Goal: Task Accomplishment & Management: Manage account settings

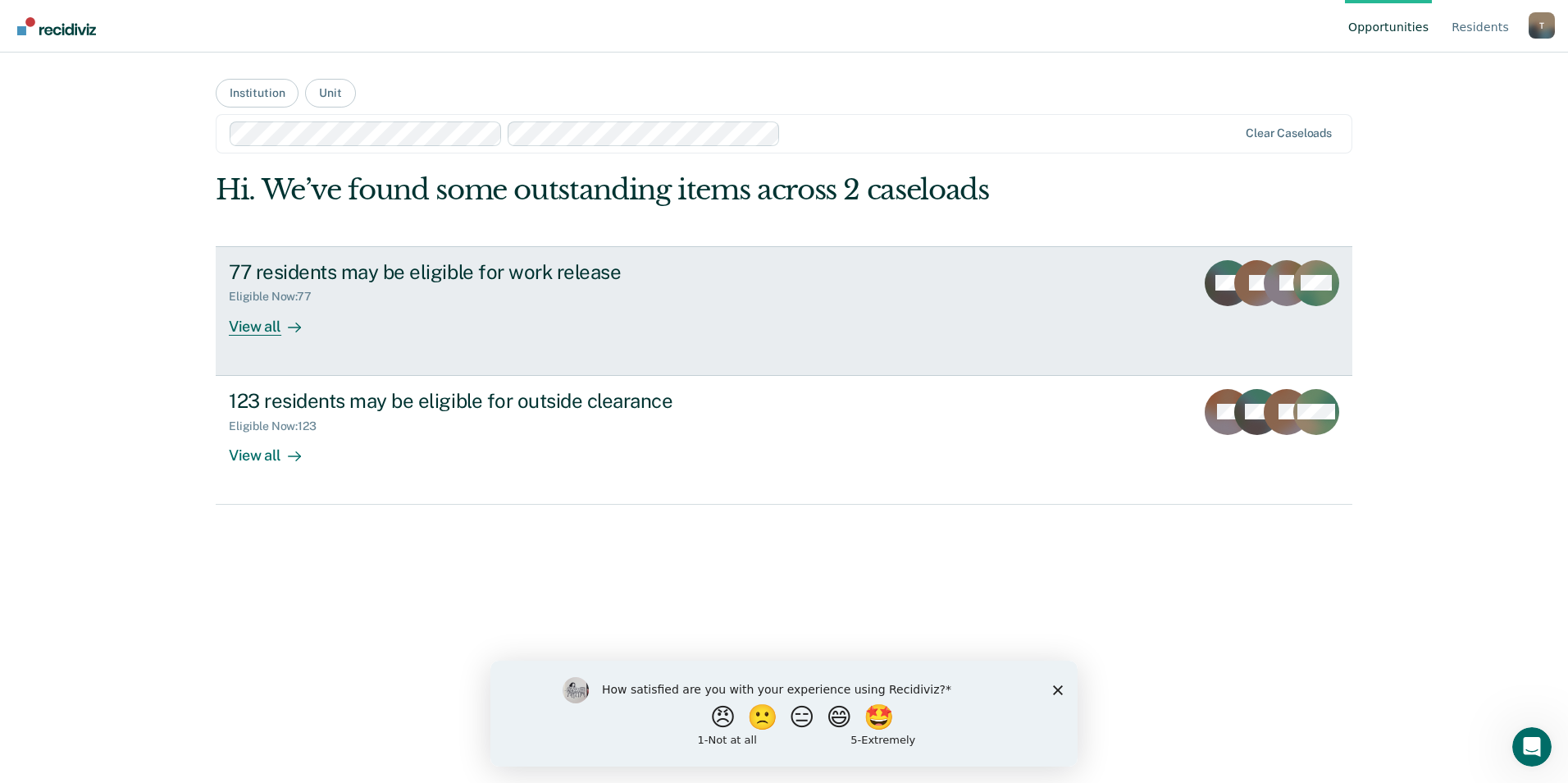
click at [242, 330] on div "View all" at bounding box center [275, 319] width 92 height 32
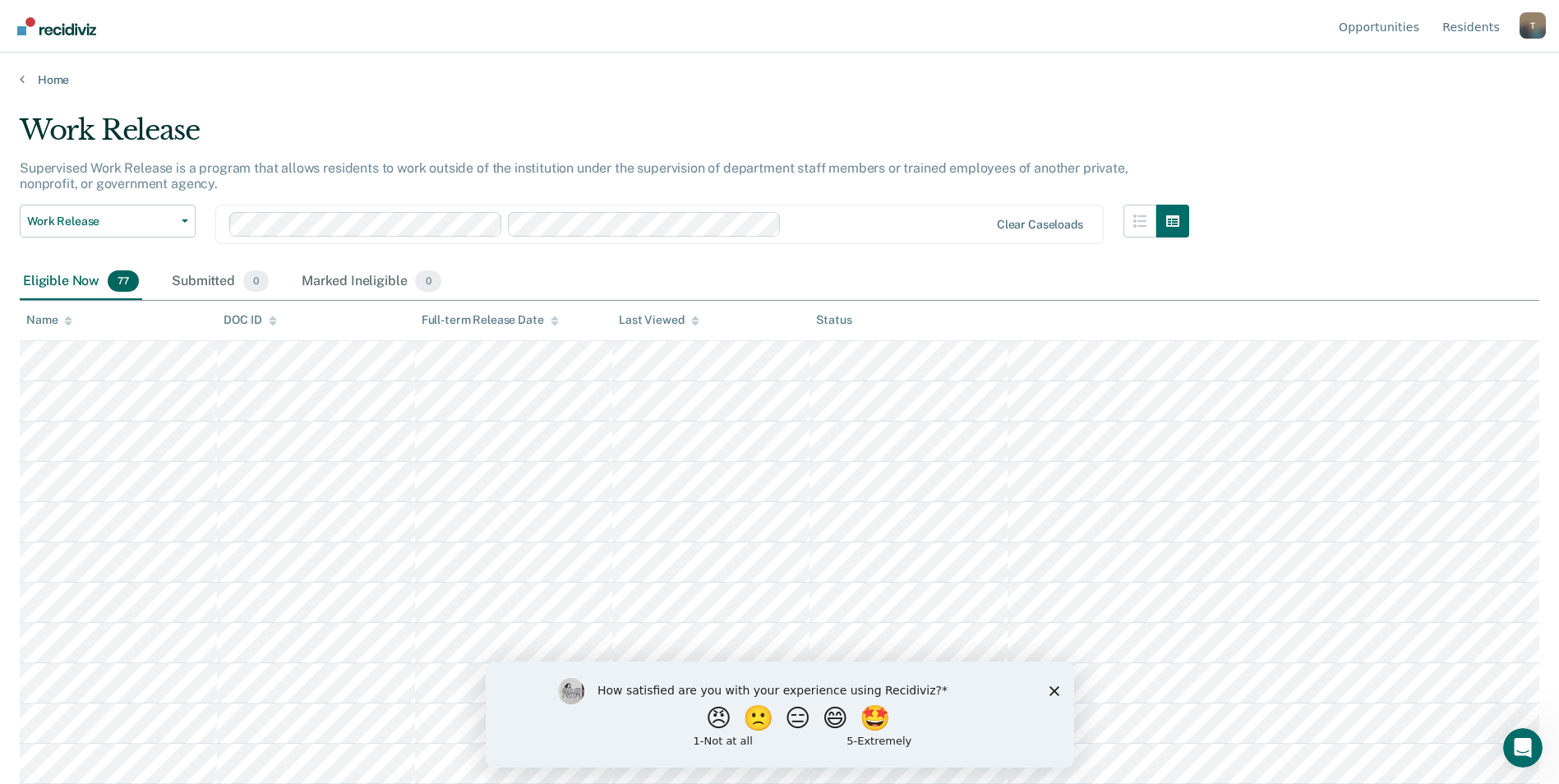
click at [899, 223] on div at bounding box center [888, 223] width 201 height 19
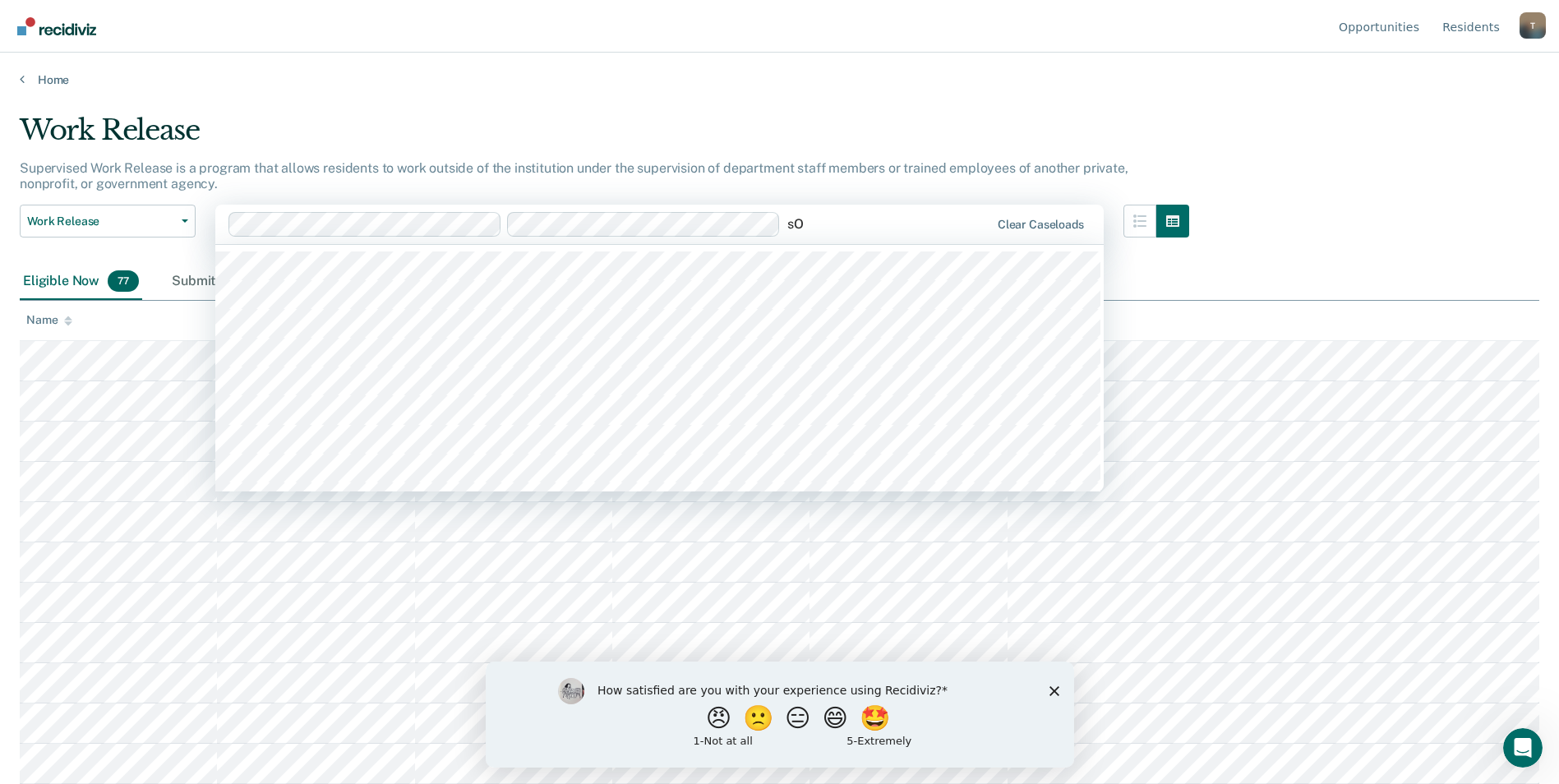
type input "s"
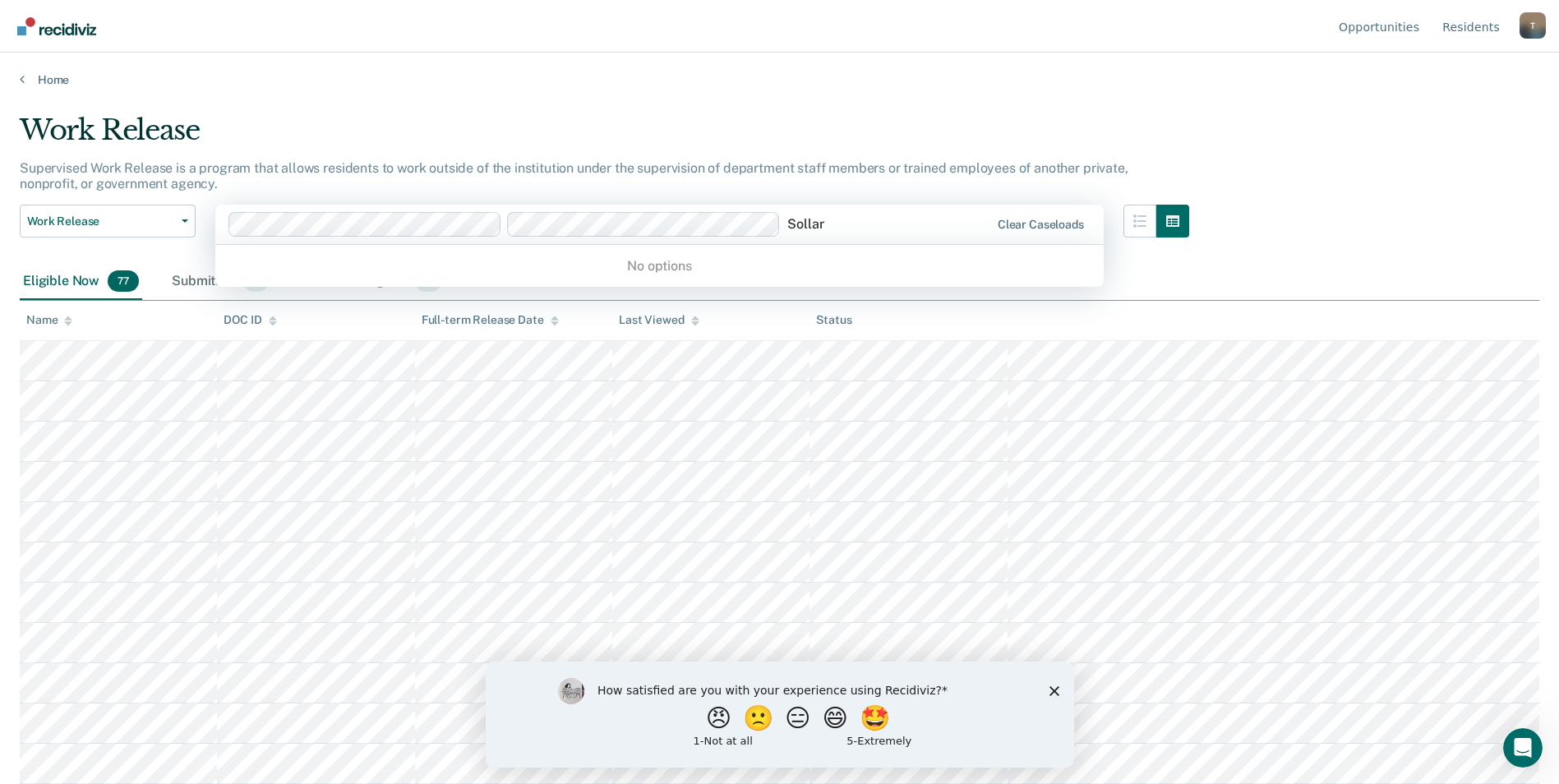
type input "[PERSON_NAME]"
drag, startPoint x: 789, startPoint y: 223, endPoint x: 899, endPoint y: 223, distance: 110.0
click at [899, 223] on div "[PERSON_NAME]" at bounding box center [889, 223] width 202 height 19
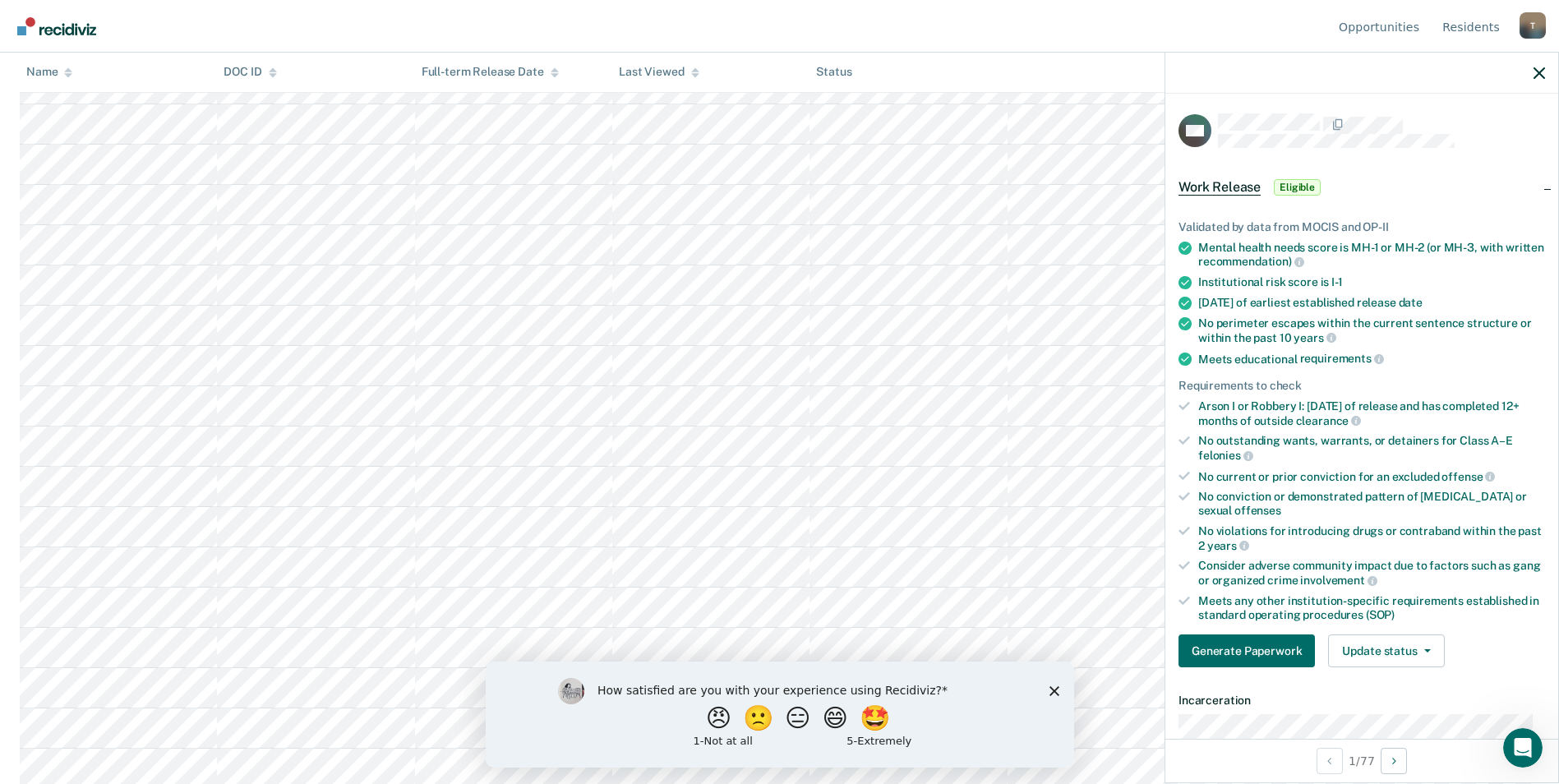
scroll to position [2329, 0]
click at [1400, 651] on button "Update status" at bounding box center [1386, 650] width 116 height 33
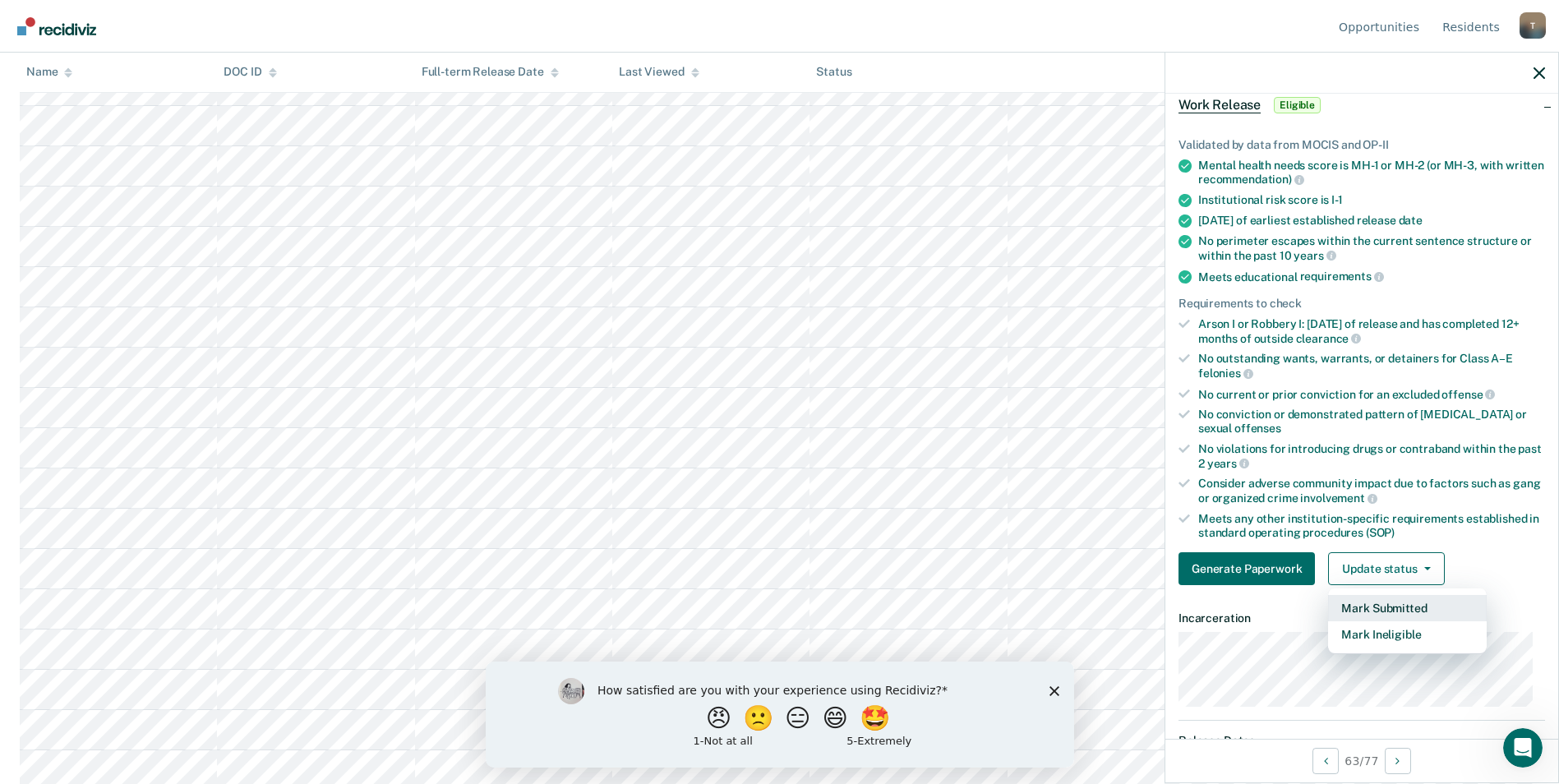
scroll to position [164, 0]
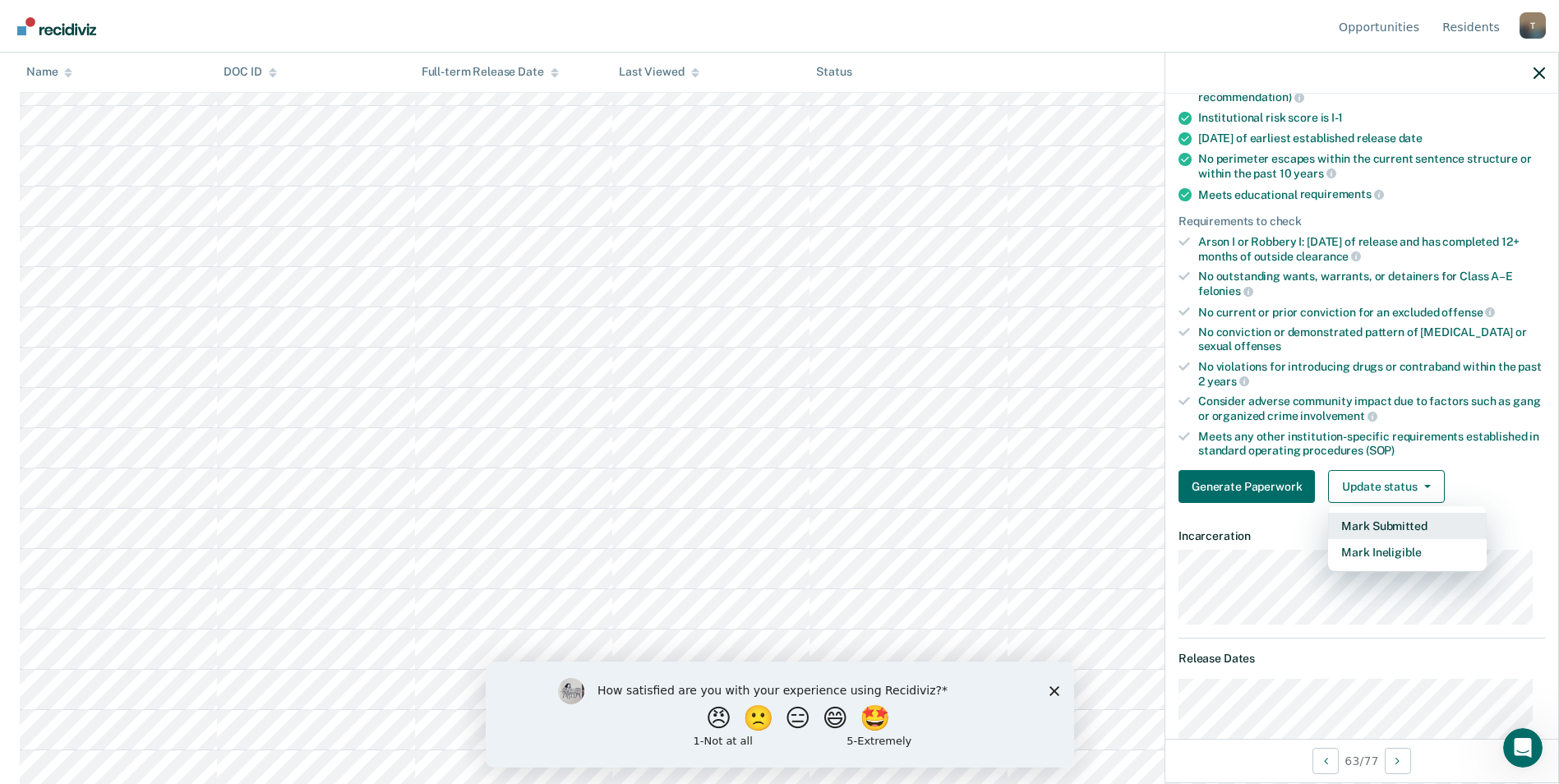
click at [1403, 527] on button "Mark Submitted" at bounding box center [1407, 526] width 159 height 26
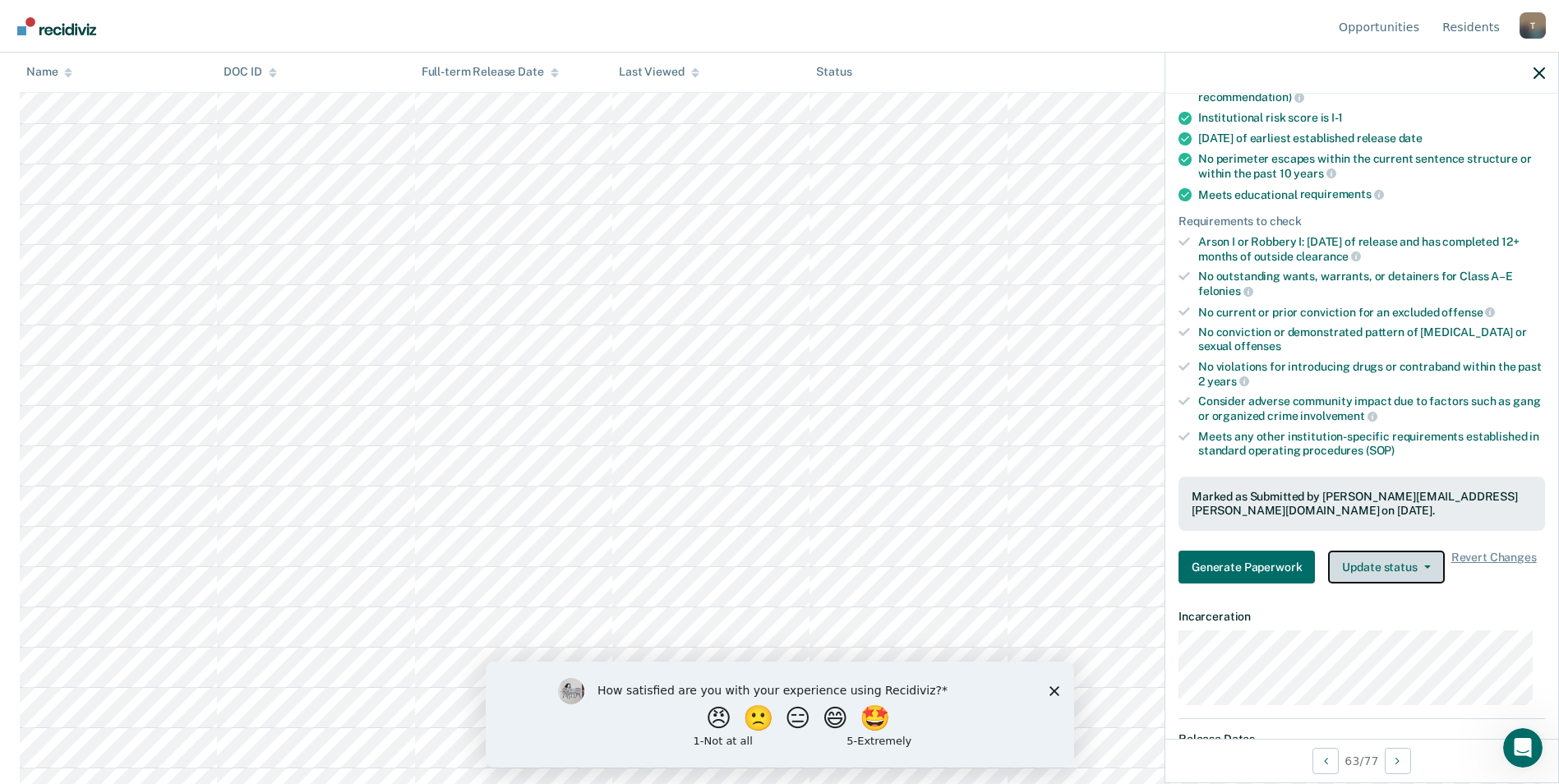
scroll to position [1302, 0]
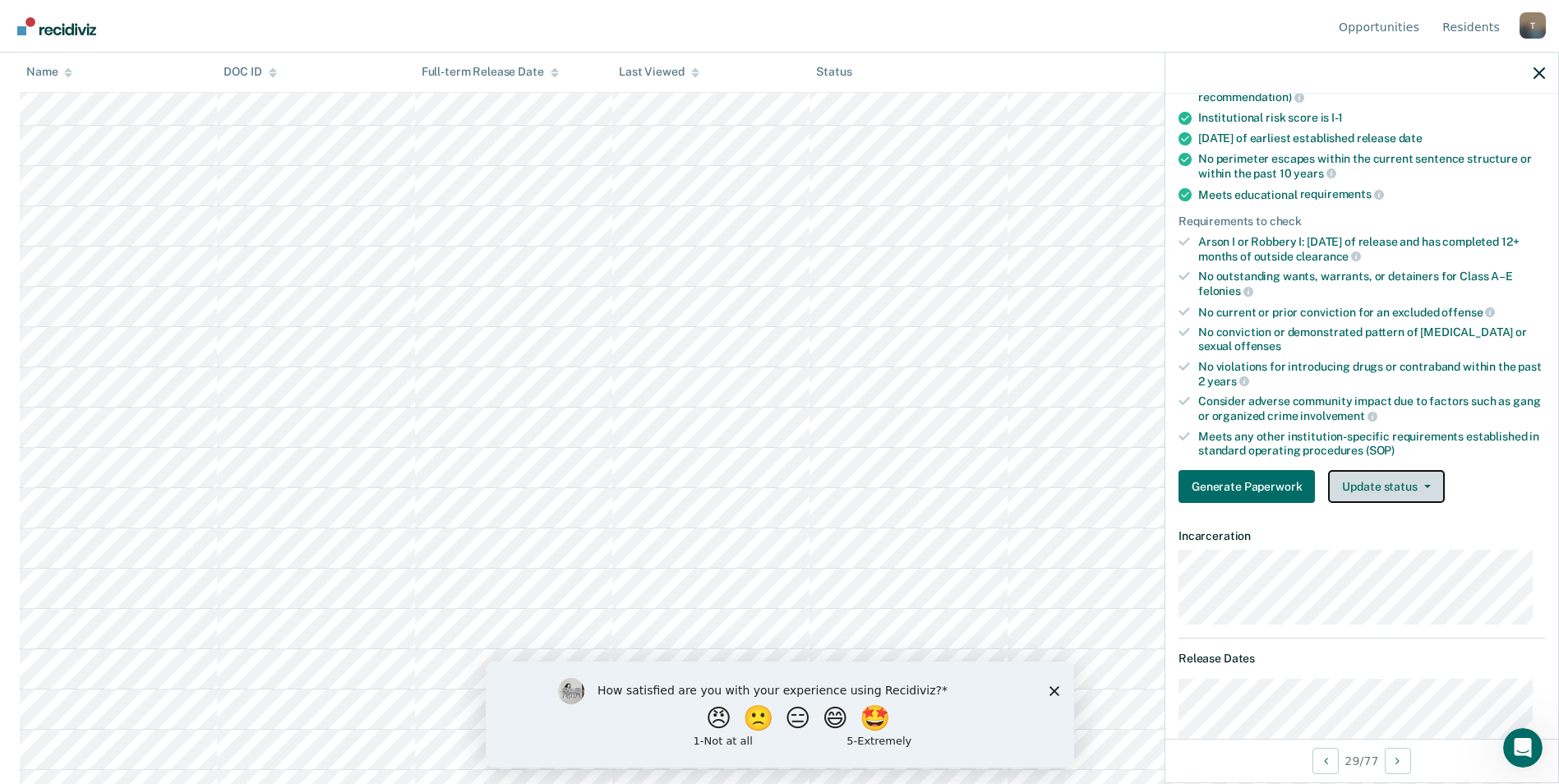
click at [1423, 481] on button "Update status" at bounding box center [1386, 486] width 116 height 33
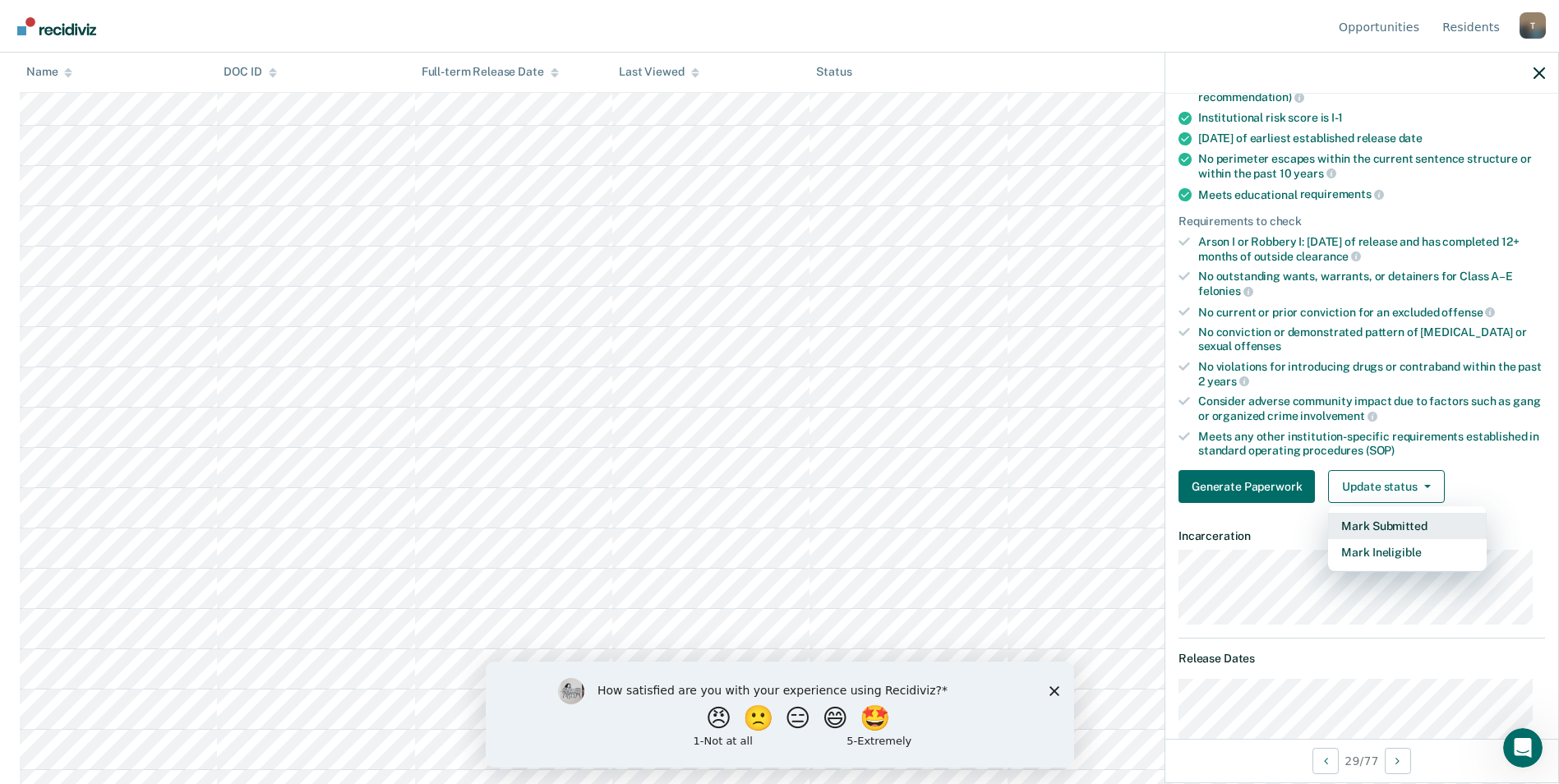
click at [1402, 523] on button "Mark Submitted" at bounding box center [1407, 526] width 159 height 26
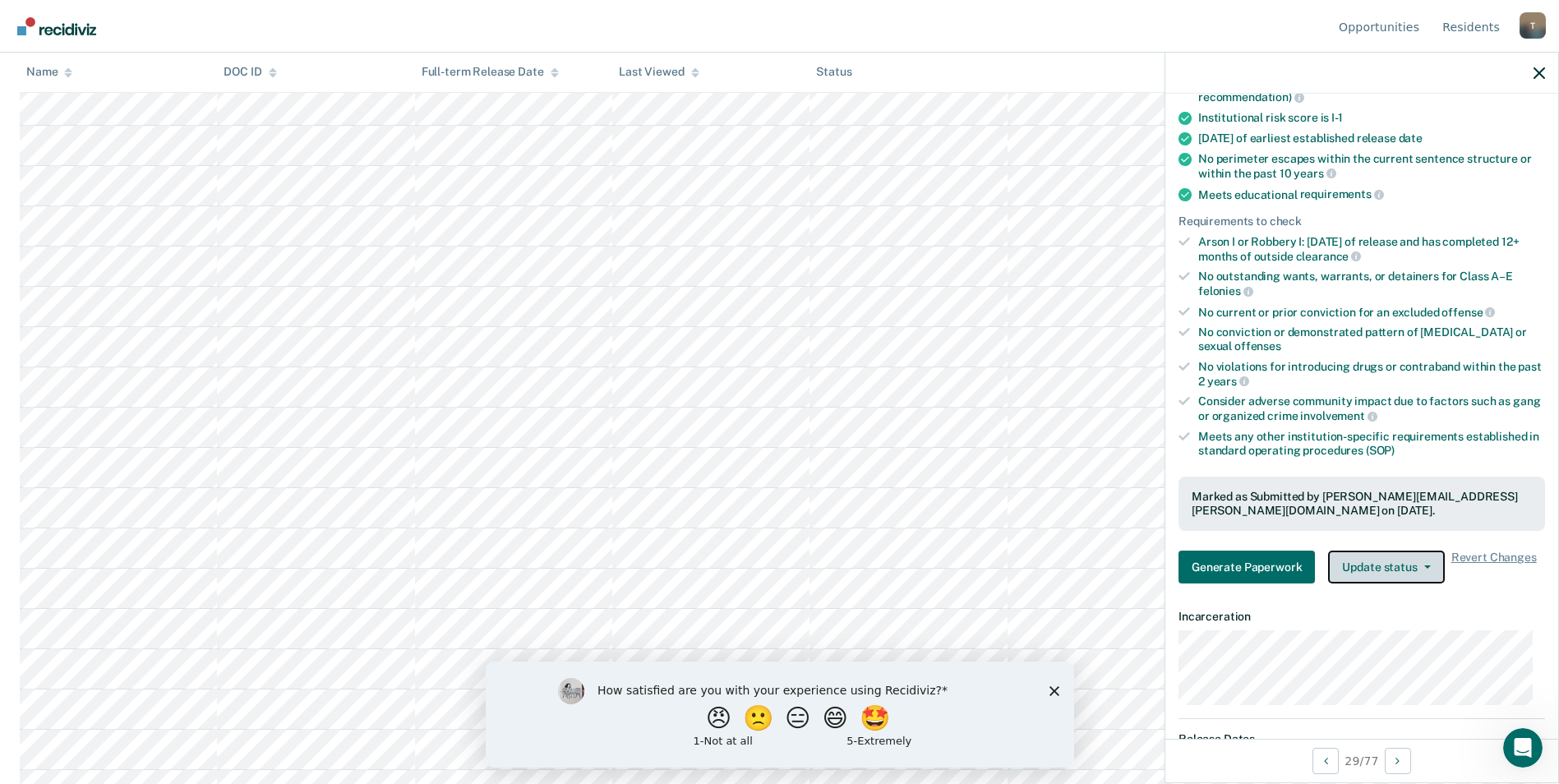
scroll to position [1385, 0]
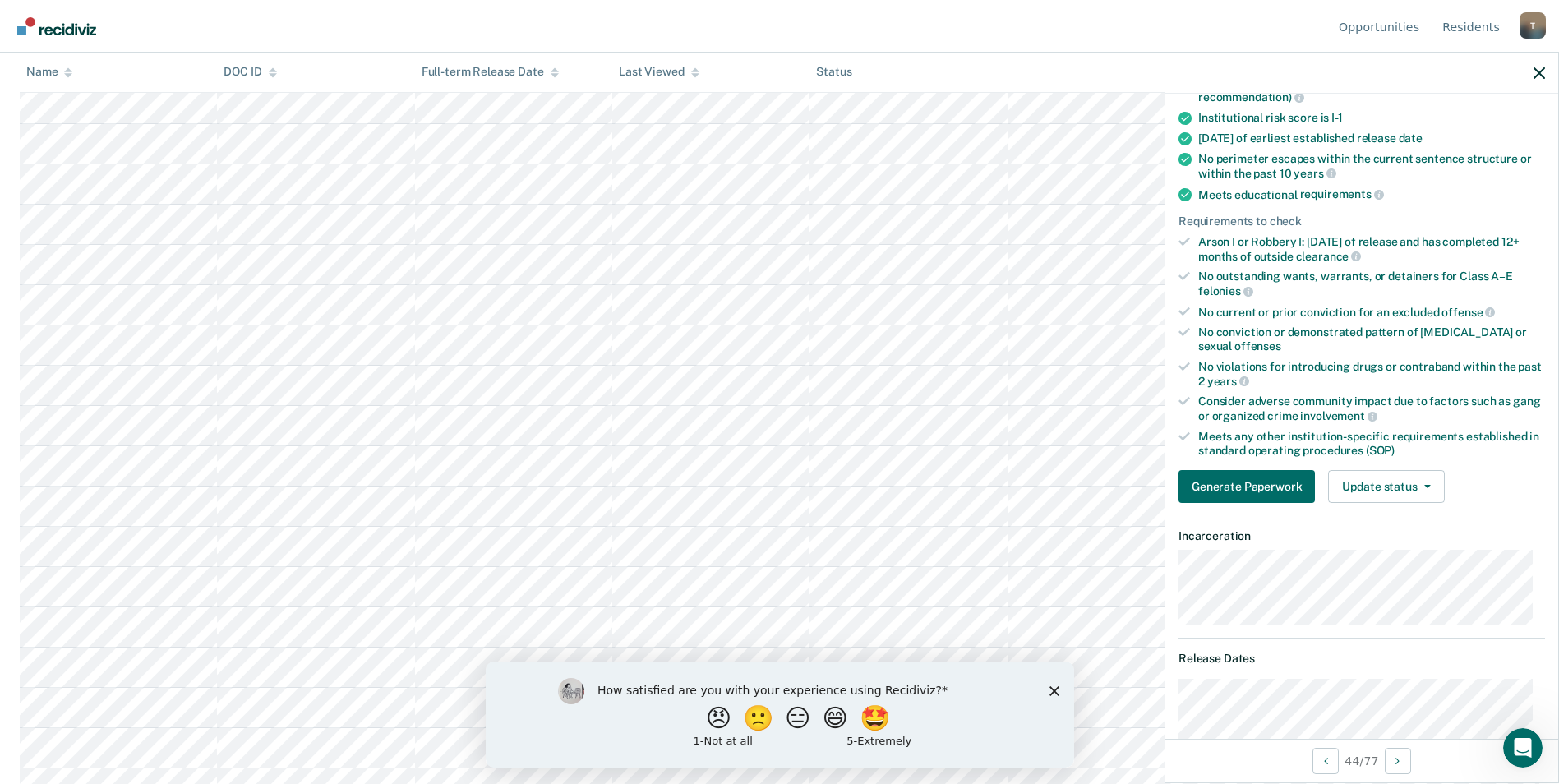
click at [1054, 695] on div "How satisfied are you with your experience using Recidiviz? 😠 🙁 😑 😄 🤩 1 - Not a…" at bounding box center [779, 713] width 588 height 106
click at [1051, 688] on polygon "Close survey" at bounding box center [1053, 690] width 10 height 10
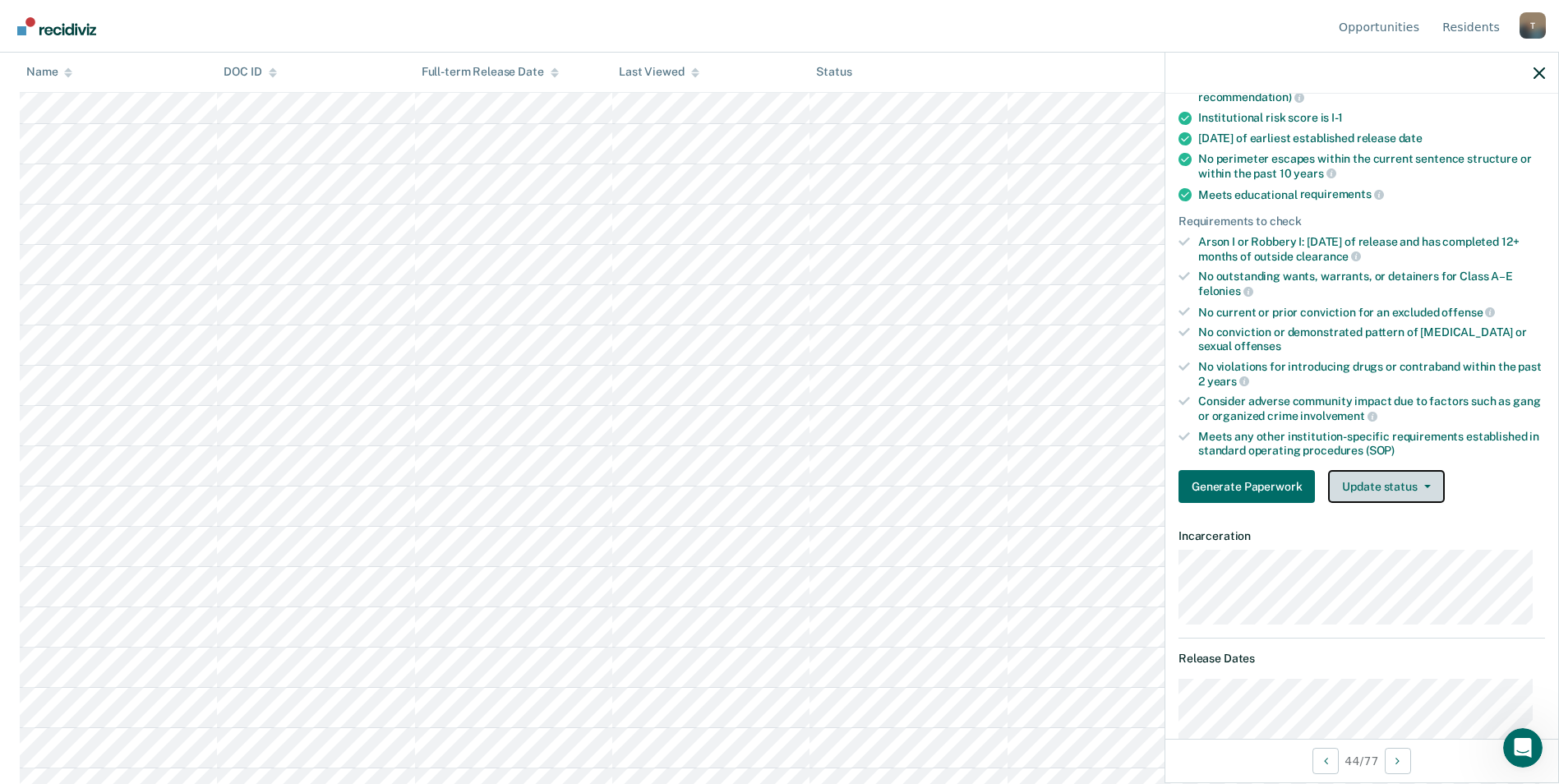
click at [1424, 489] on button "Update status" at bounding box center [1386, 486] width 116 height 33
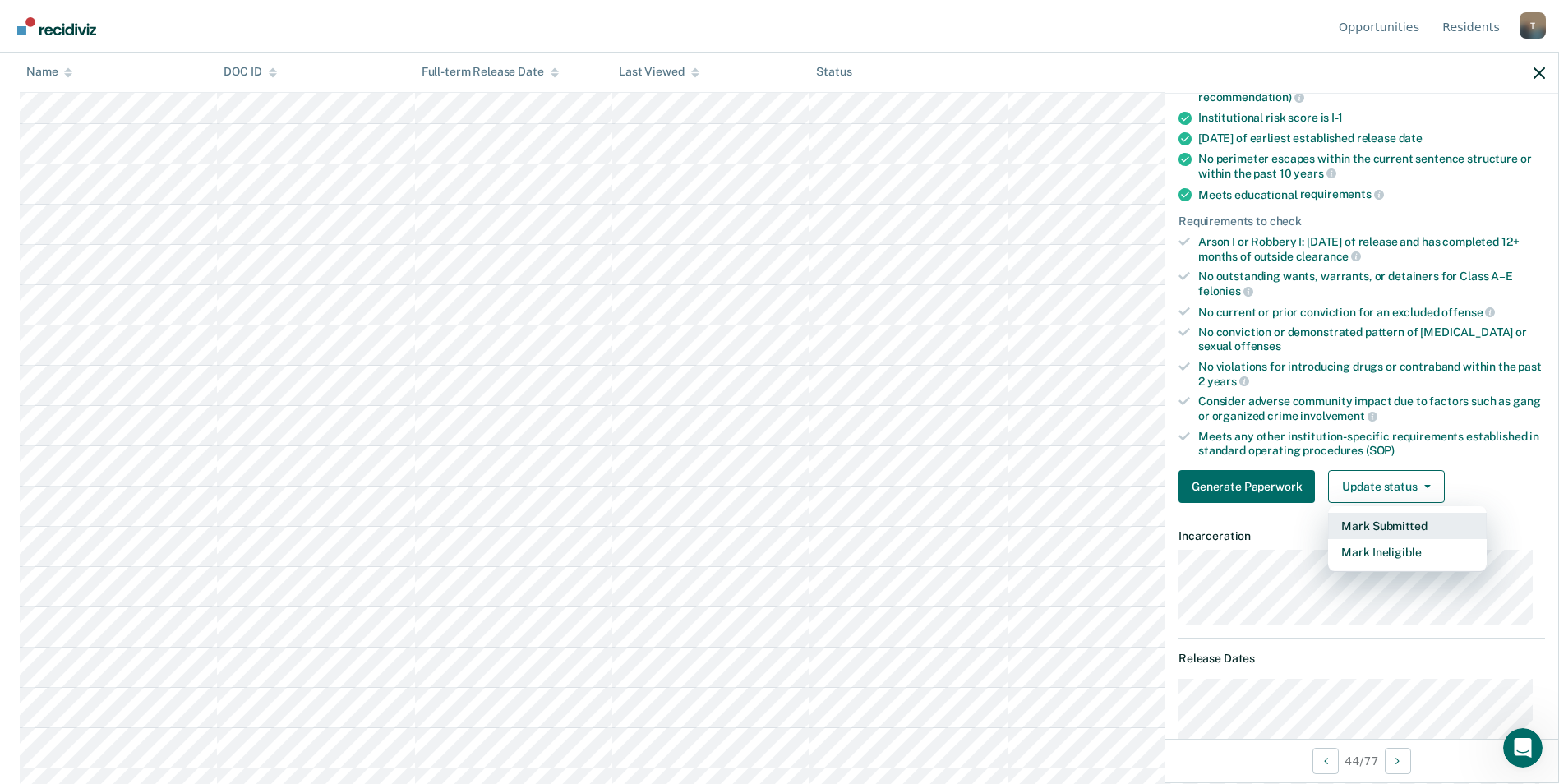
click at [1425, 526] on button "Mark Submitted" at bounding box center [1407, 526] width 159 height 26
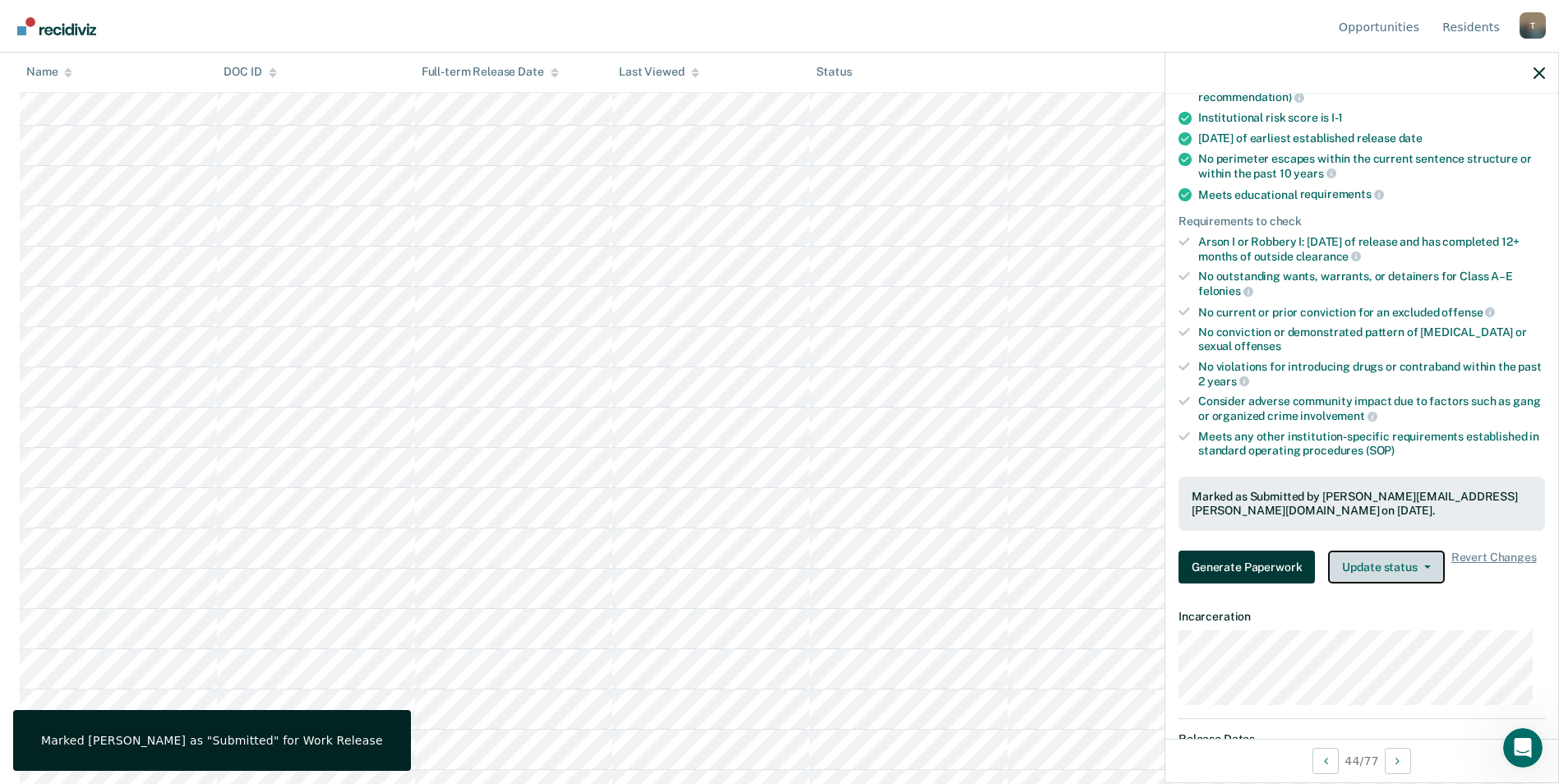
scroll to position [1220, 0]
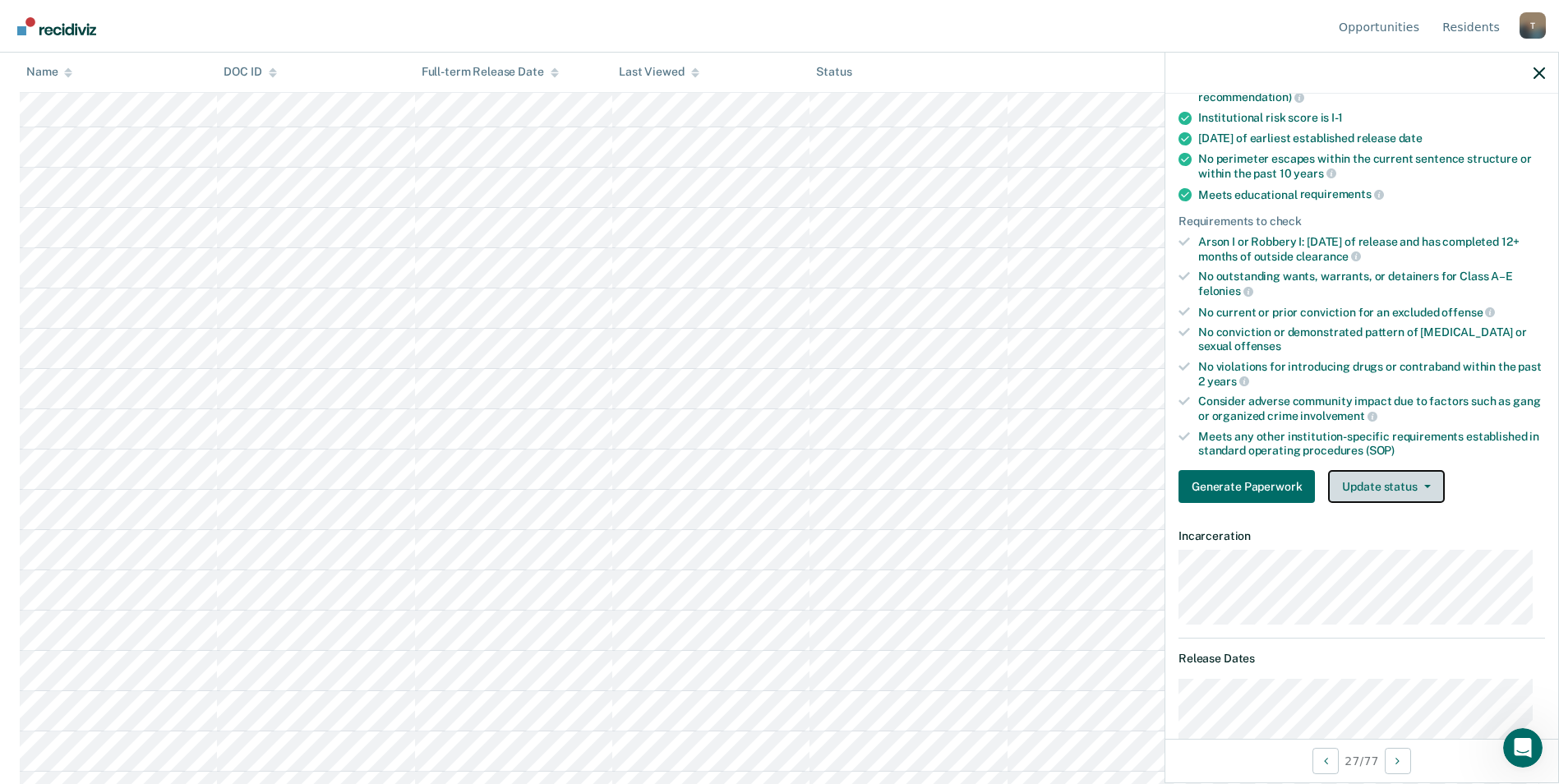
click at [1367, 490] on button "Update status" at bounding box center [1386, 486] width 116 height 33
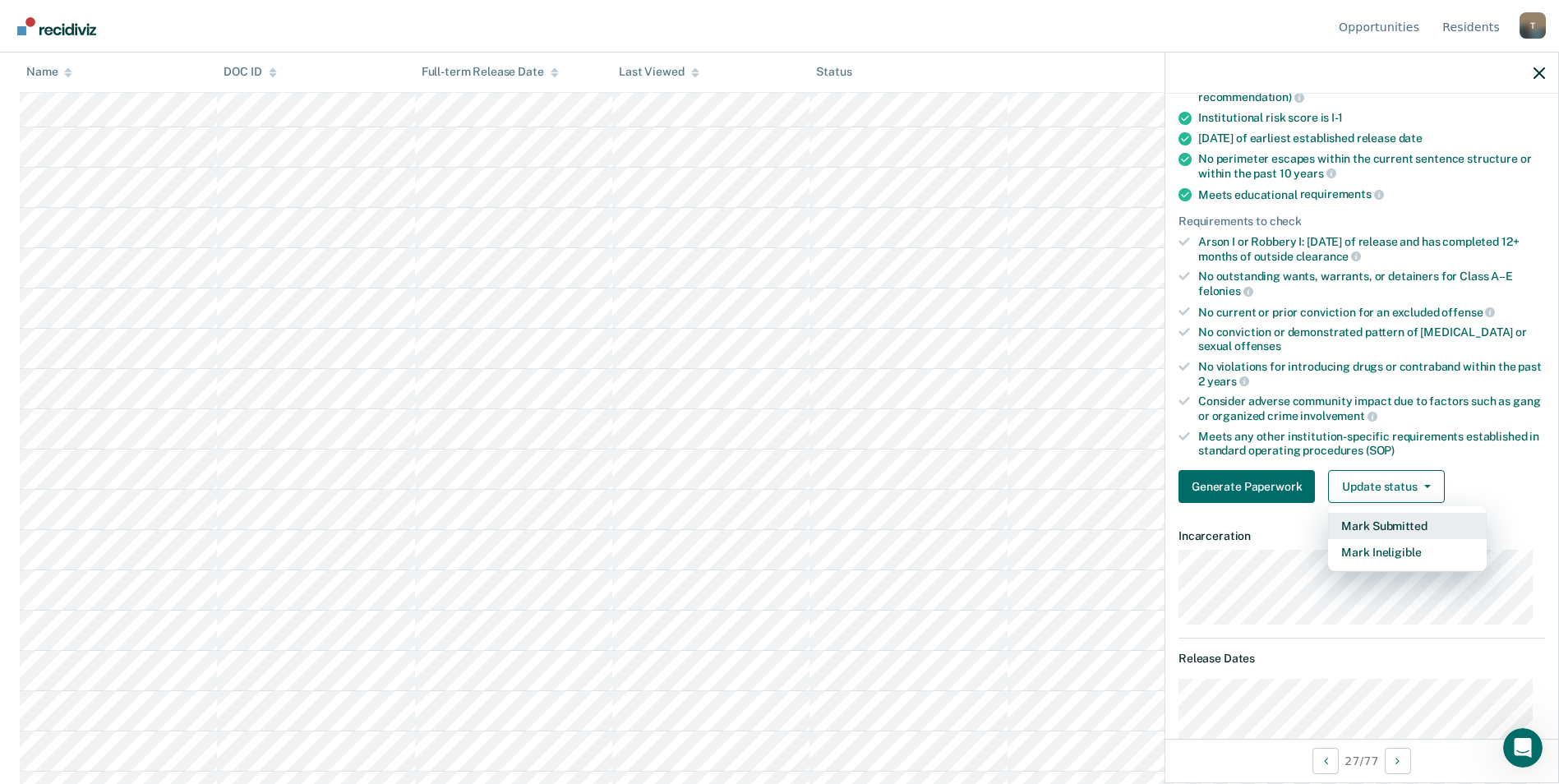
click at [1374, 529] on button "Mark Submitted" at bounding box center [1407, 526] width 159 height 26
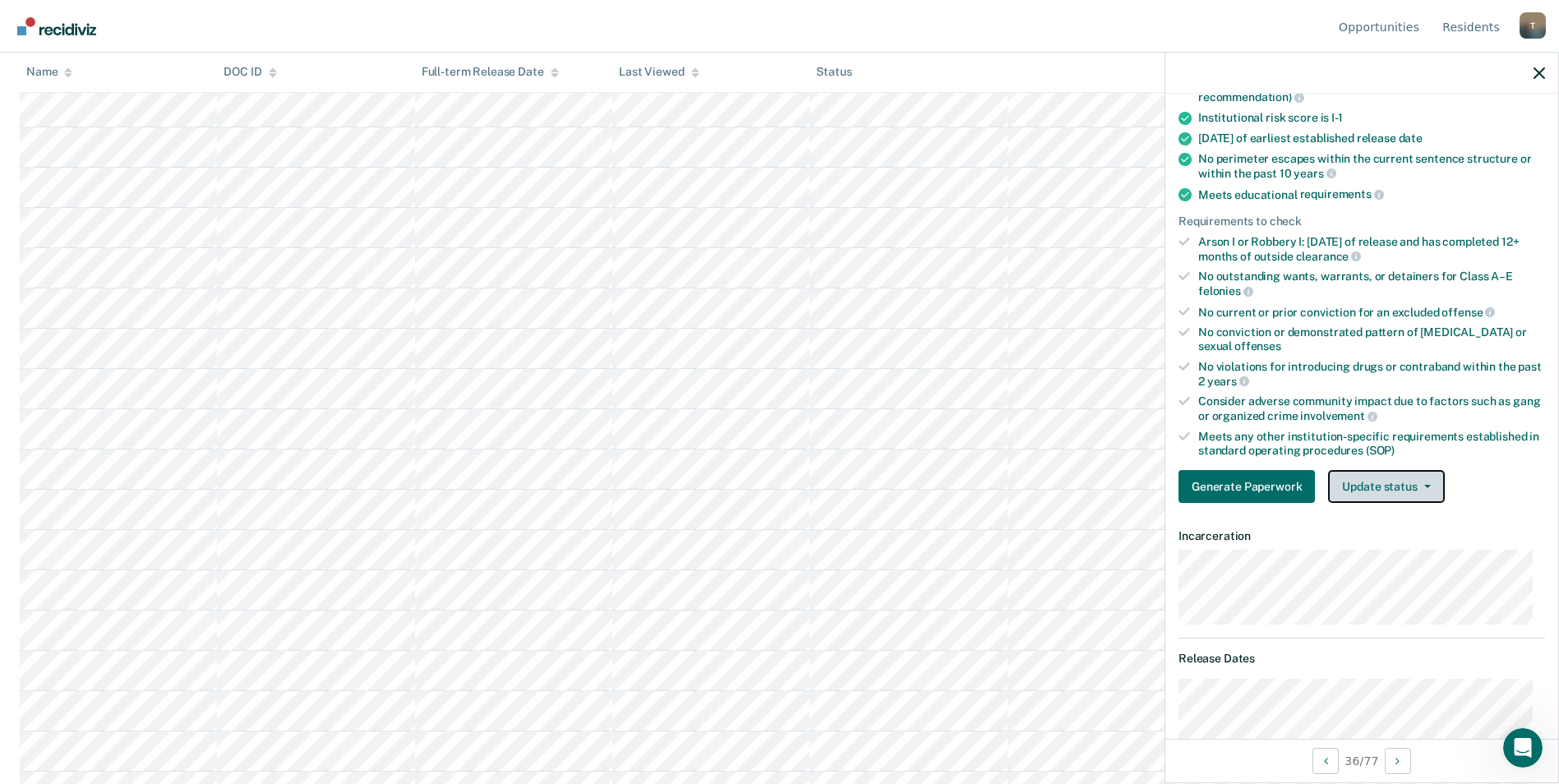
click at [1417, 486] on span "button" at bounding box center [1424, 487] width 14 height 4
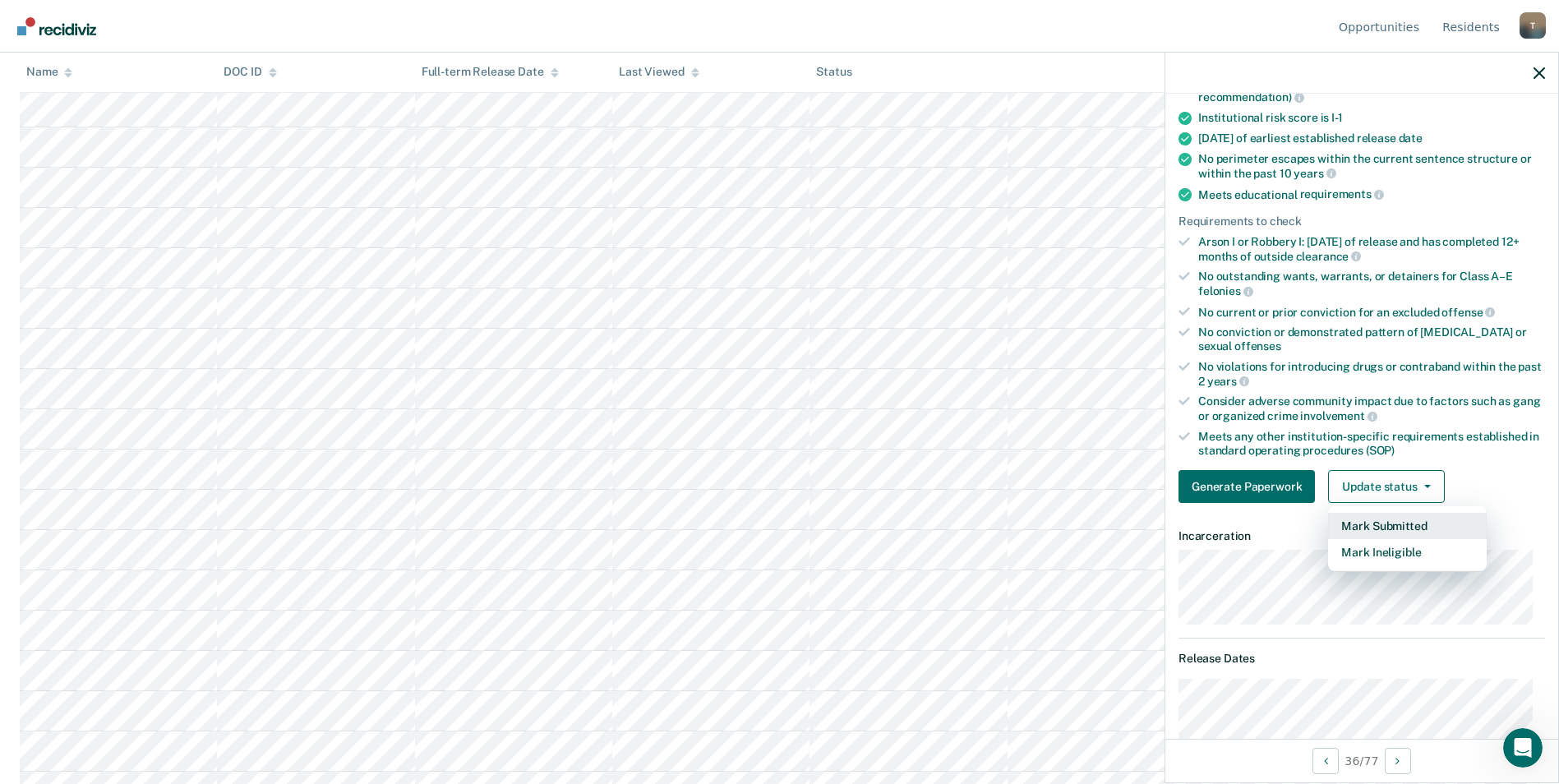
click at [1408, 525] on button "Mark Submitted" at bounding box center [1407, 526] width 159 height 26
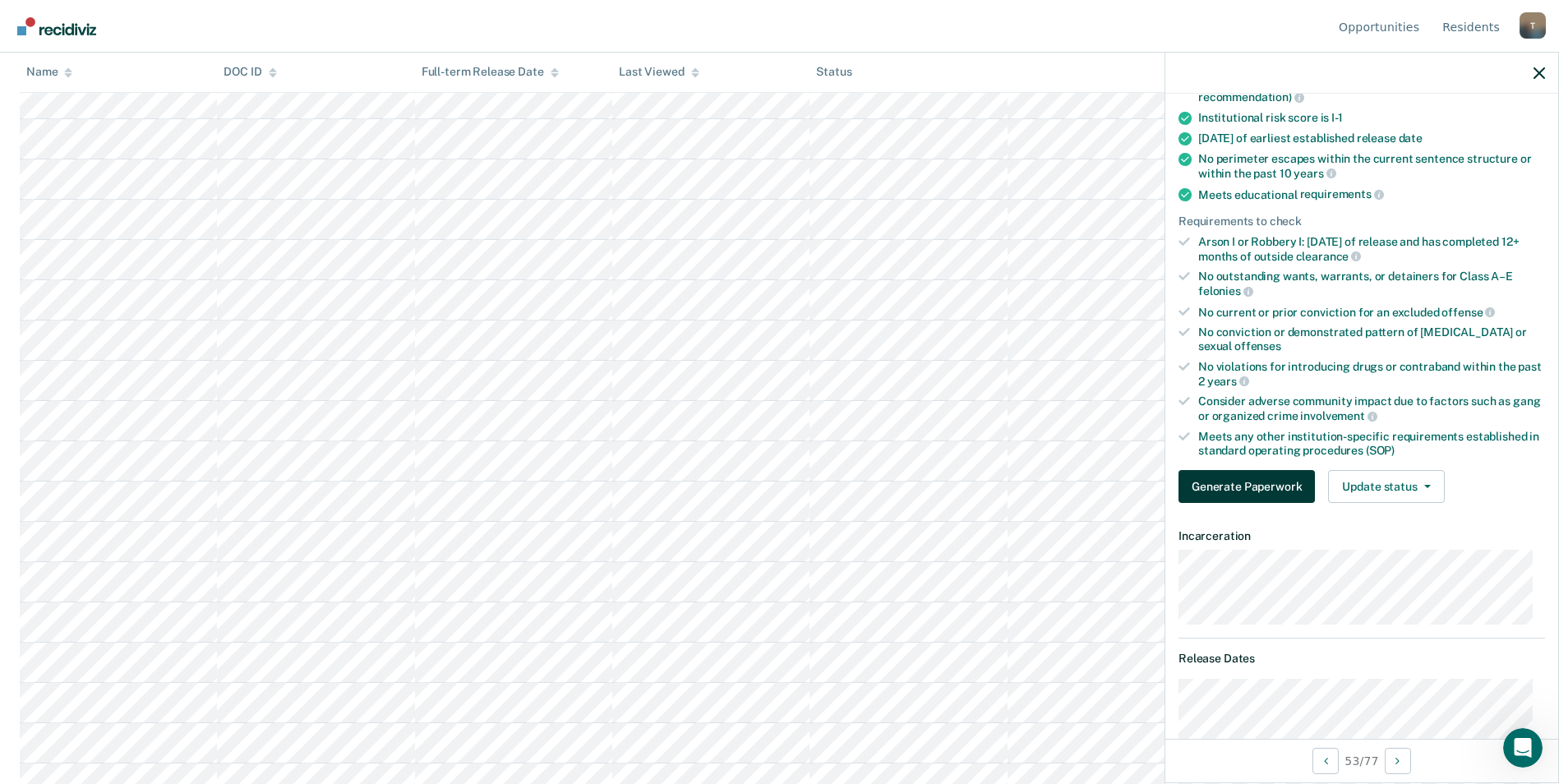
scroll to position [0, 0]
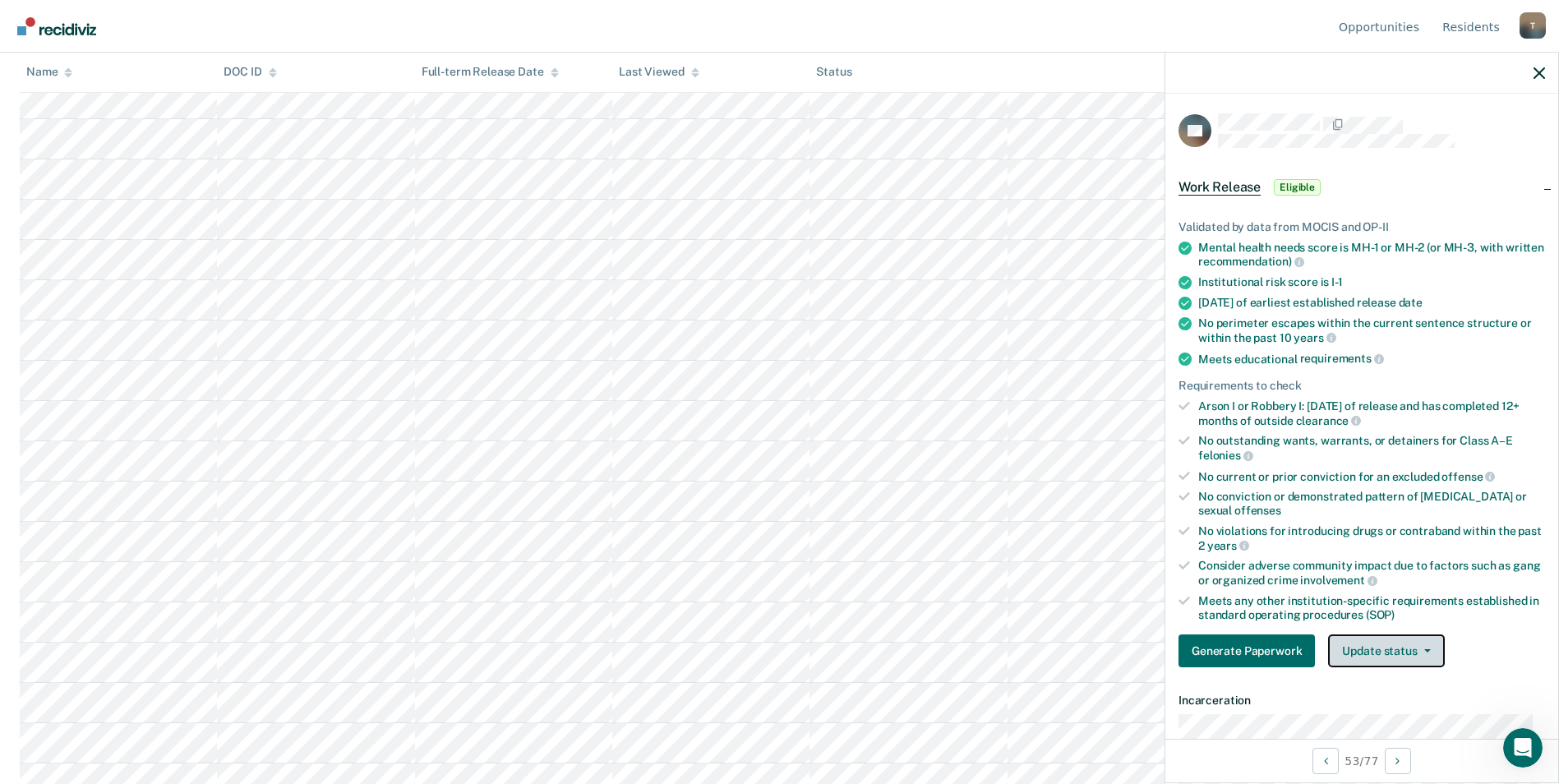
click at [1392, 644] on button "Update status" at bounding box center [1386, 650] width 116 height 33
click at [1378, 686] on button "Mark Submitted" at bounding box center [1407, 690] width 159 height 26
click at [1369, 651] on button "Update status" at bounding box center [1386, 650] width 116 height 33
click at [1370, 687] on button "Mark Submitted" at bounding box center [1407, 690] width 159 height 26
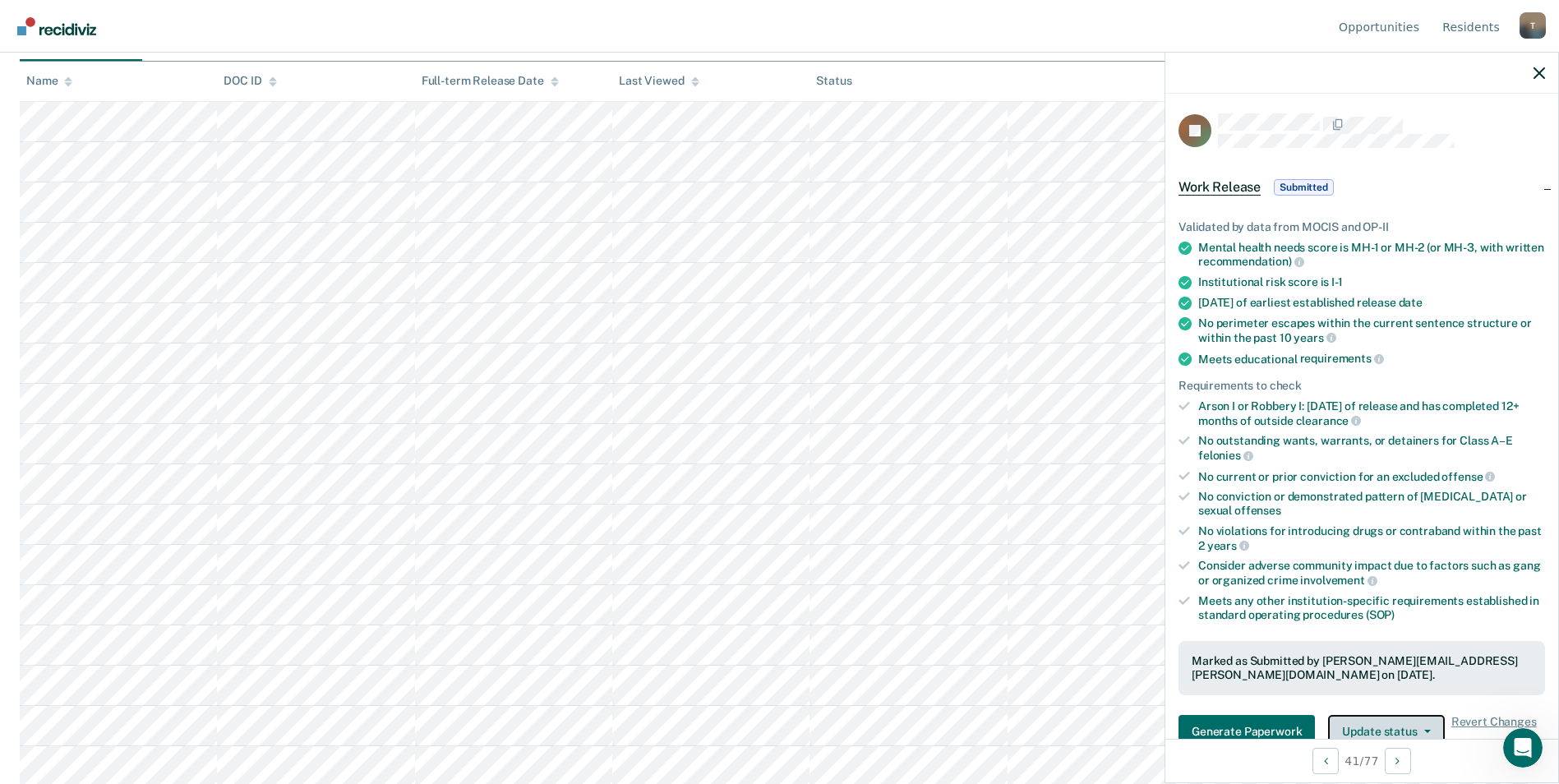
scroll to position [157, 0]
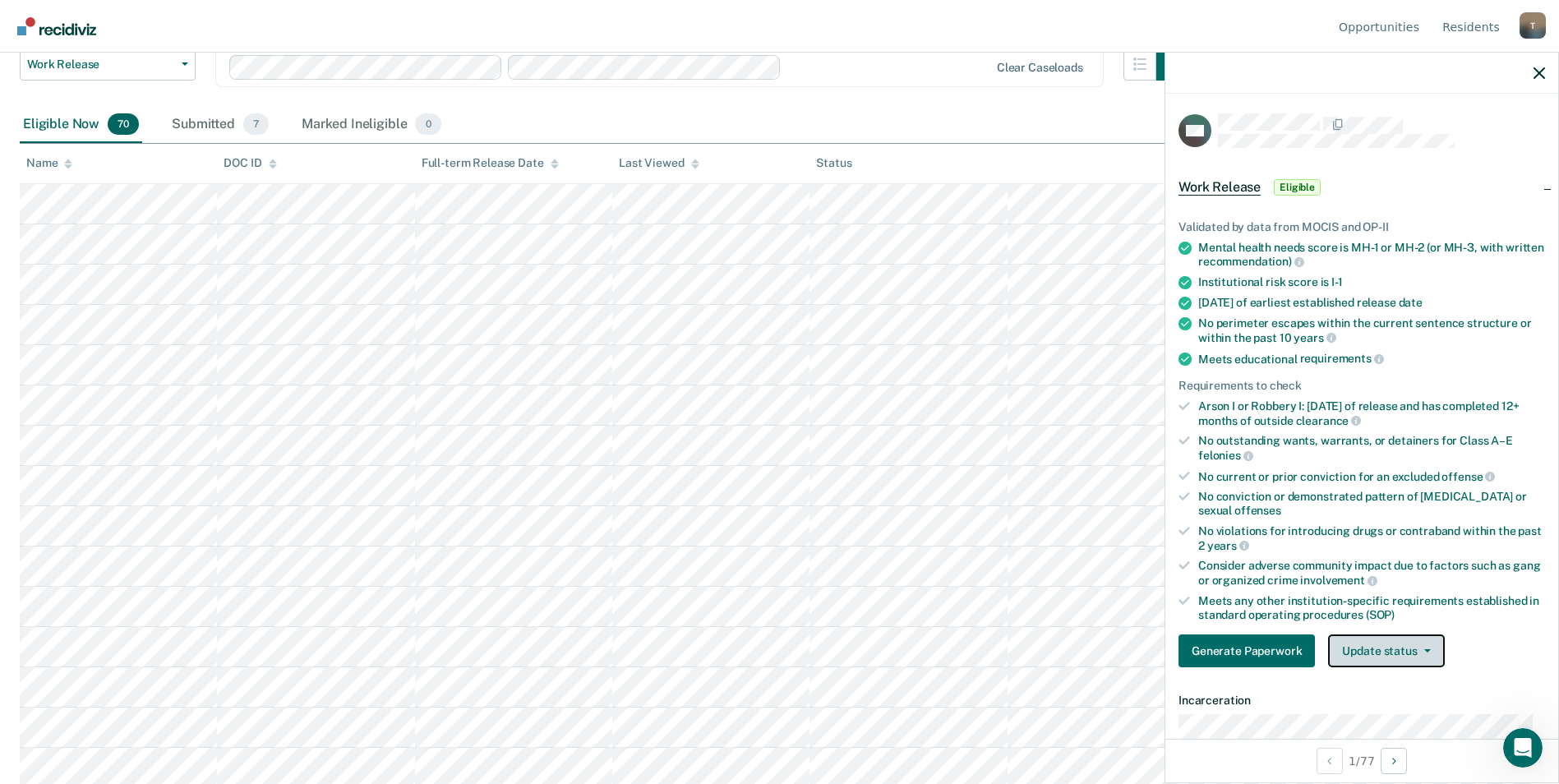
click at [1425, 649] on icon "button" at bounding box center [1427, 651] width 6 height 4
click at [1418, 687] on button "Mark Submitted" at bounding box center [1407, 690] width 159 height 26
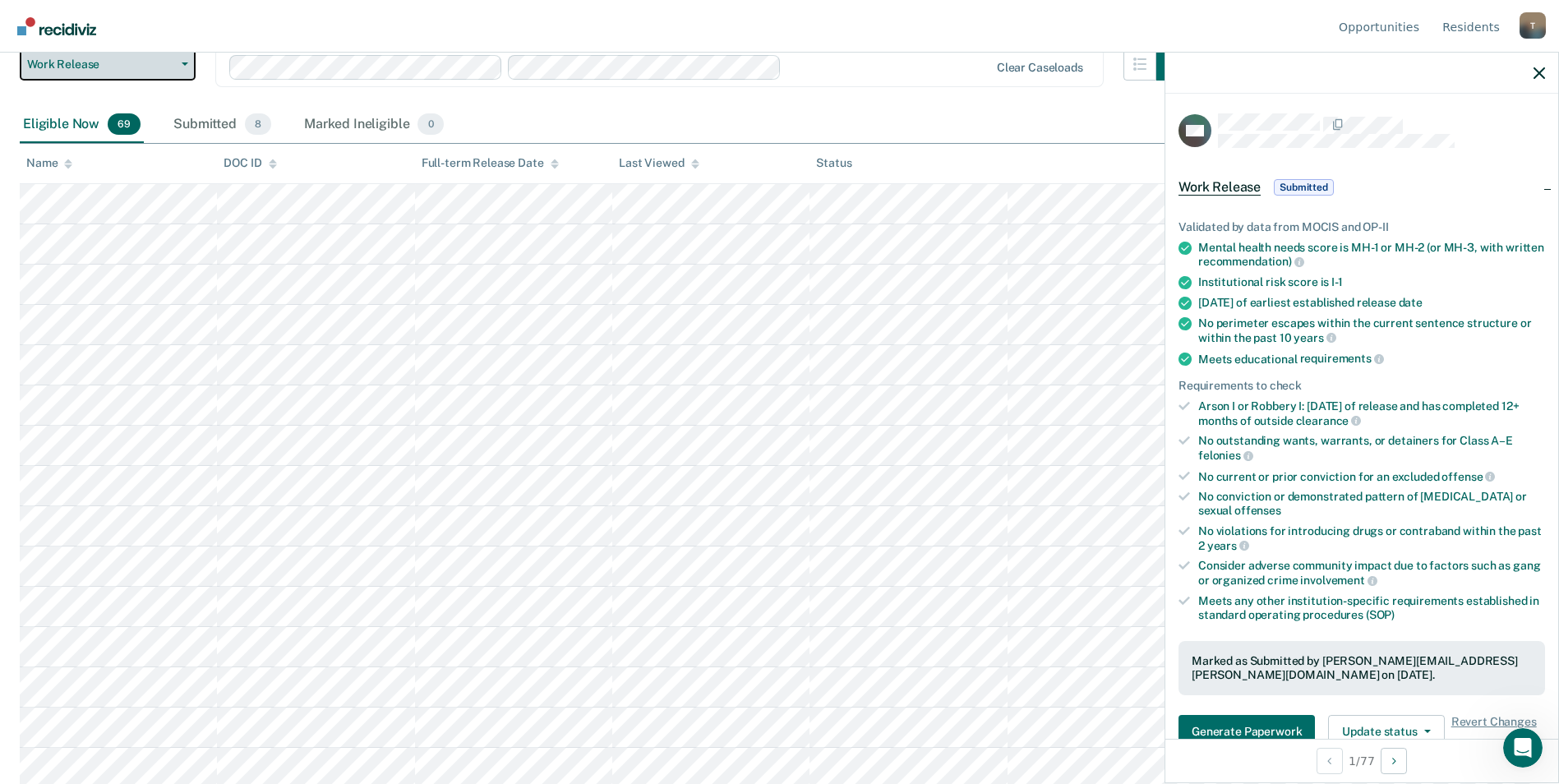
click at [145, 66] on span "Work Release" at bounding box center [101, 64] width 148 height 14
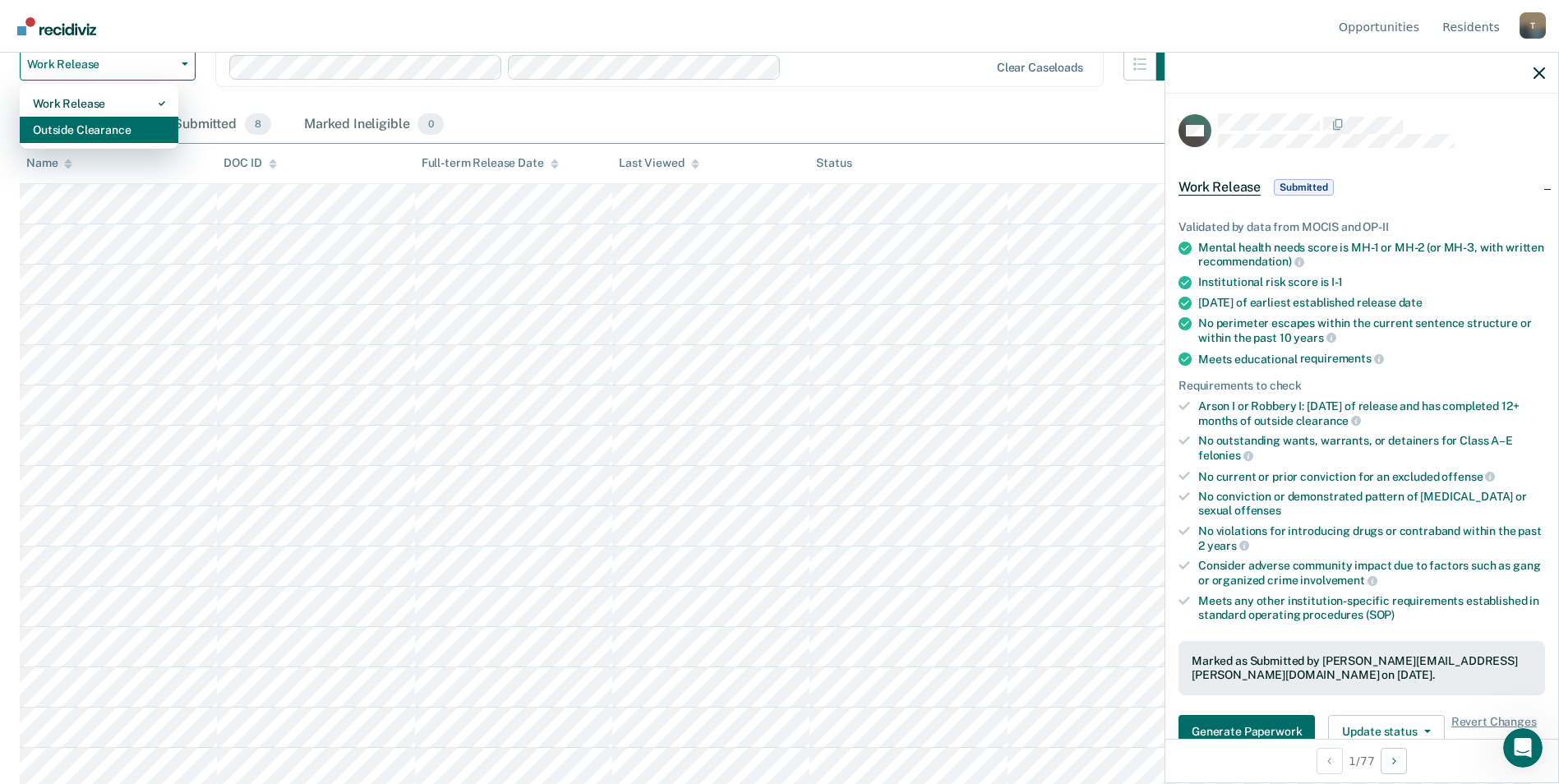
click at [134, 129] on div "Outside Clearance" at bounding box center [98, 129] width 132 height 26
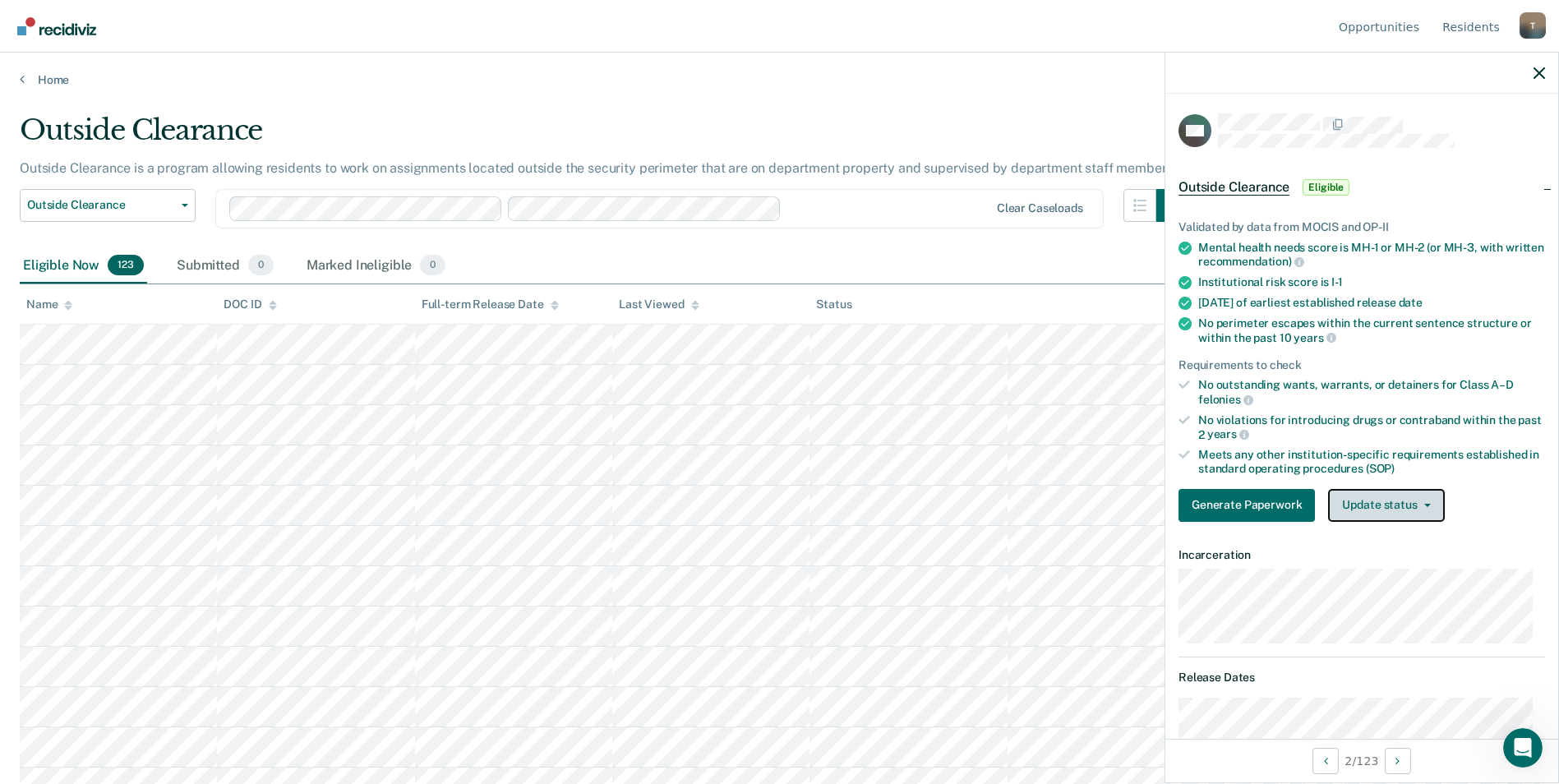
click at [1416, 508] on button "Update status" at bounding box center [1386, 505] width 116 height 33
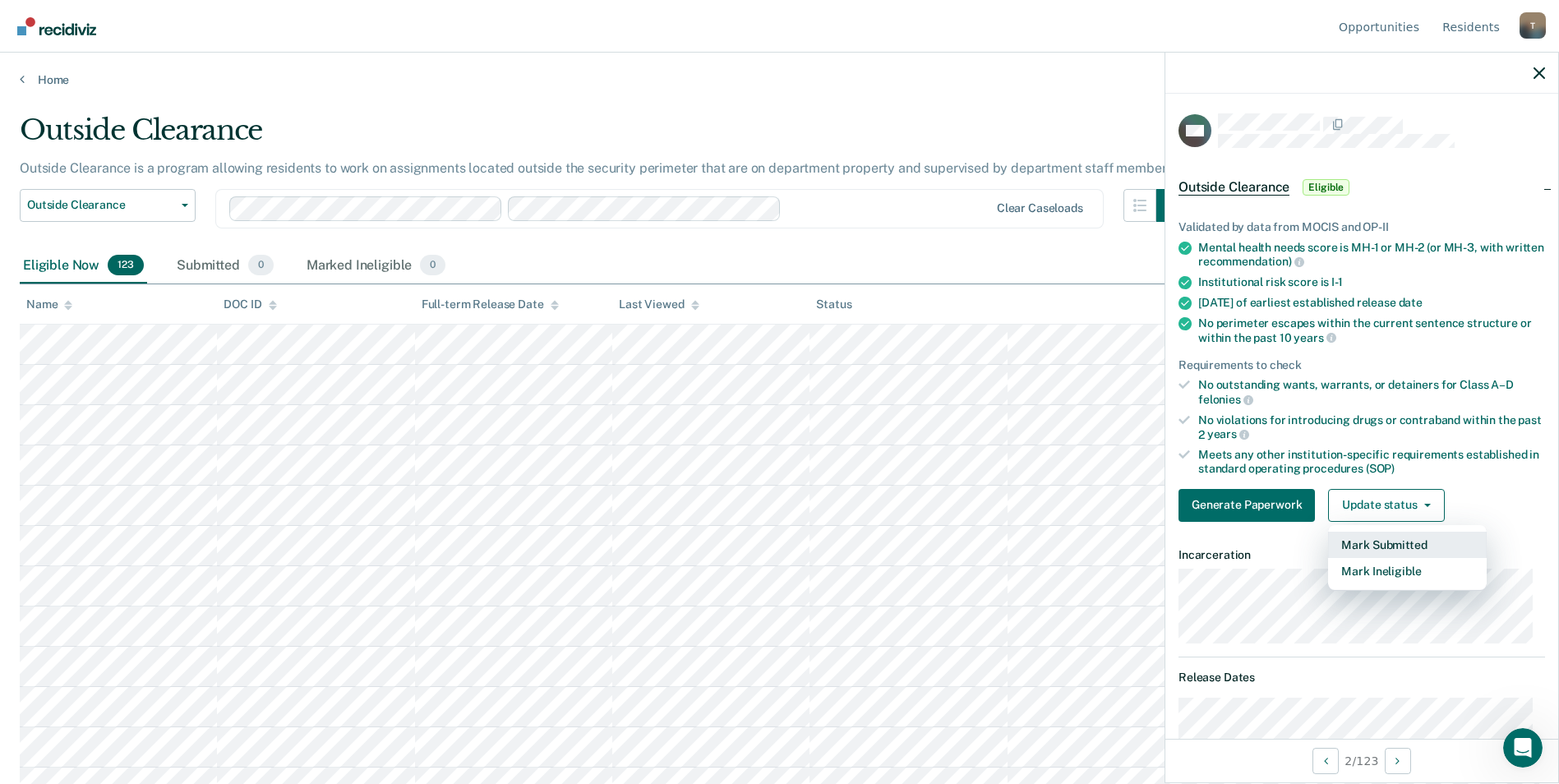
click at [1389, 541] on button "Mark Submitted" at bounding box center [1407, 545] width 159 height 26
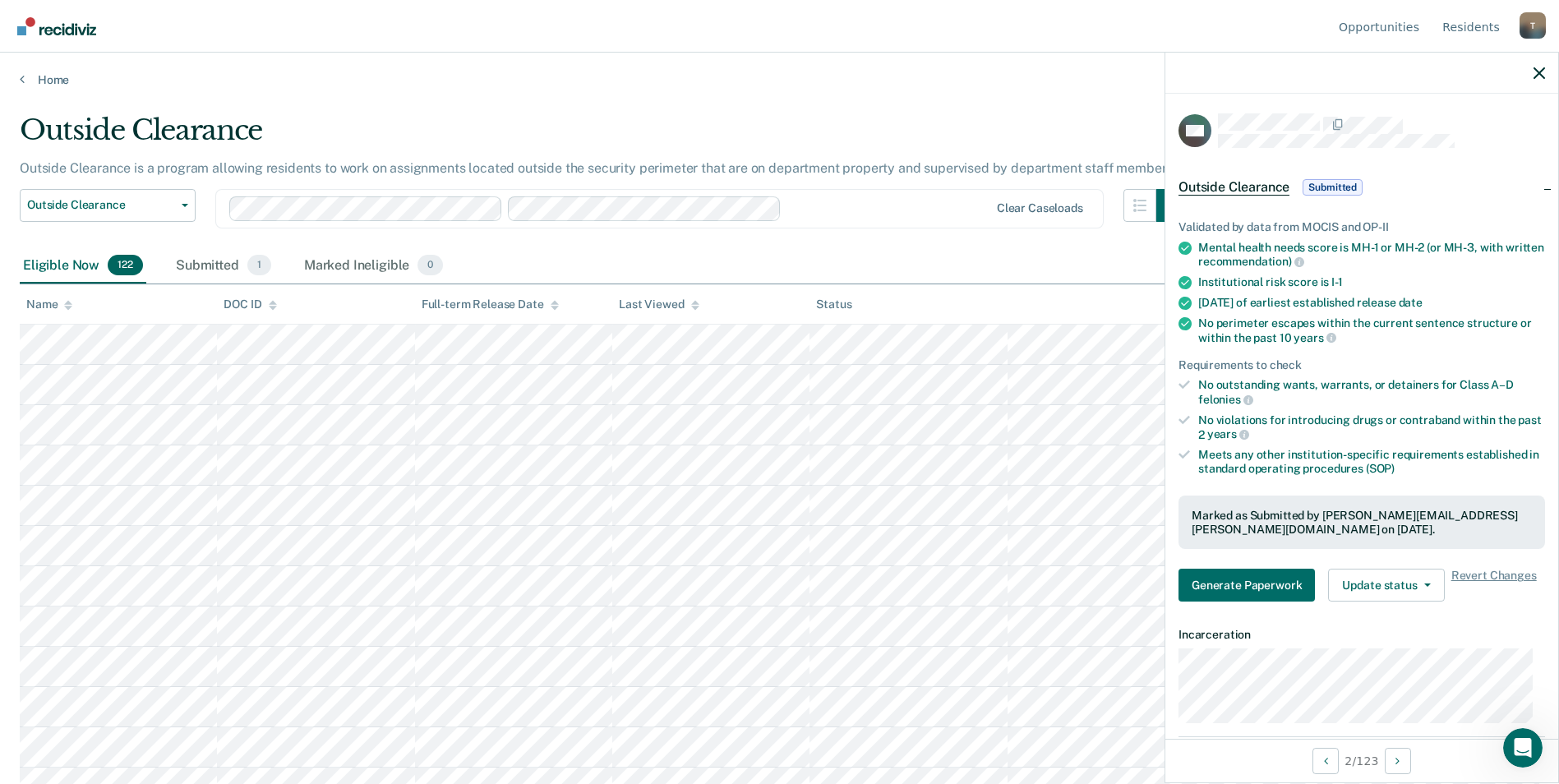
click at [283, 71] on div "Home" at bounding box center [780, 70] width 1559 height 34
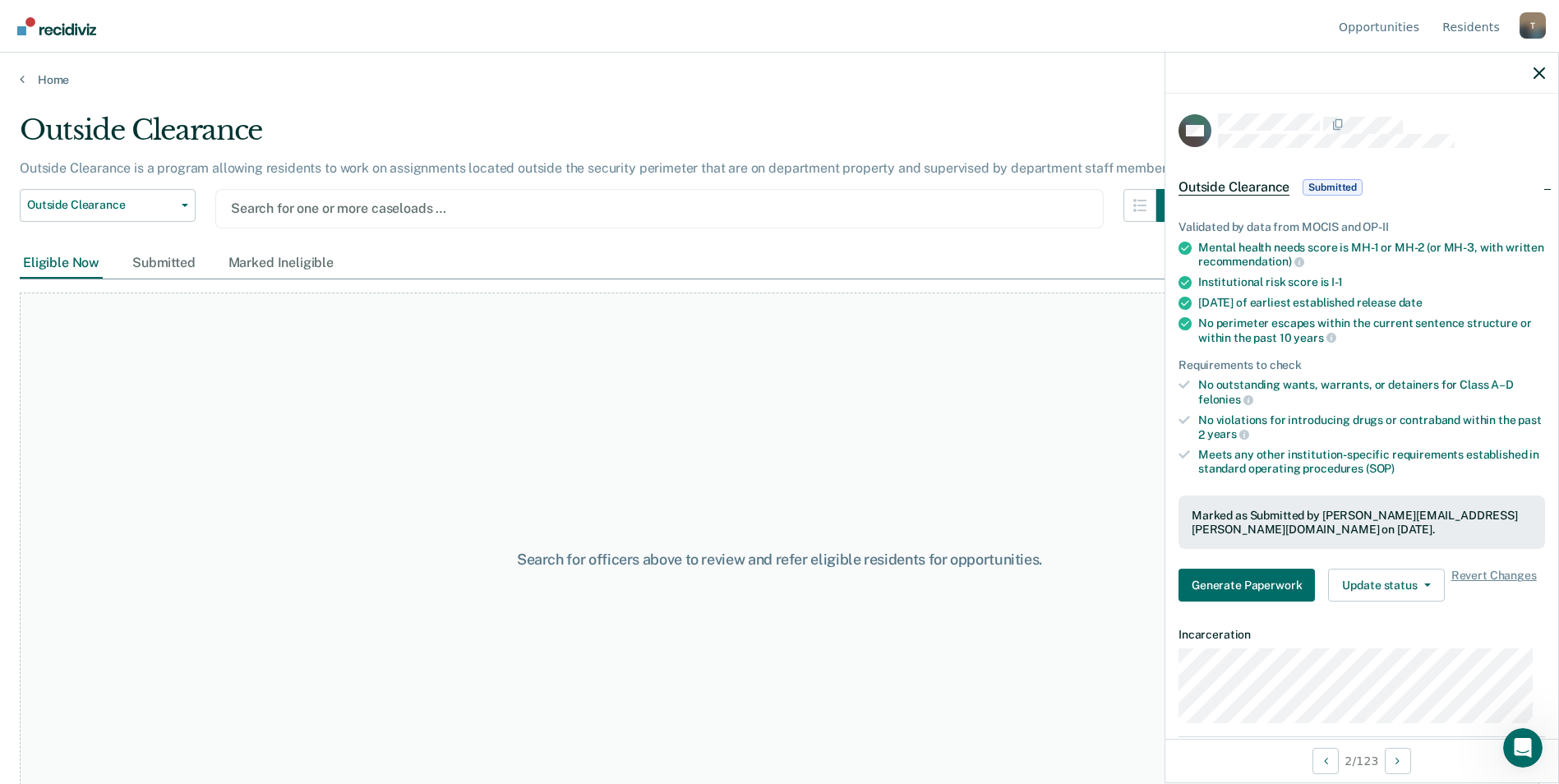
click at [332, 212] on div at bounding box center [659, 208] width 857 height 19
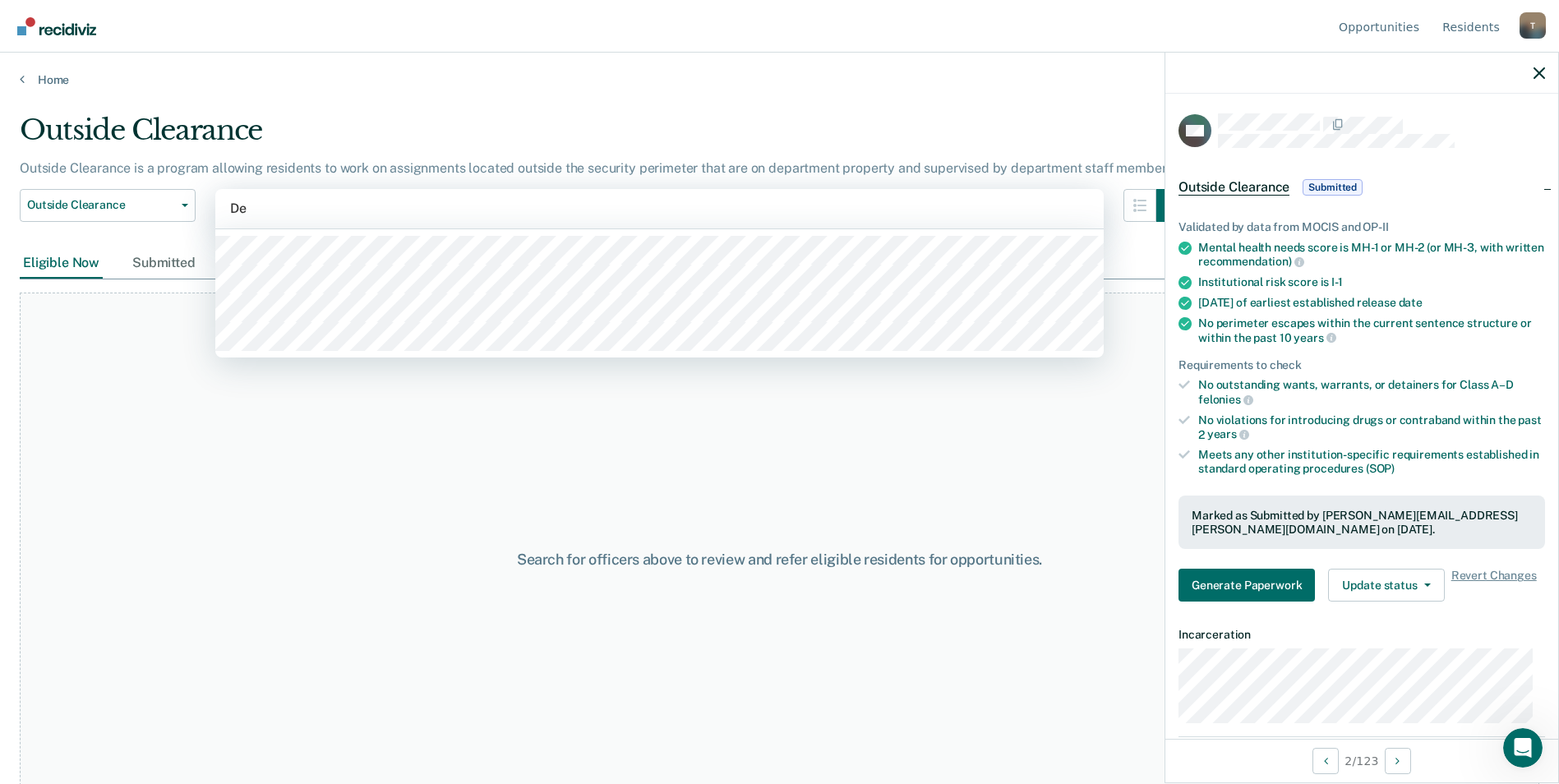
type input "D"
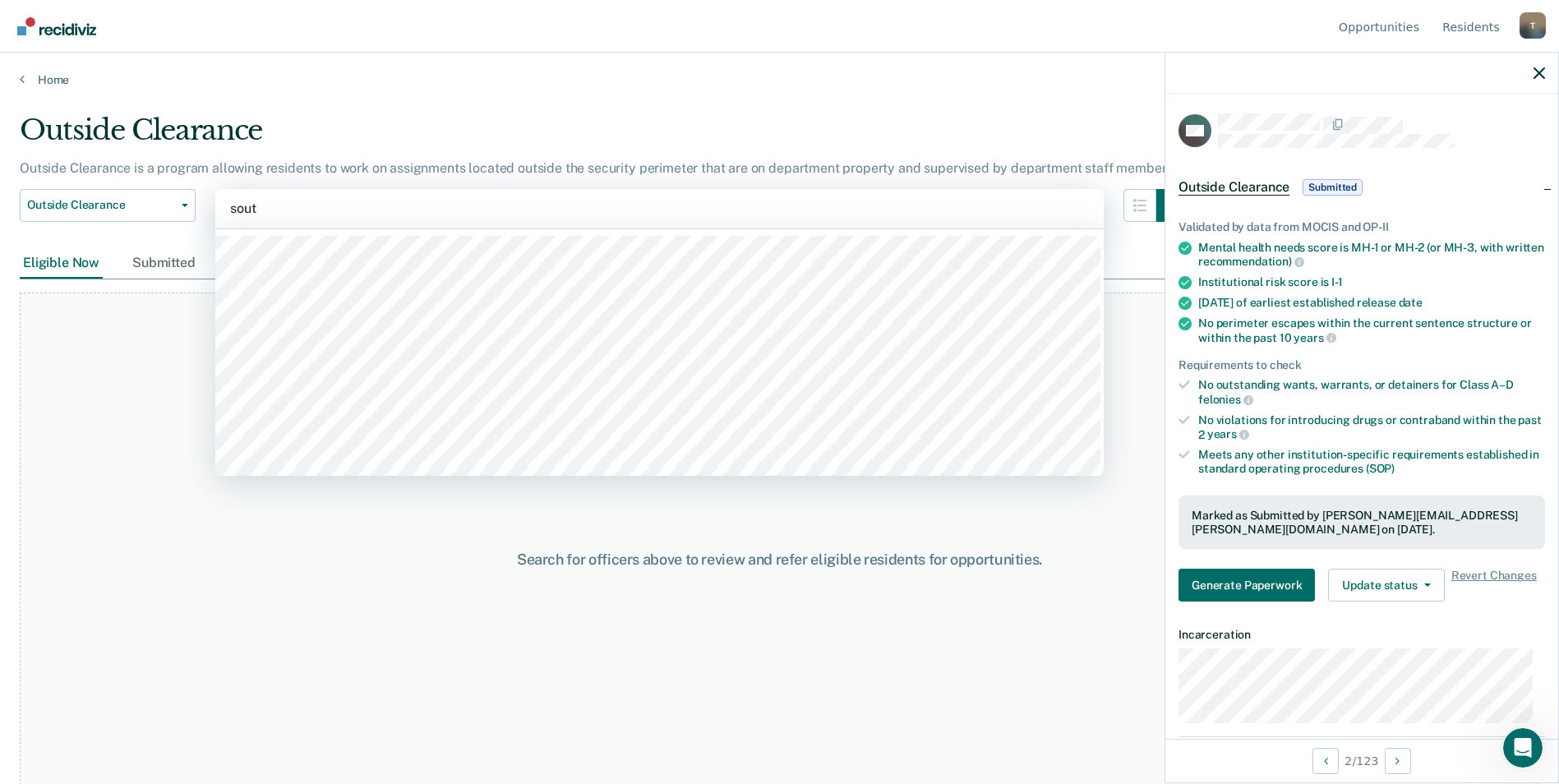
type input "south"
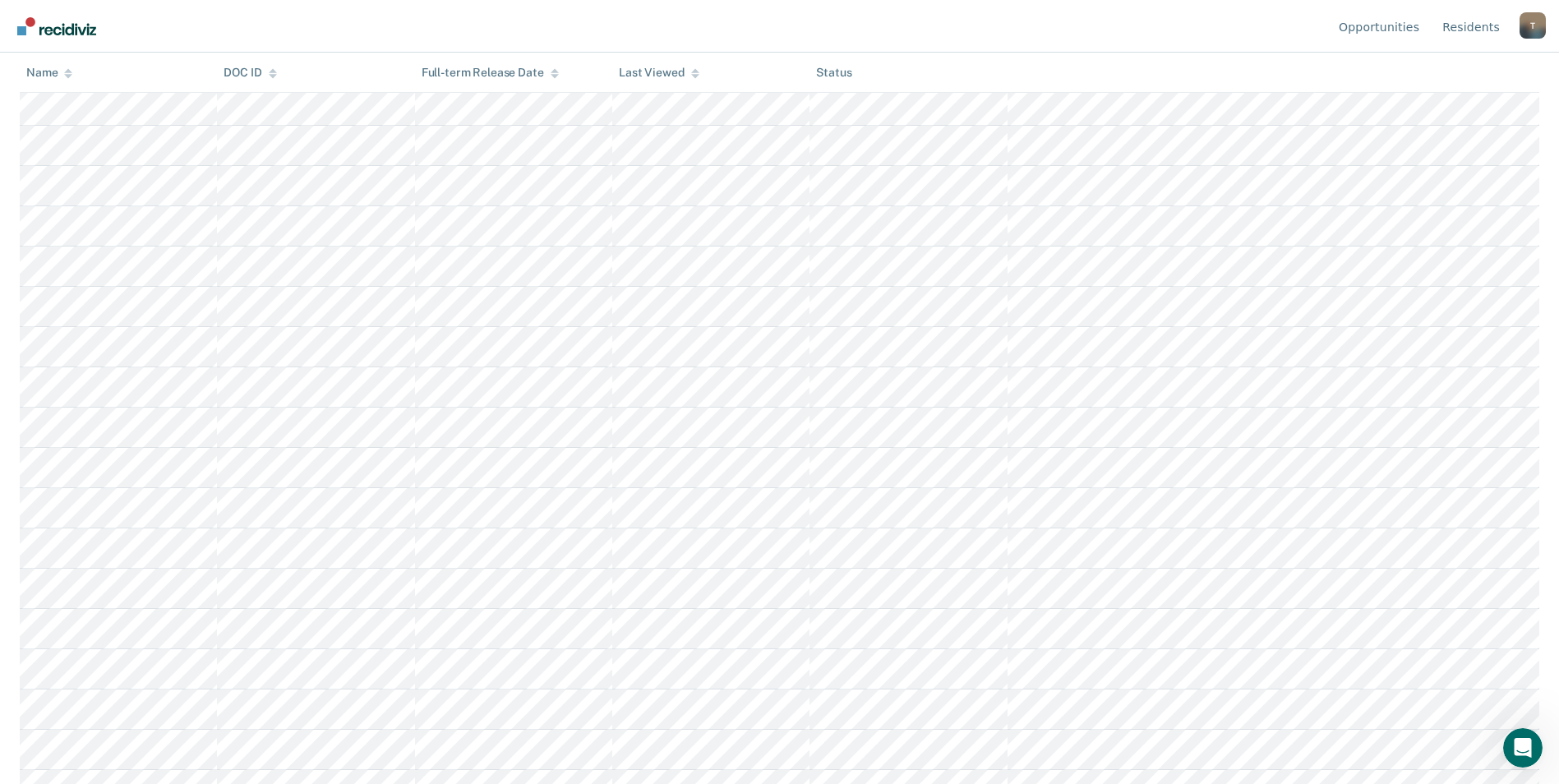
scroll to position [1972, 0]
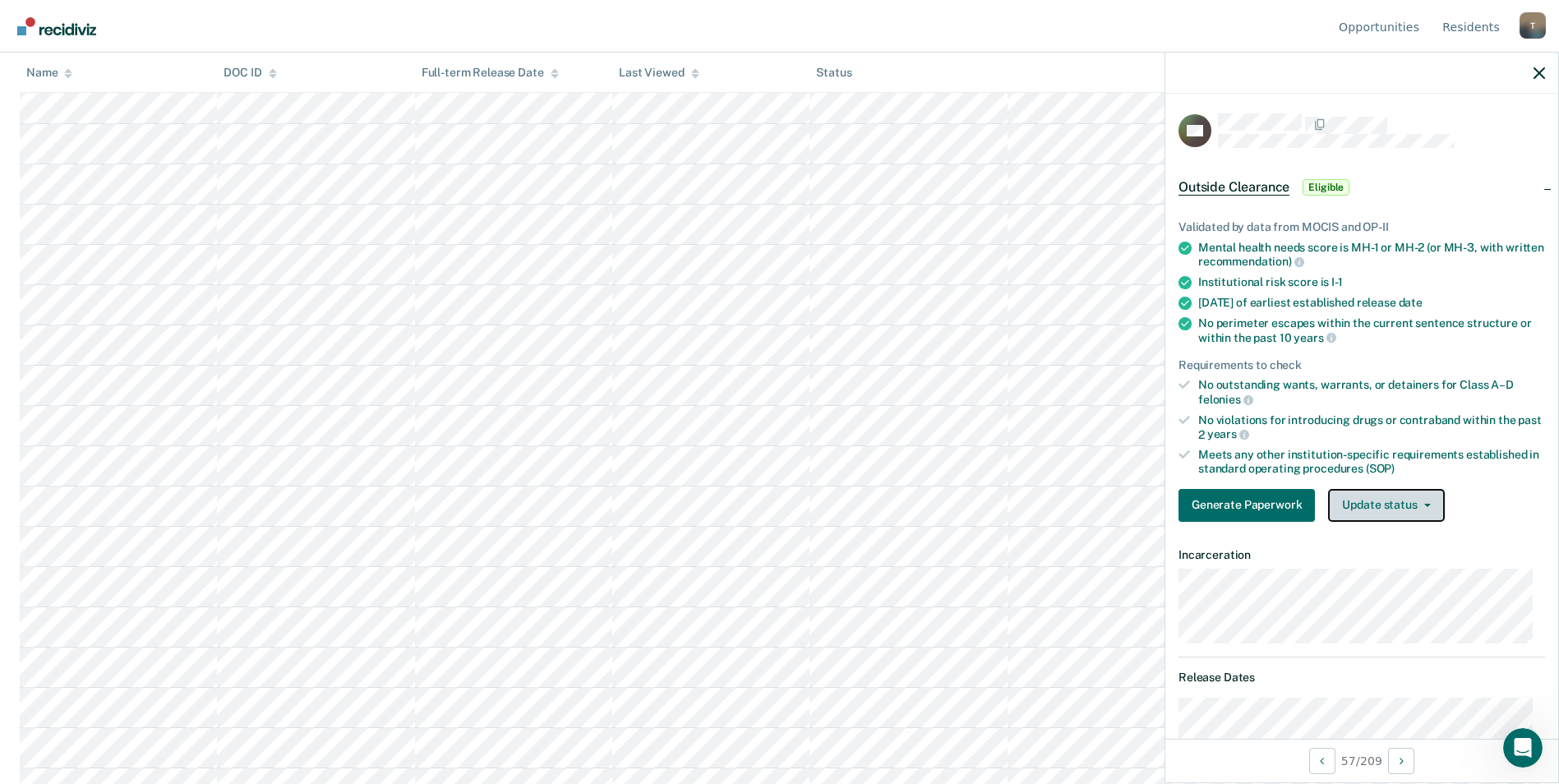
click at [1431, 515] on button "Update status" at bounding box center [1386, 505] width 116 height 33
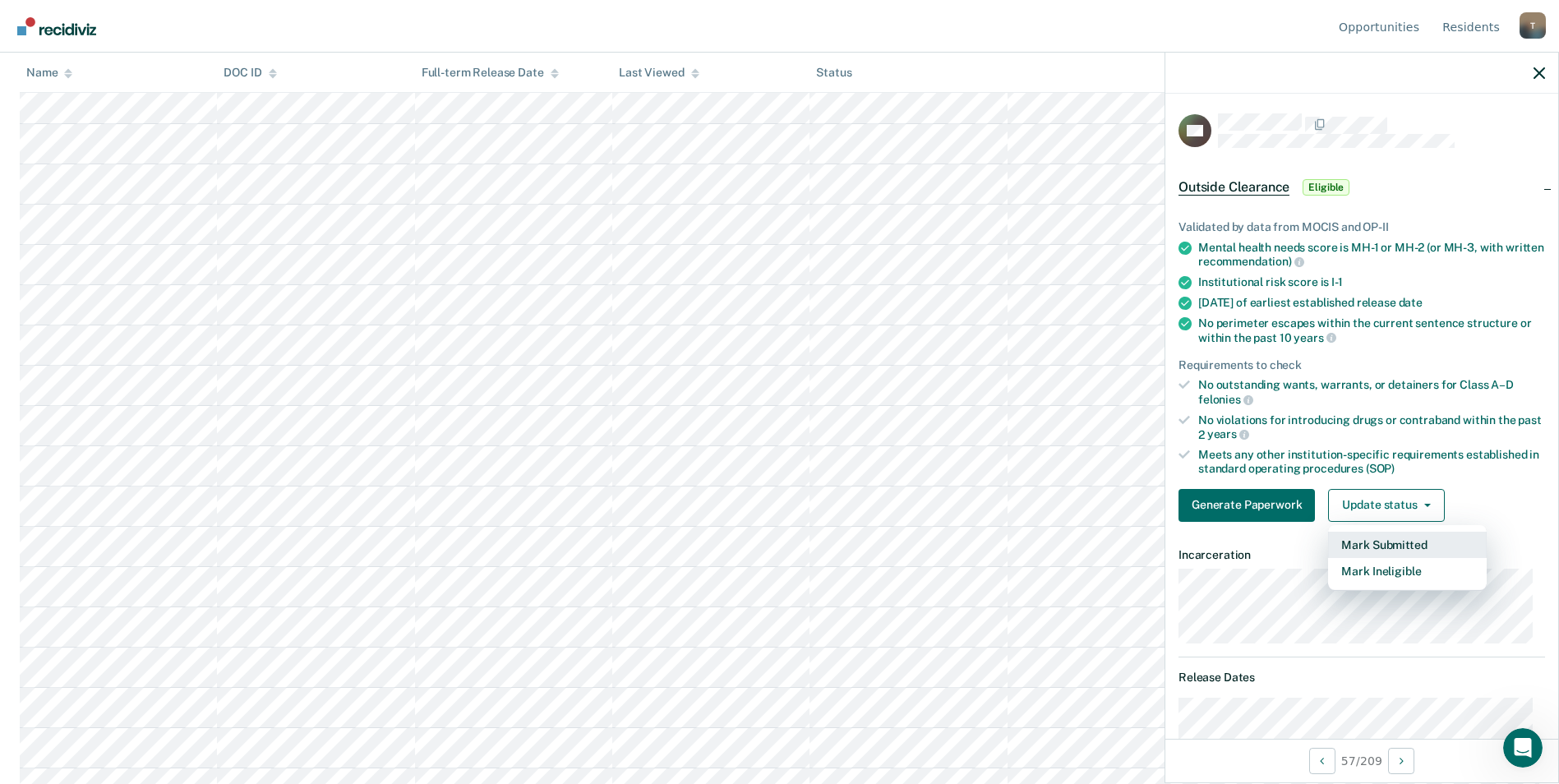
click at [1422, 543] on button "Mark Submitted" at bounding box center [1407, 545] width 159 height 26
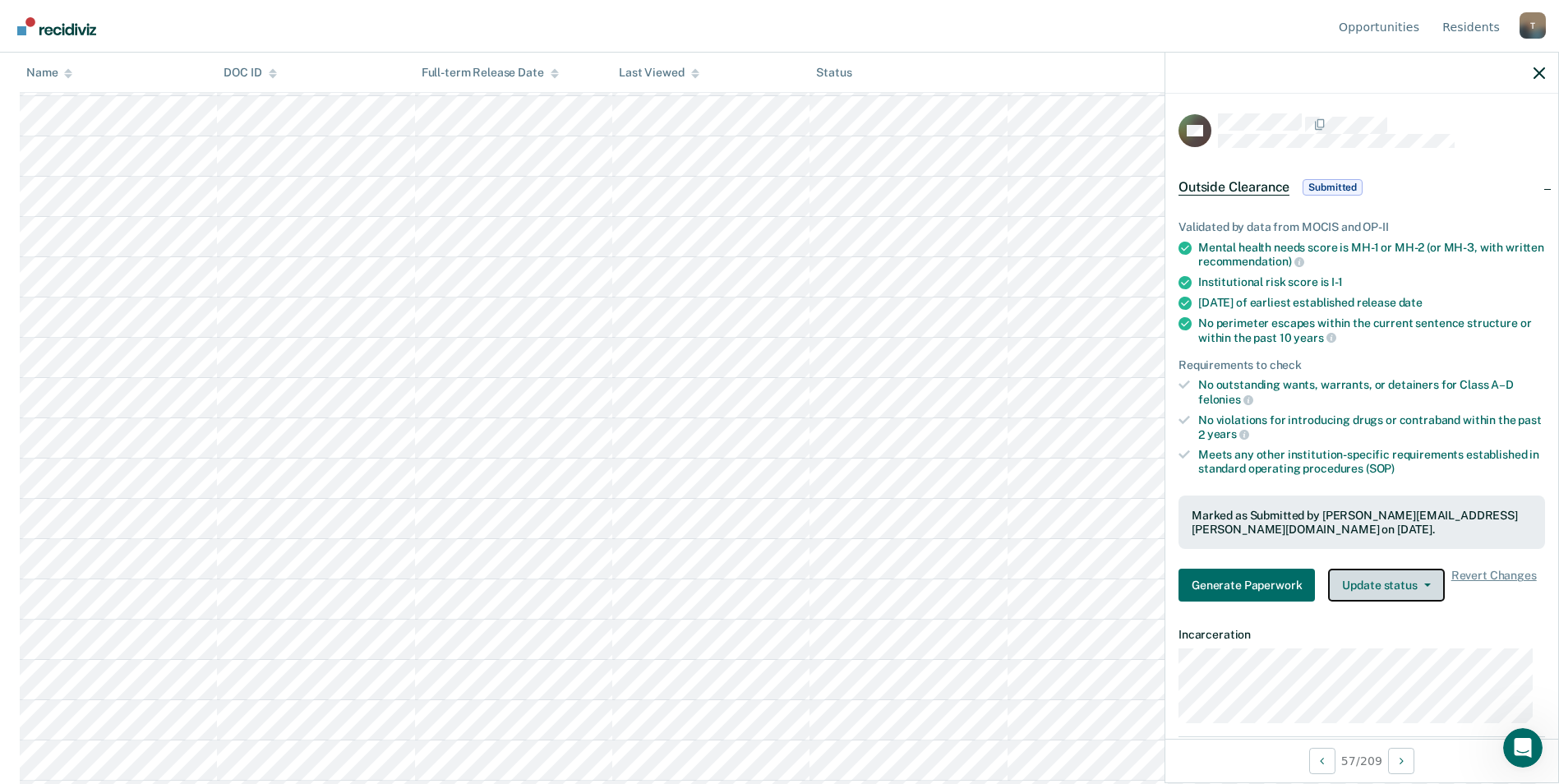
scroll to position [7560, 0]
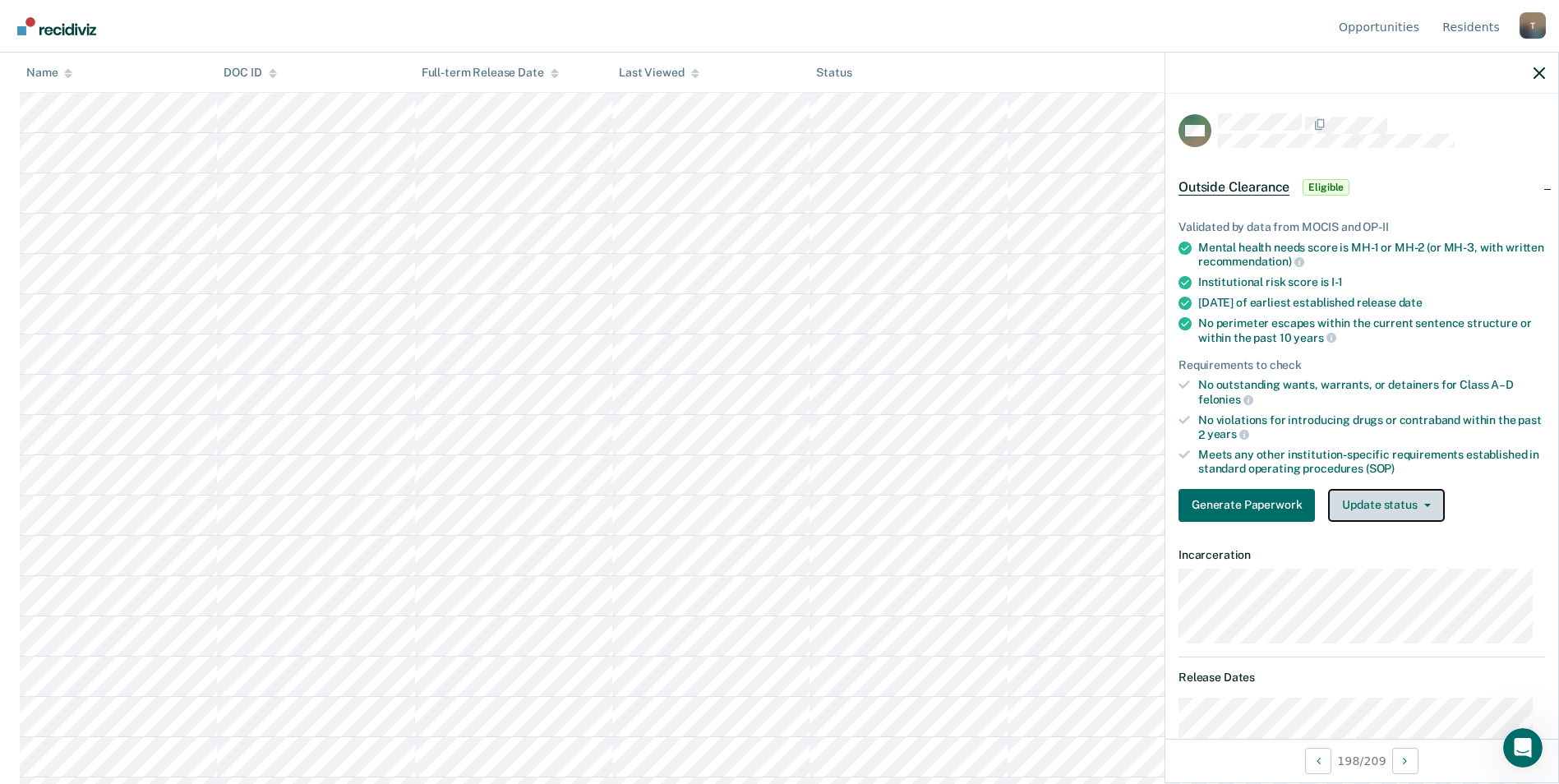
click at [1399, 503] on button "Update status" at bounding box center [1386, 505] width 116 height 33
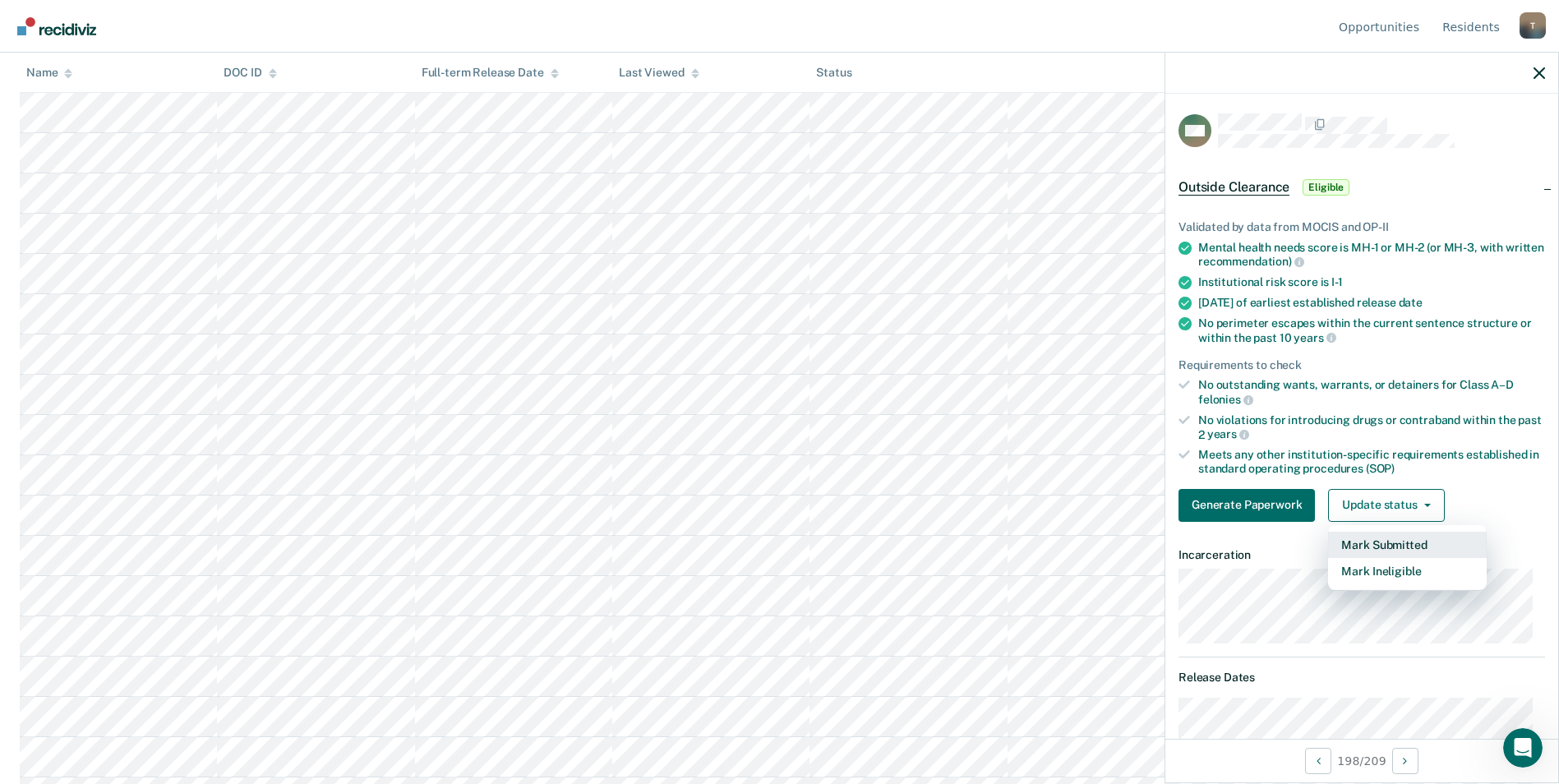
click at [1376, 545] on button "Mark Submitted" at bounding box center [1407, 545] width 159 height 26
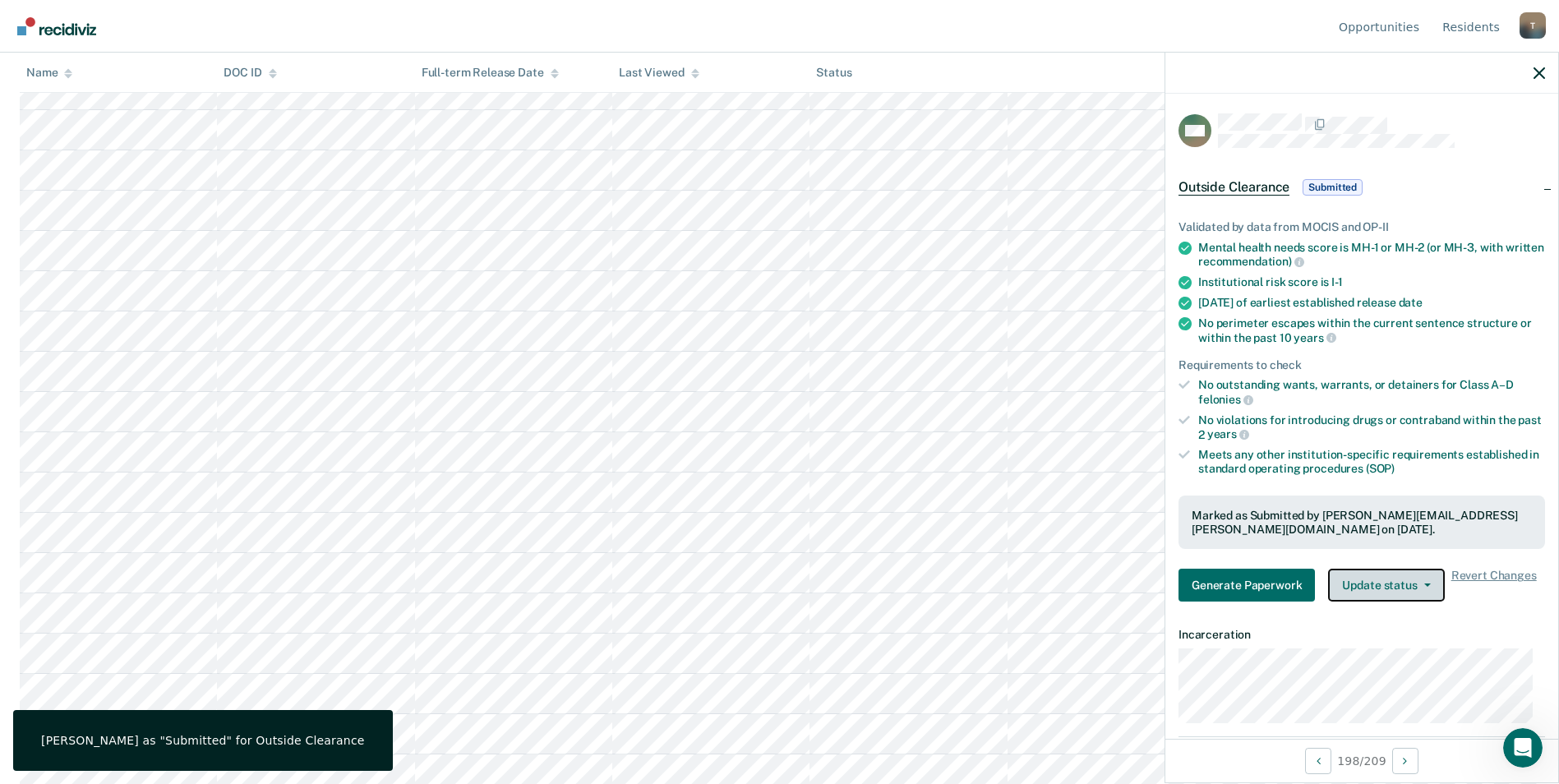
scroll to position [0, 0]
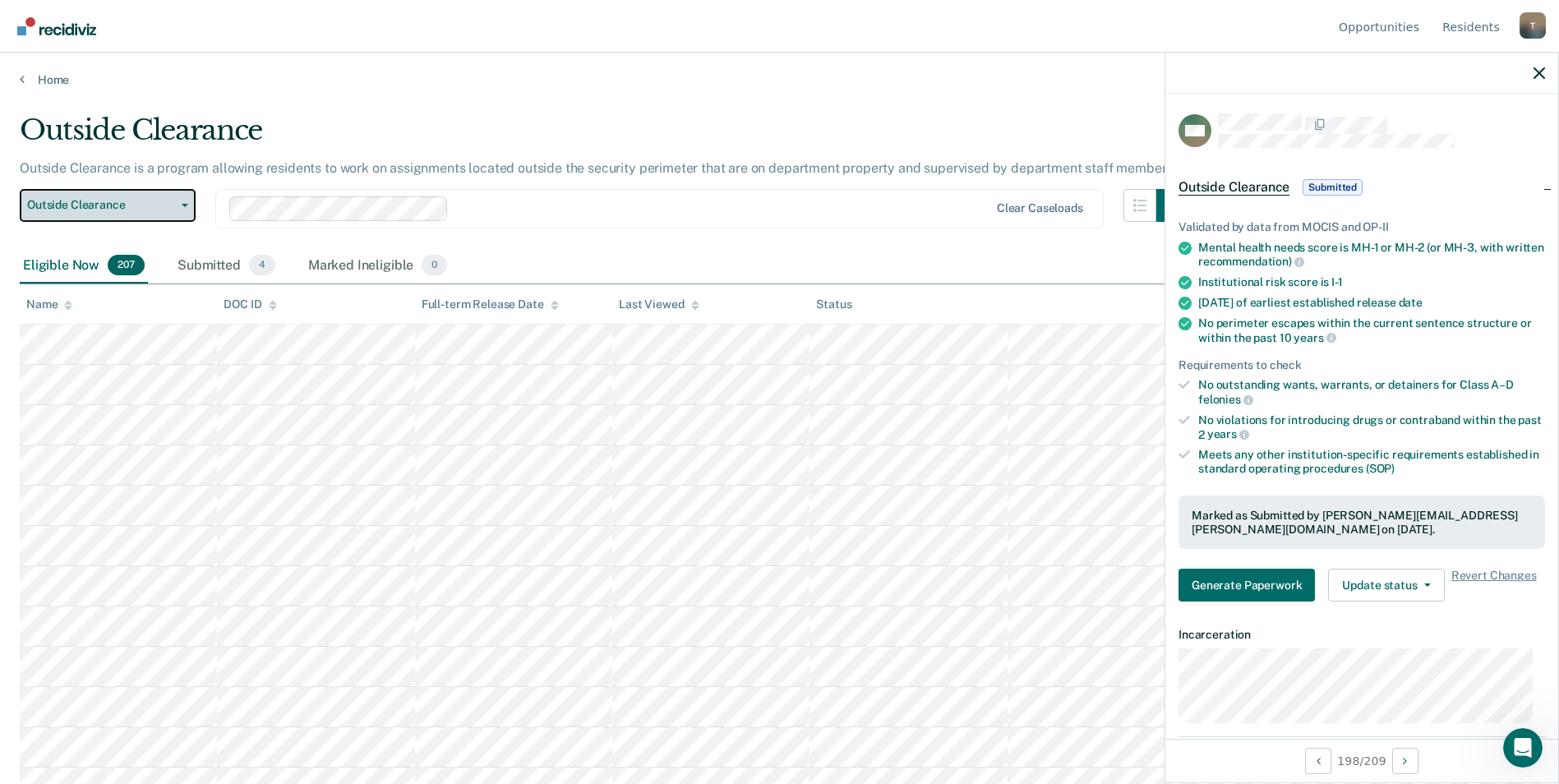
click at [69, 207] on span "Outside Clearance" at bounding box center [101, 204] width 148 height 14
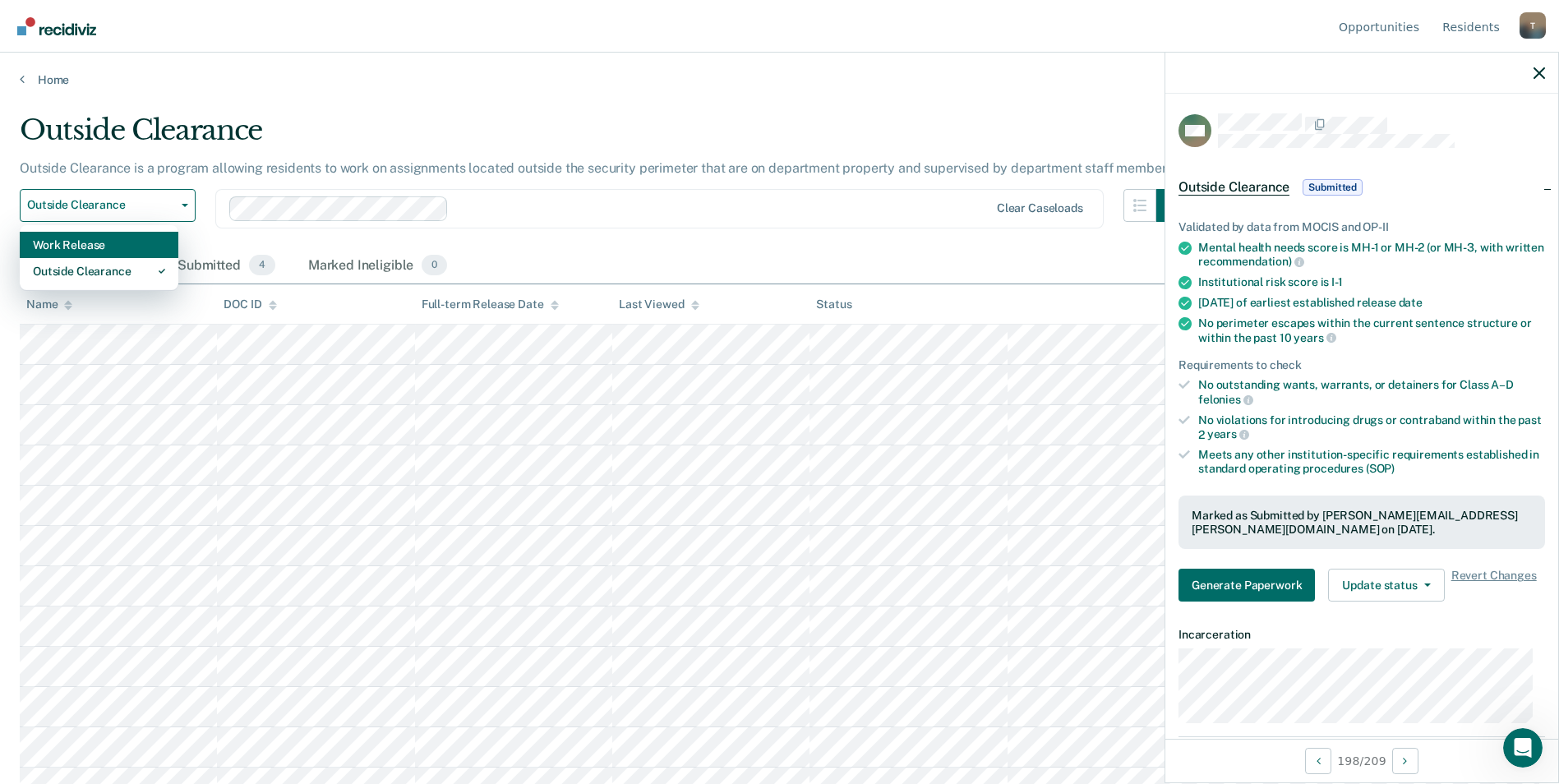
click at [80, 250] on div "Work Release" at bounding box center [98, 245] width 132 height 26
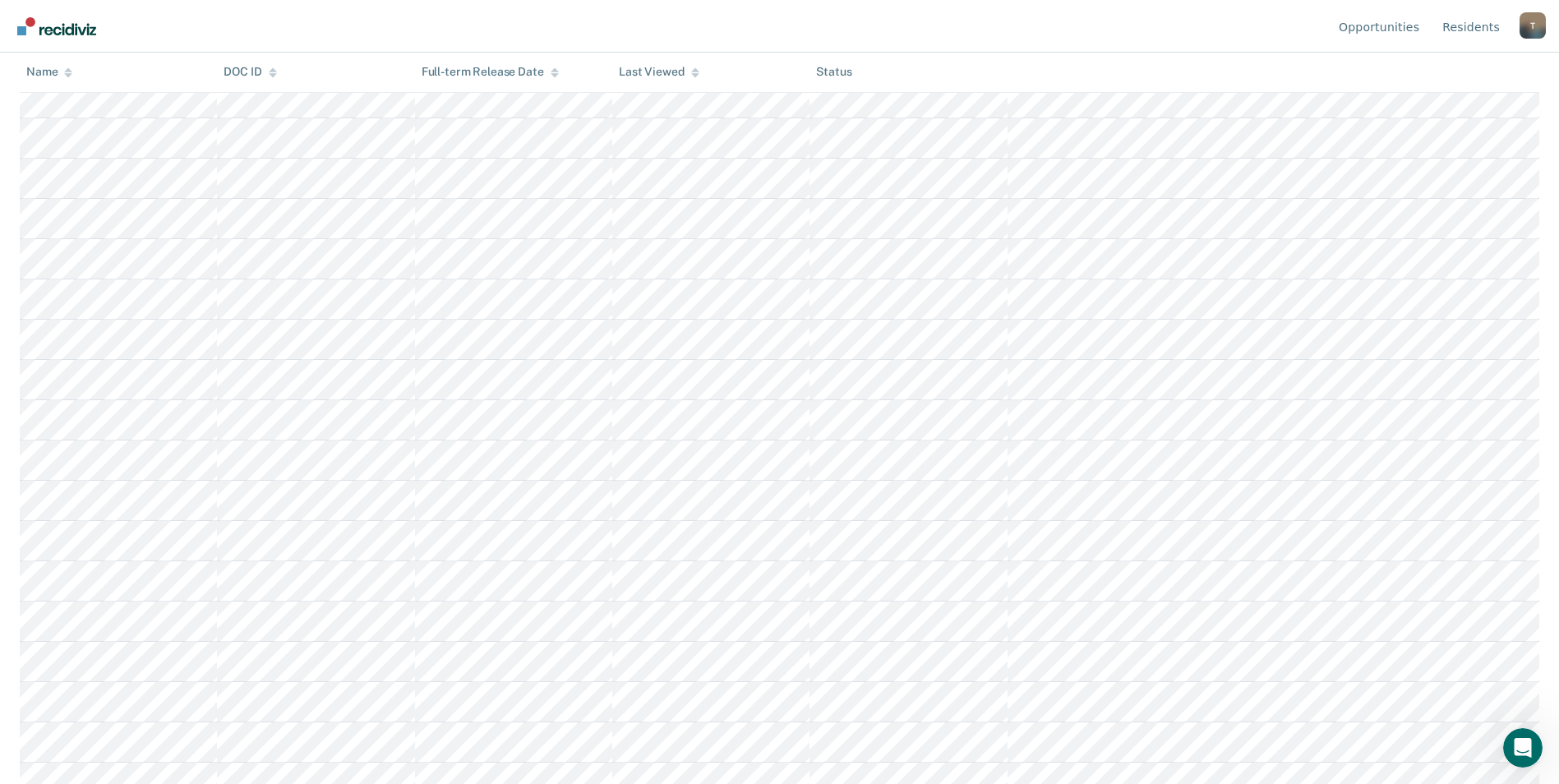
scroll to position [1233, 0]
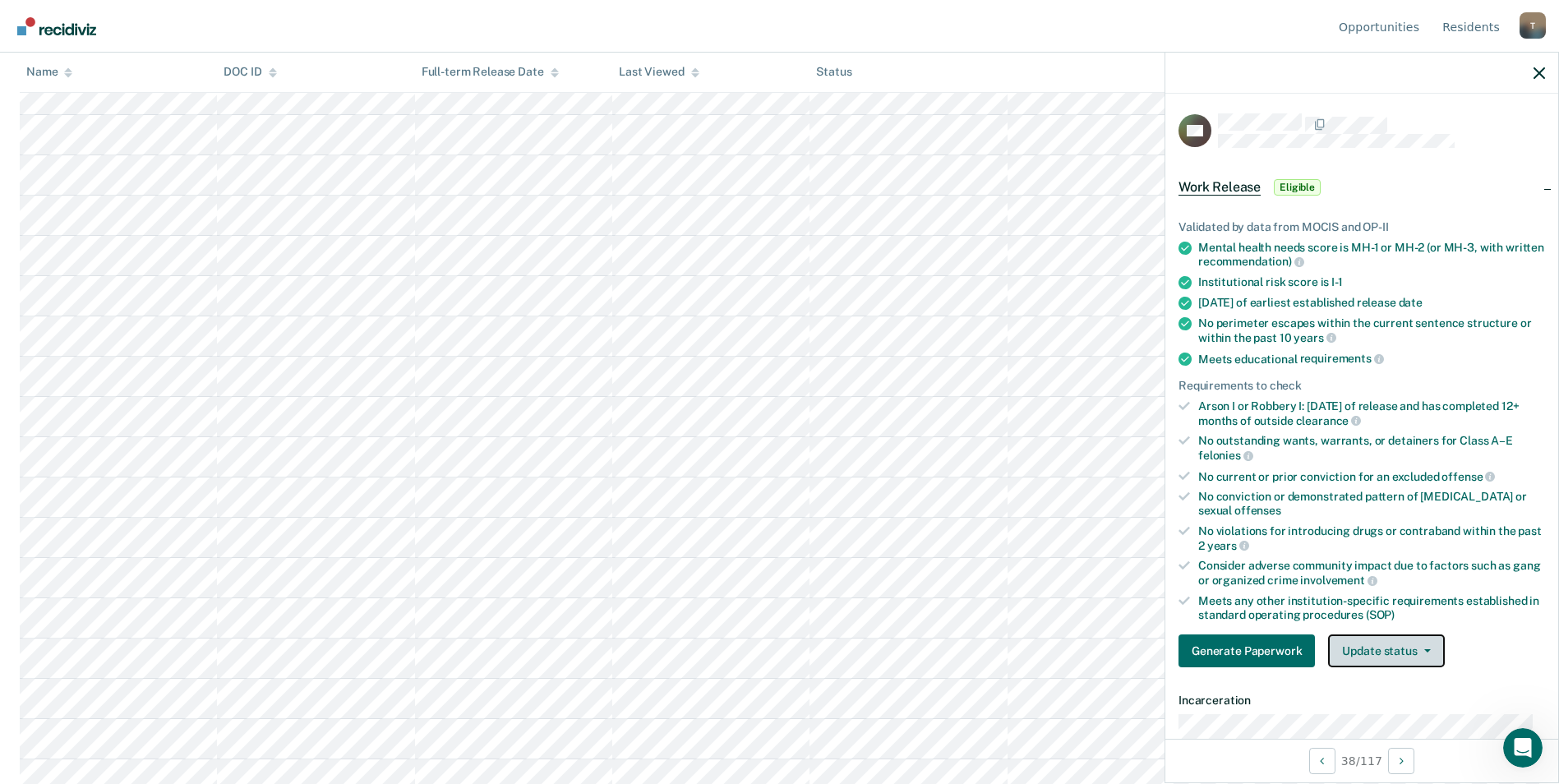
click at [1433, 651] on button "Update status" at bounding box center [1386, 650] width 116 height 33
click at [1414, 714] on button "Mark Ineligible" at bounding box center [1407, 716] width 159 height 26
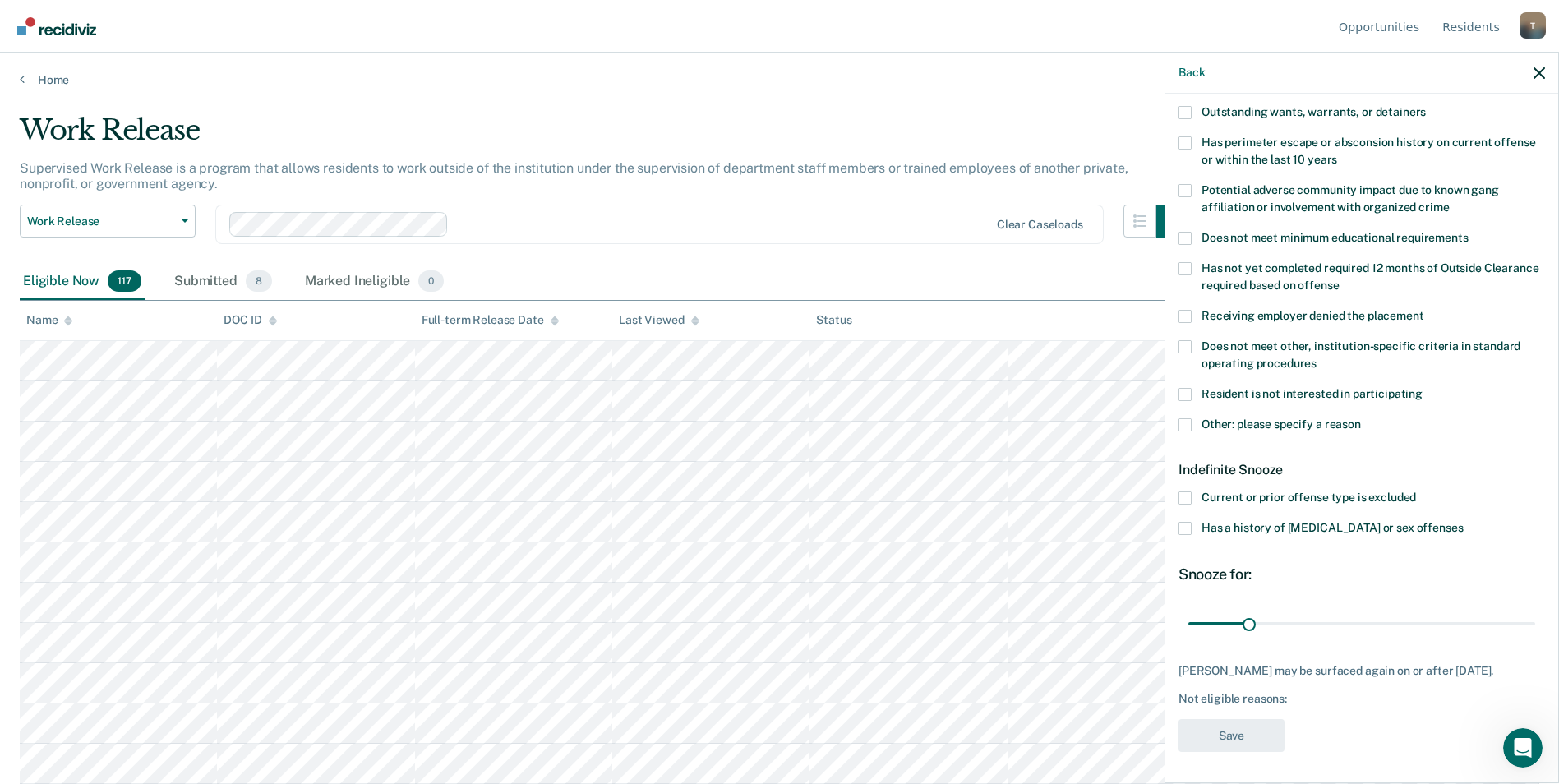
scroll to position [152, 0]
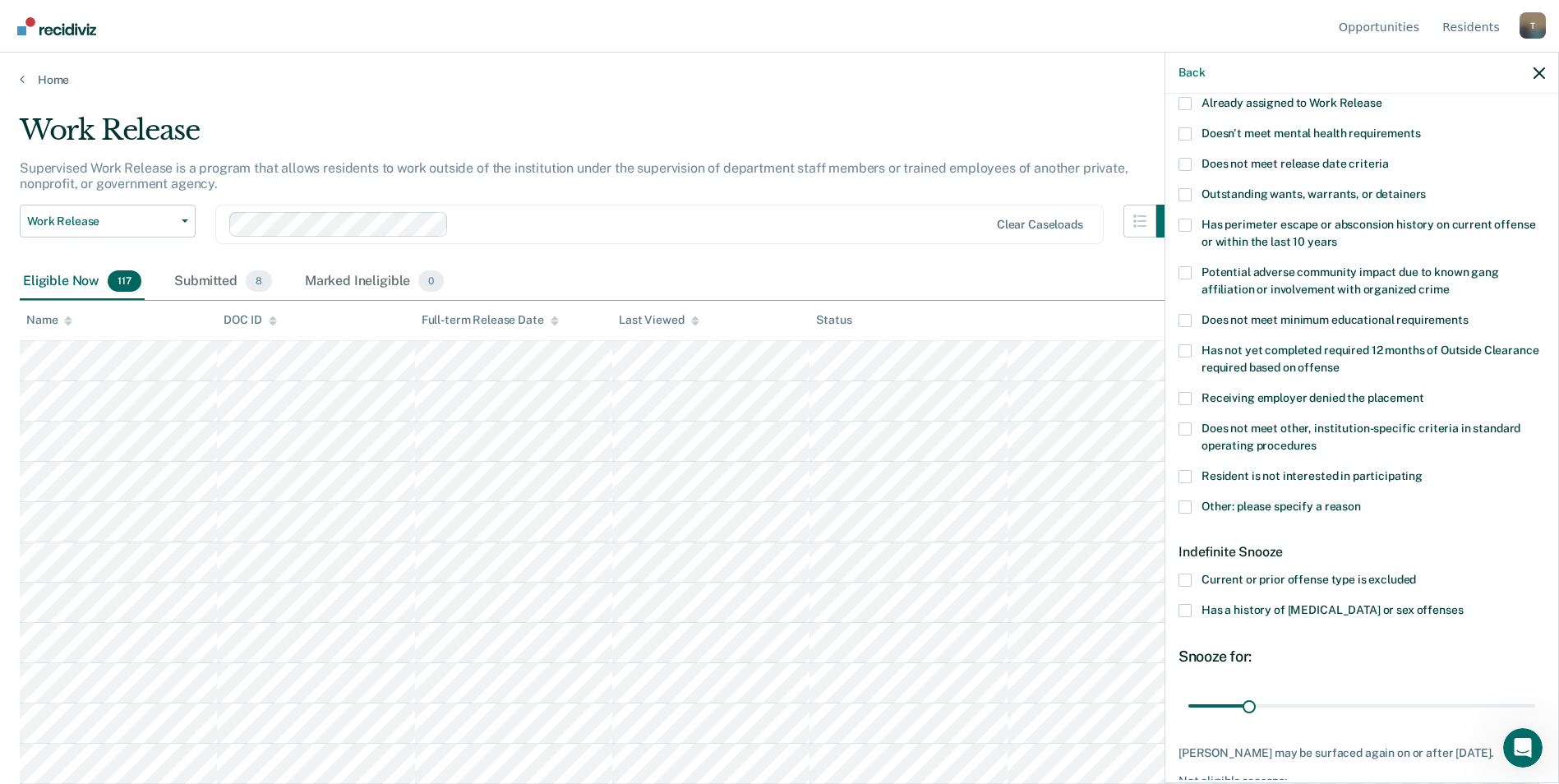
click at [1189, 506] on span at bounding box center [1185, 507] width 14 height 14
click at [1361, 500] on input "Other: please specify a reason" at bounding box center [1361, 500] width 0 height 0
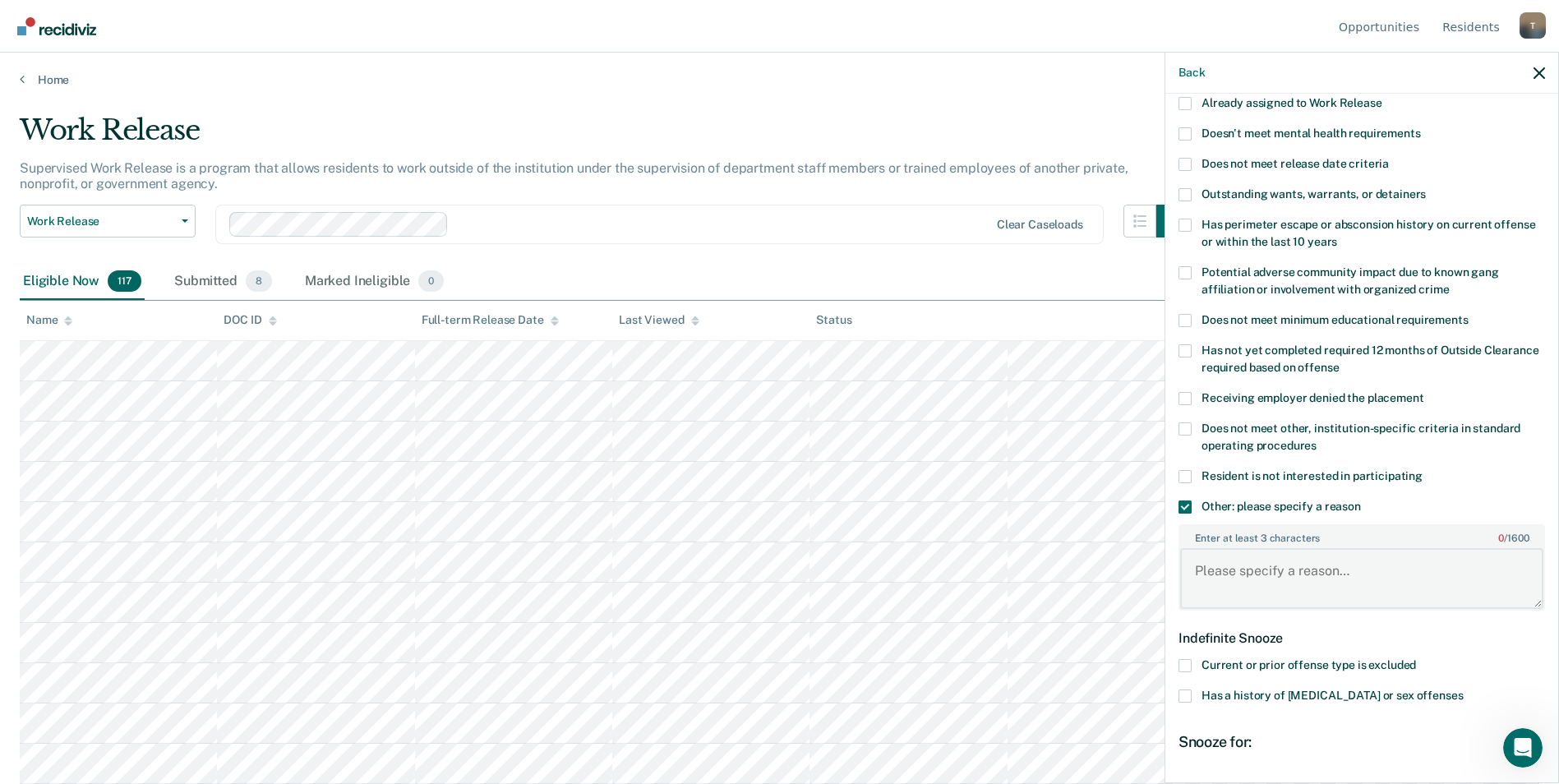
click at [1254, 566] on textarea "Enter at least 3 characters 0 / 1600" at bounding box center [1361, 578] width 363 height 61
type textarea "Exclude"
click at [1184, 500] on span at bounding box center [1185, 507] width 14 height 14
click at [1361, 500] on input "Other: please specify a reason" at bounding box center [1361, 500] width 0 height 0
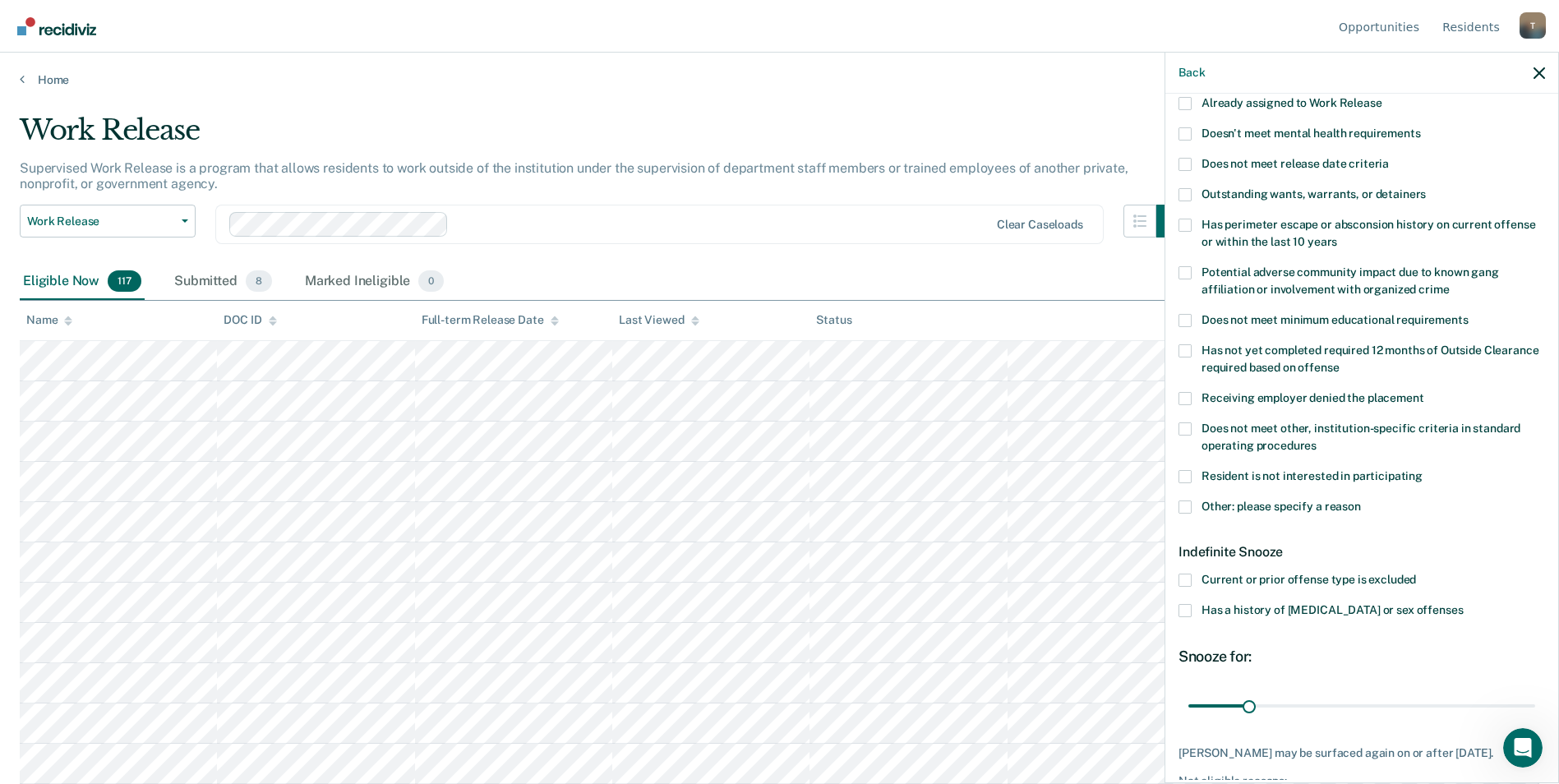
click at [1189, 575] on span at bounding box center [1185, 580] width 14 height 14
click at [1416, 574] on input "Current or prior offense type is excluded" at bounding box center [1416, 574] width 0 height 0
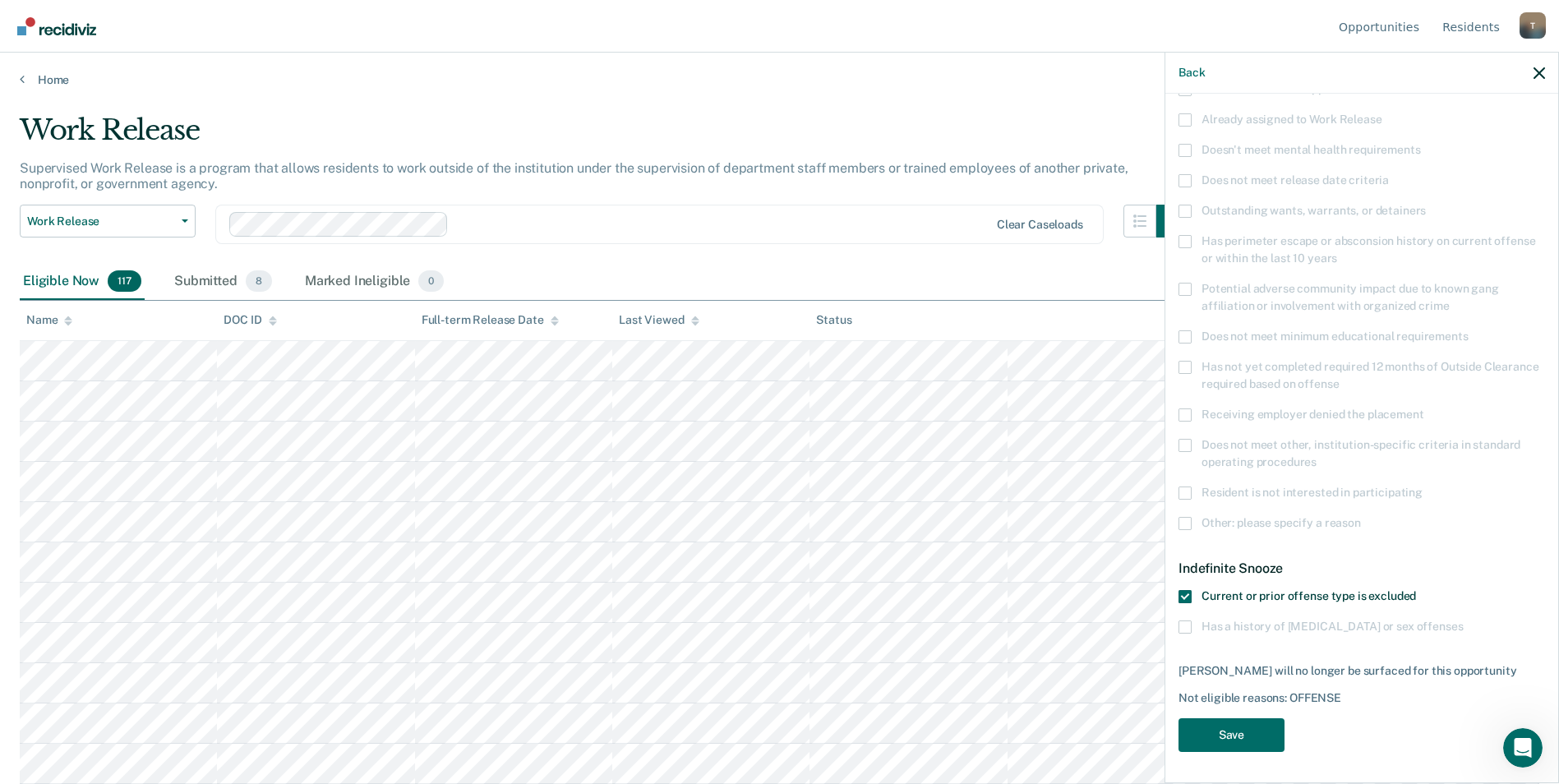
click at [1182, 593] on span at bounding box center [1185, 596] width 14 height 14
click at [1416, 590] on input "Current or prior offense type is excluded" at bounding box center [1416, 590] width 0 height 0
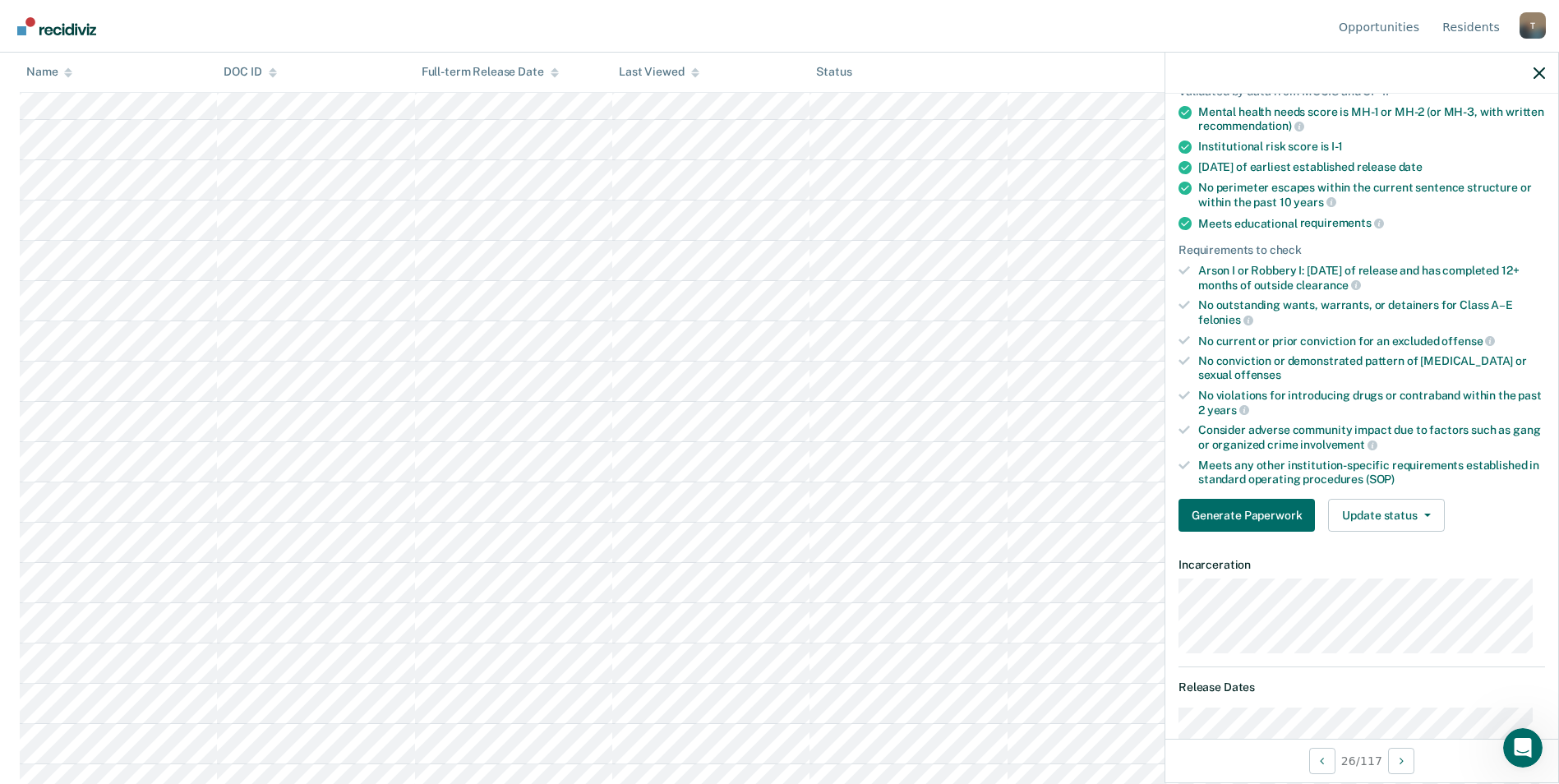
scroll to position [1151, 0]
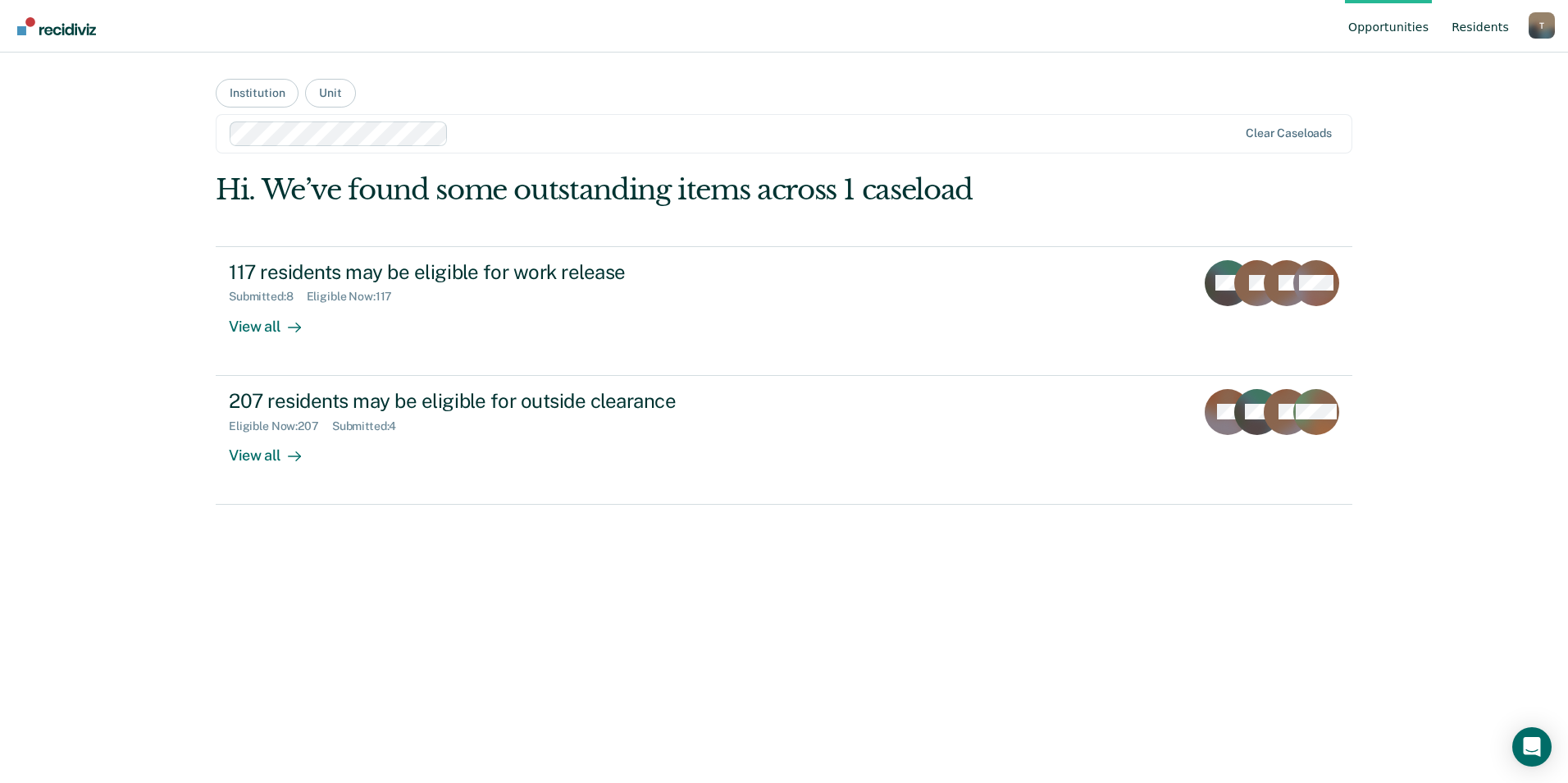
click at [1492, 32] on link "Resident s" at bounding box center [1481, 26] width 64 height 52
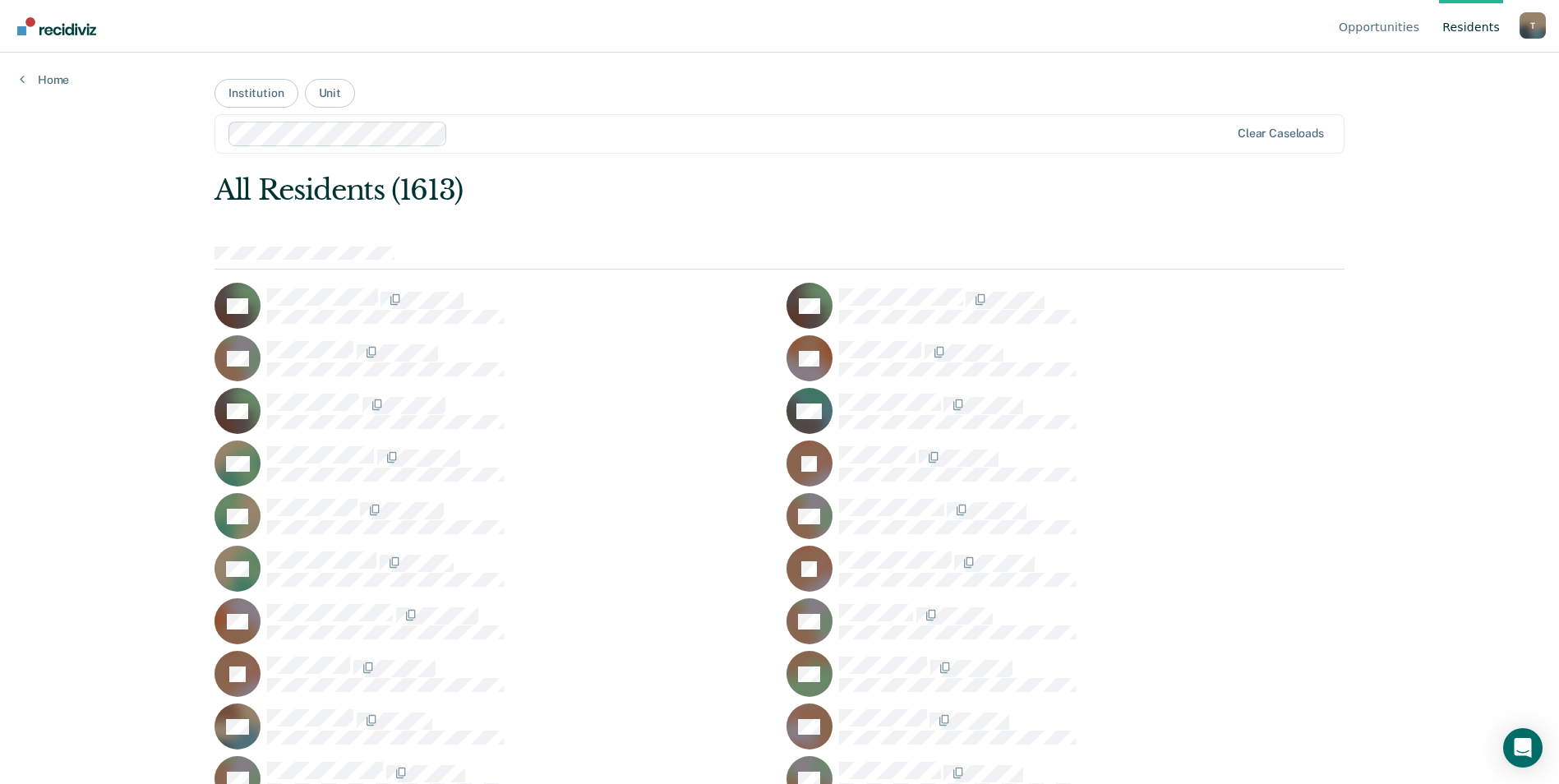
drag, startPoint x: 1468, startPoint y: 31, endPoint x: 1394, endPoint y: 77, distance: 87.1
click at [1394, 77] on div "Opportunities Resident s Tina.Trevino@doc.mo.gov T Profile How it works Log Out…" at bounding box center [780, 392] width 1559 height 784
click at [1380, 31] on link "Opportunities" at bounding box center [1378, 26] width 87 height 52
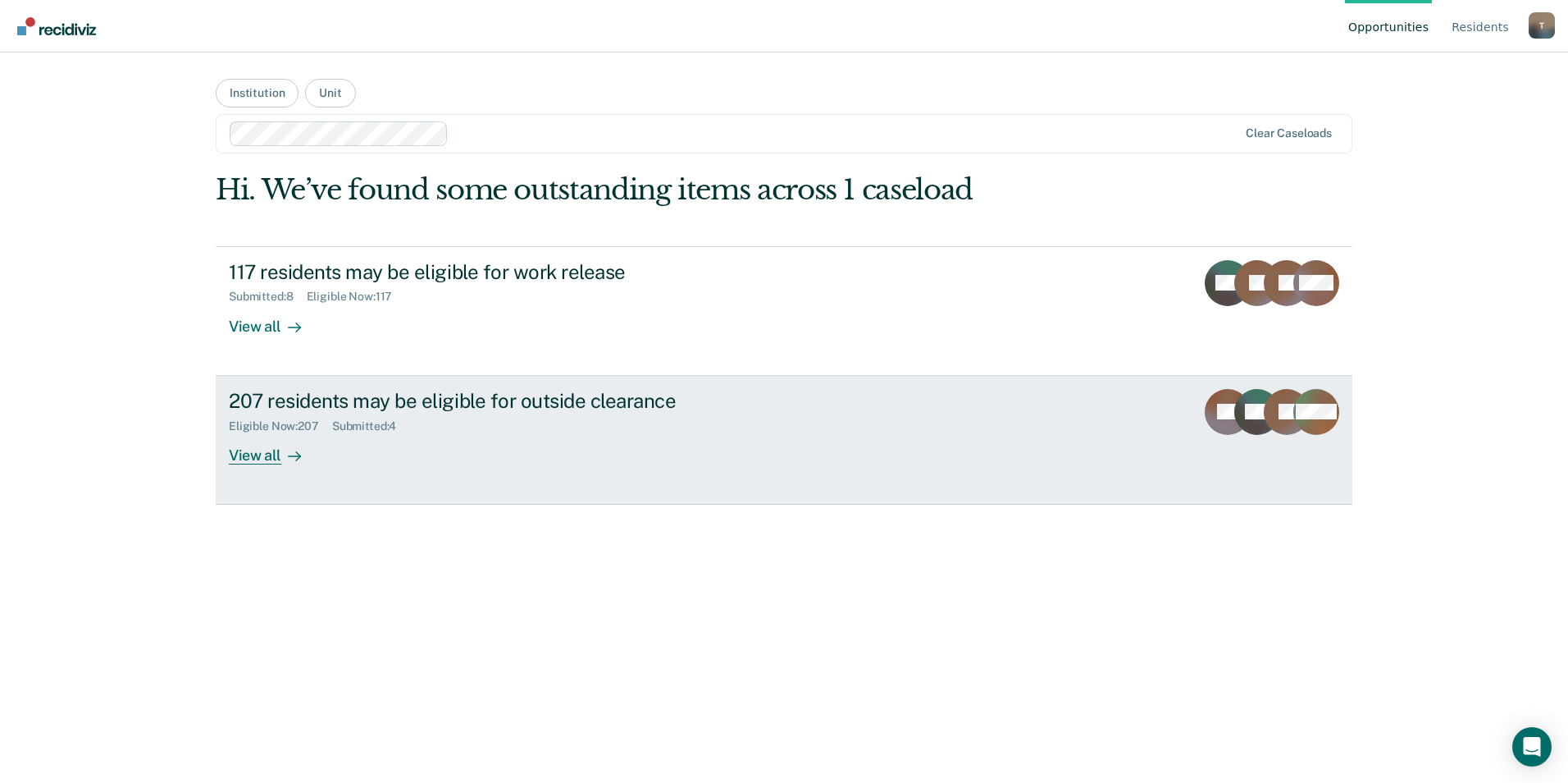
click at [252, 453] on div "View all" at bounding box center [275, 447] width 92 height 32
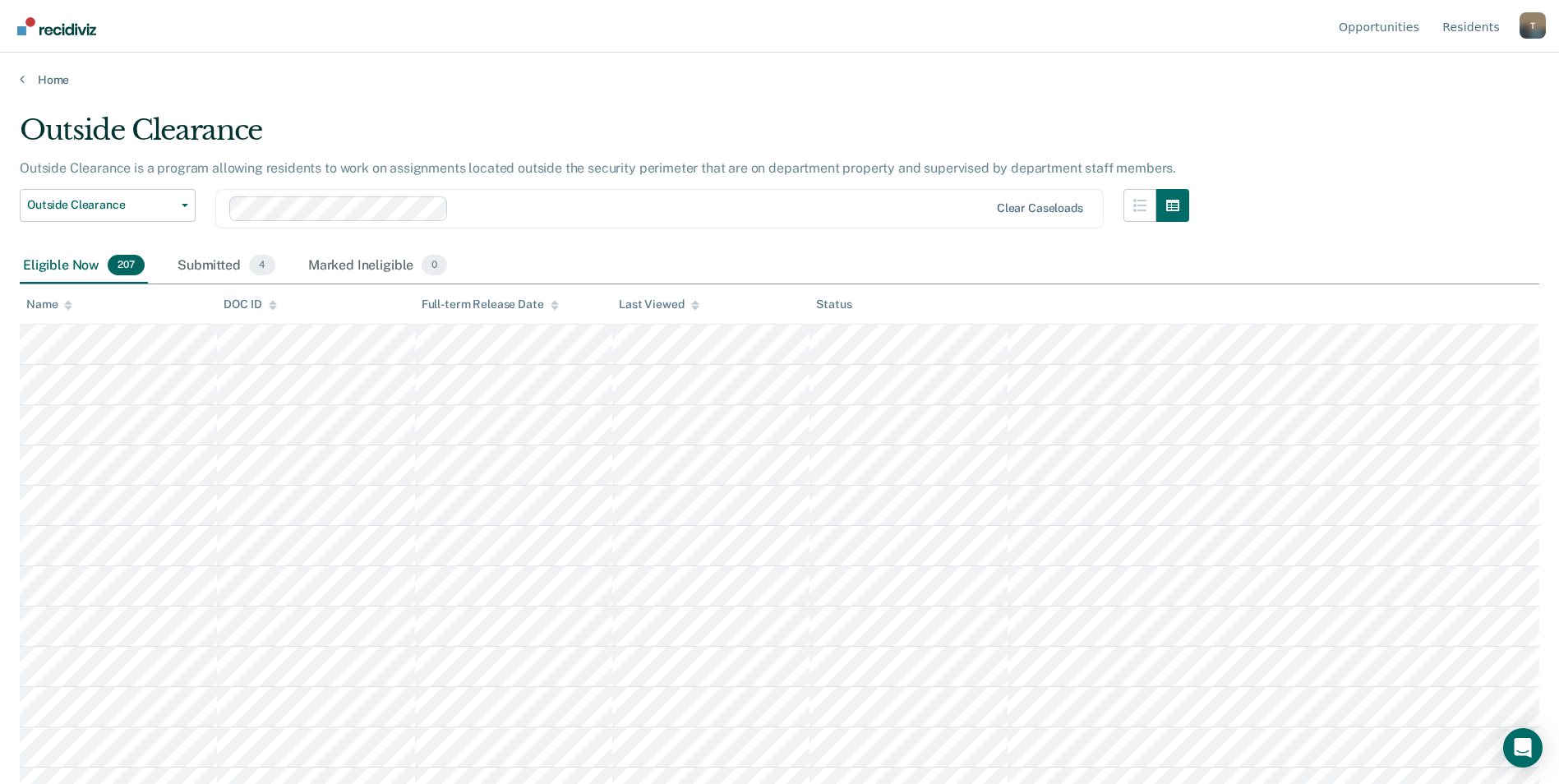
click at [462, 213] on div at bounding box center [722, 208] width 533 height 19
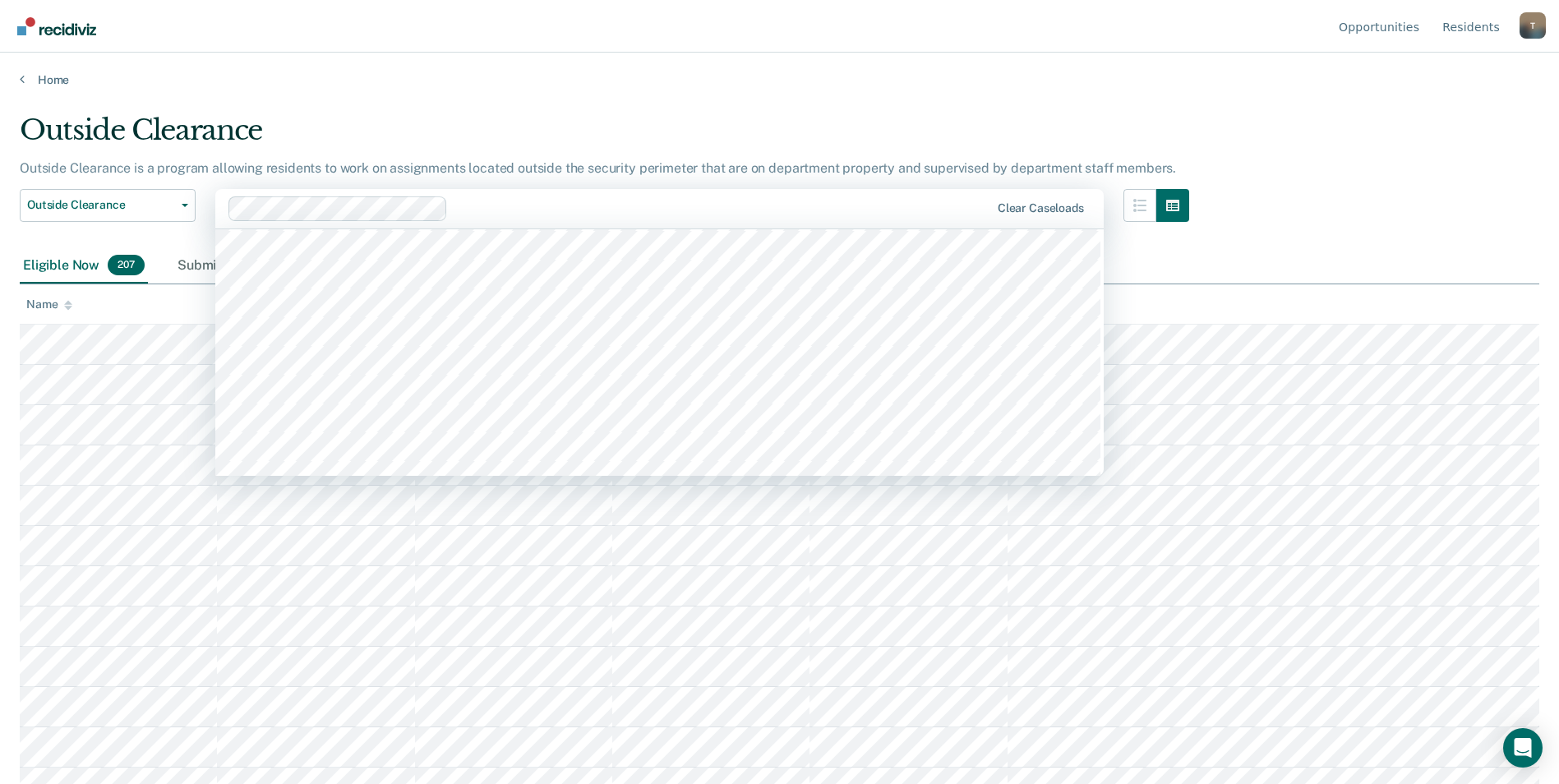
scroll to position [11997, 0]
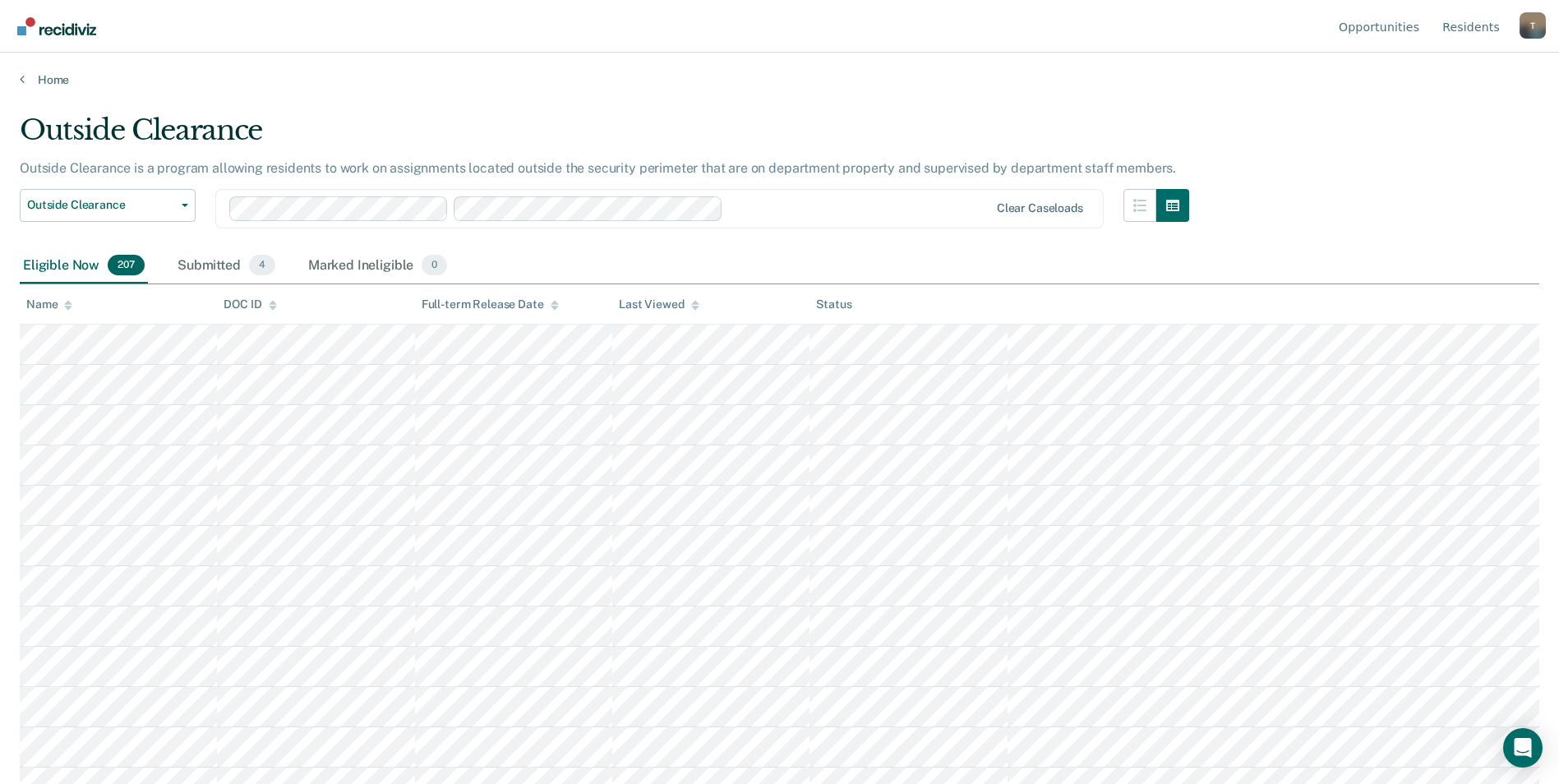
click at [820, 214] on div at bounding box center [859, 208] width 259 height 19
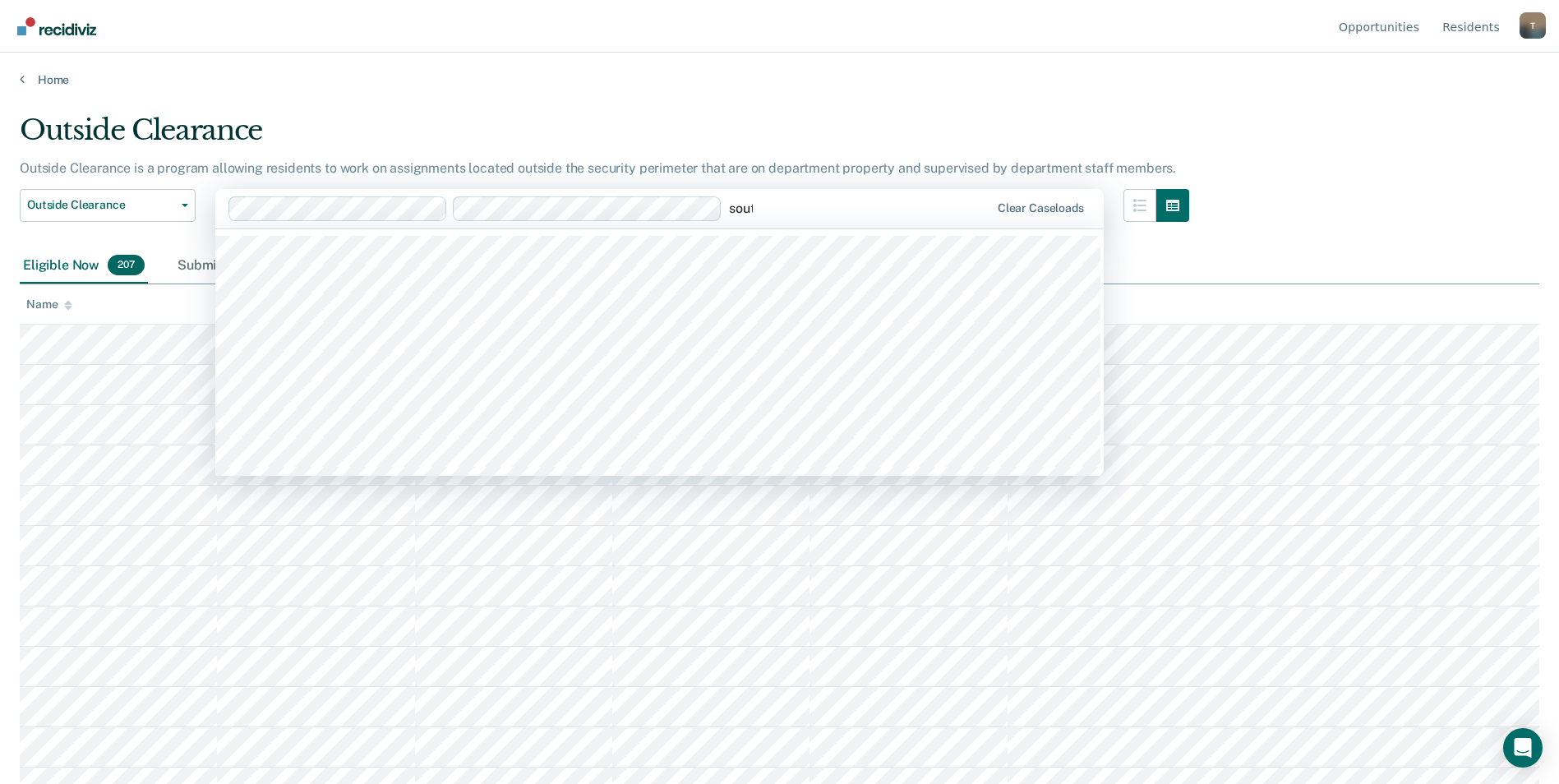
type input "south"
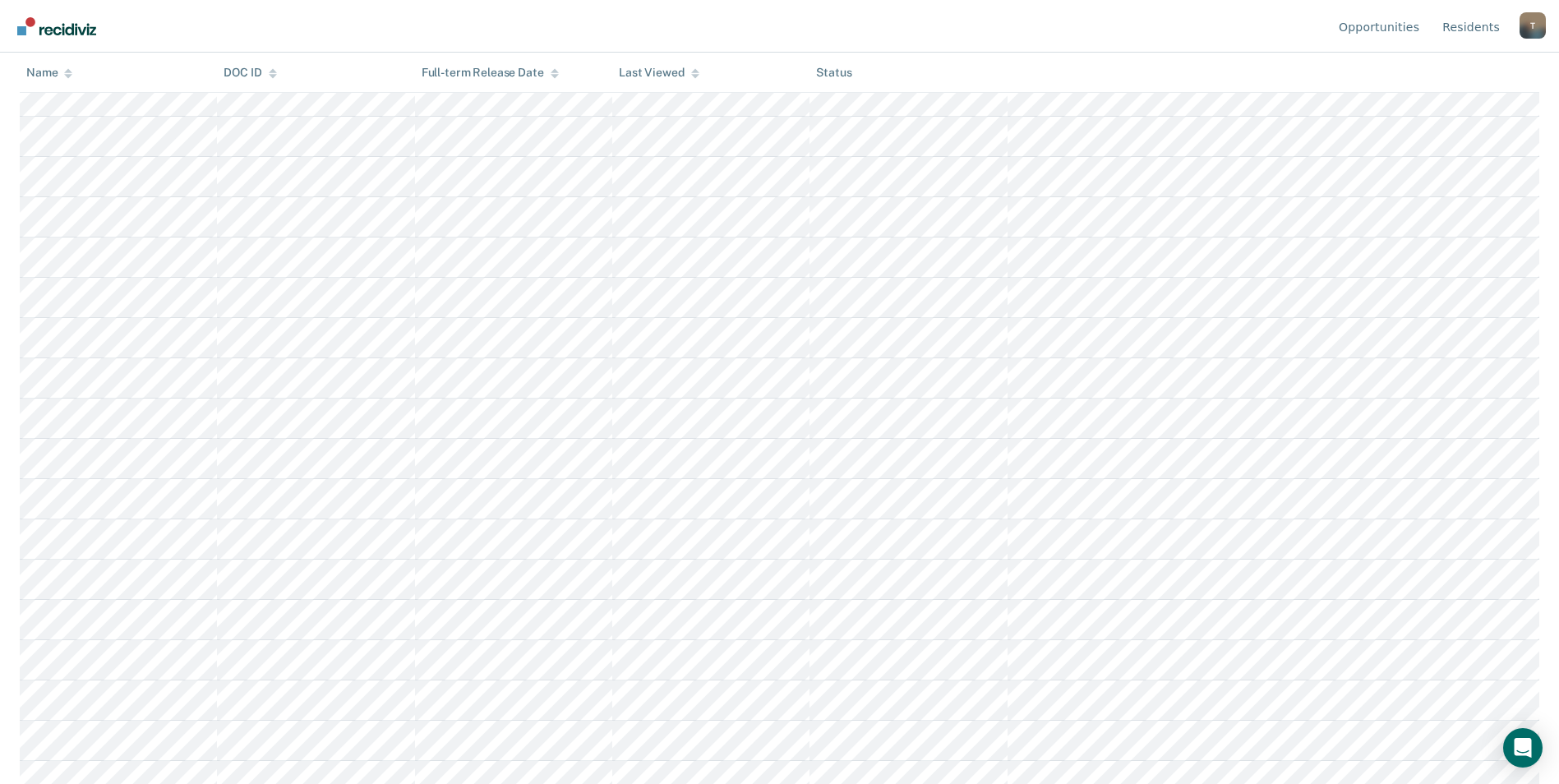
scroll to position [346, 0]
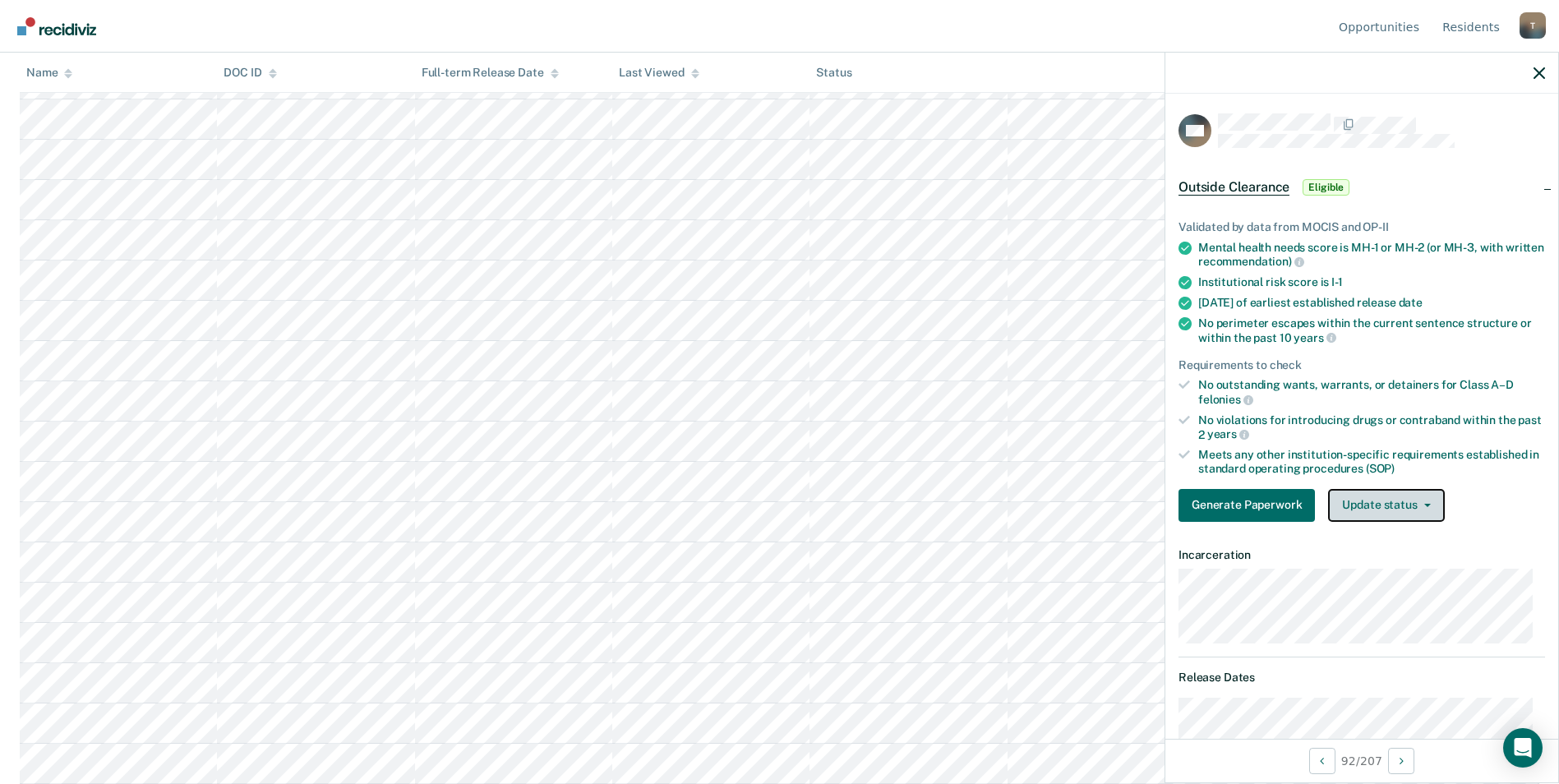
click at [1426, 507] on button "Update status" at bounding box center [1386, 505] width 116 height 33
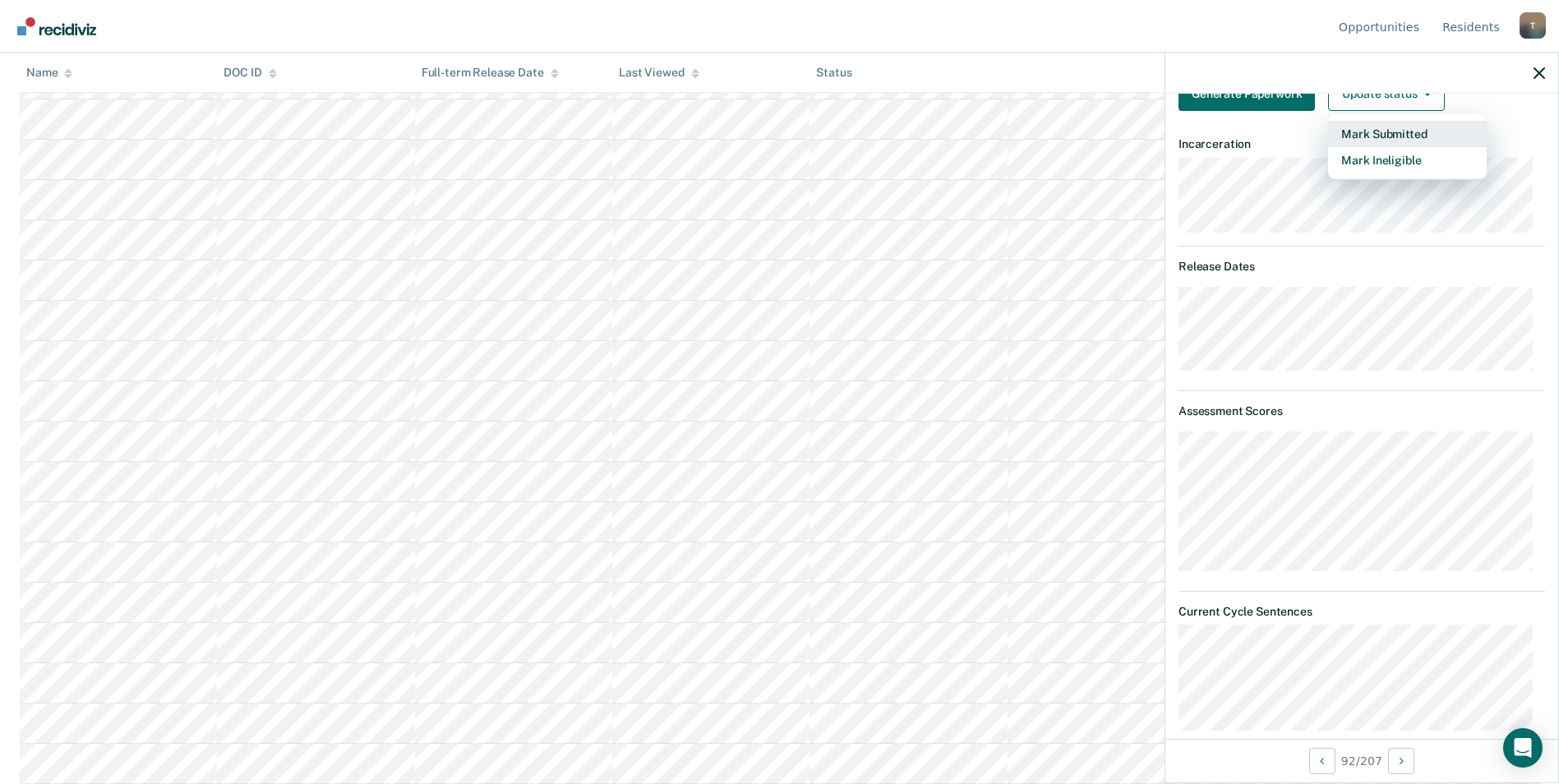
scroll to position [0, 0]
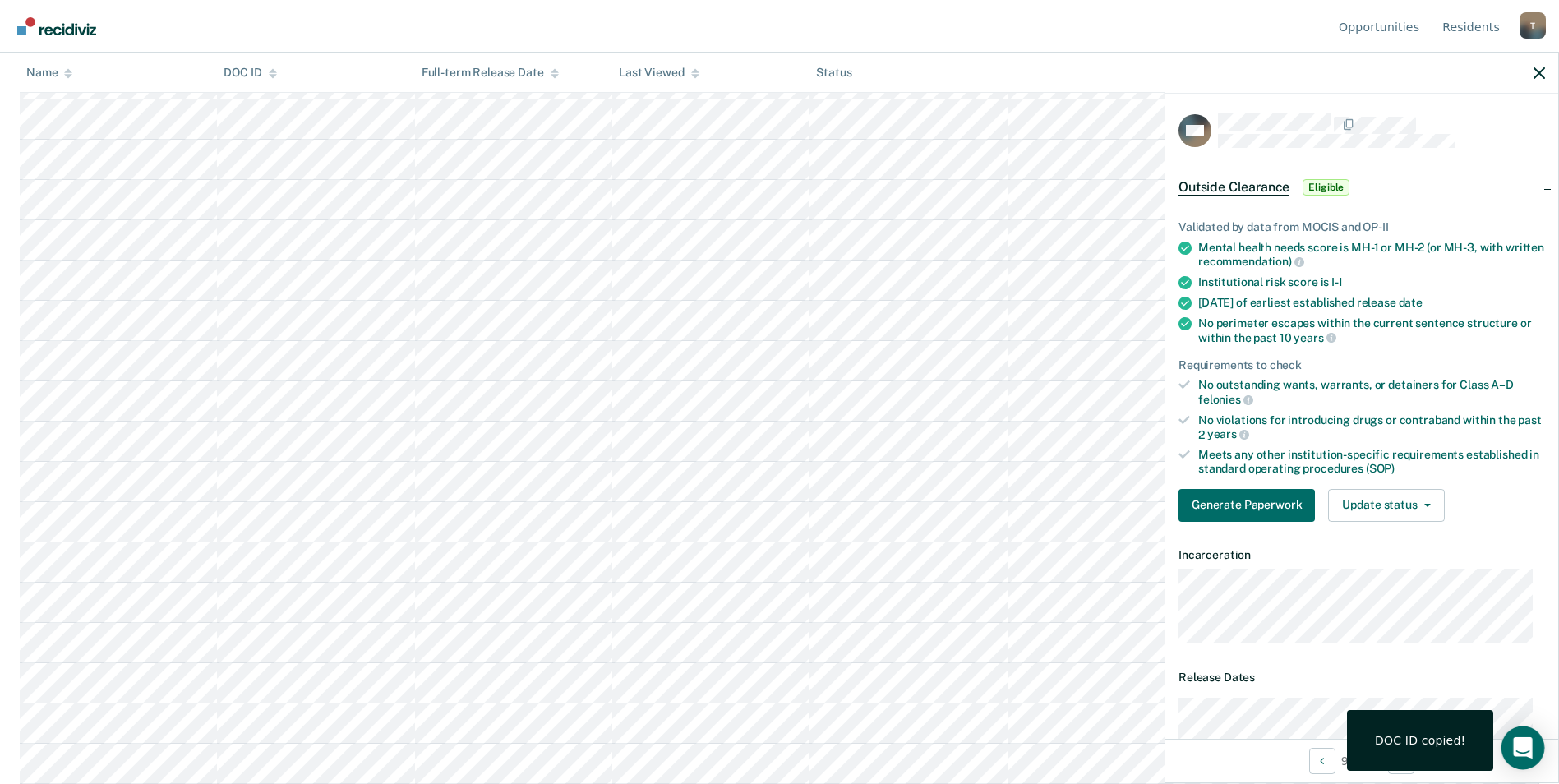
click at [1518, 749] on icon "Open Intercom Messenger" at bounding box center [1522, 748] width 19 height 22
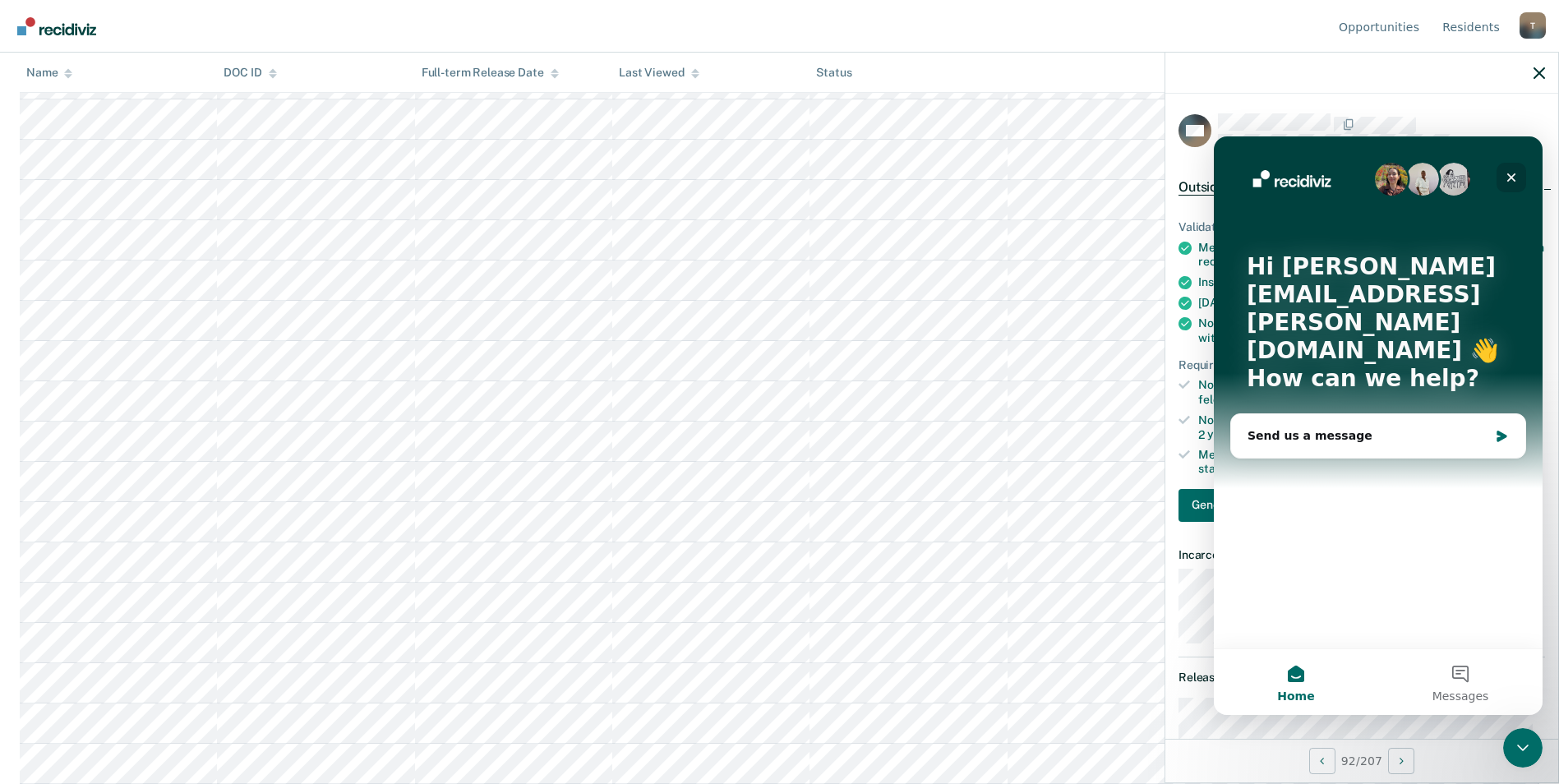
click at [1510, 178] on icon "Close" at bounding box center [1511, 178] width 9 height 9
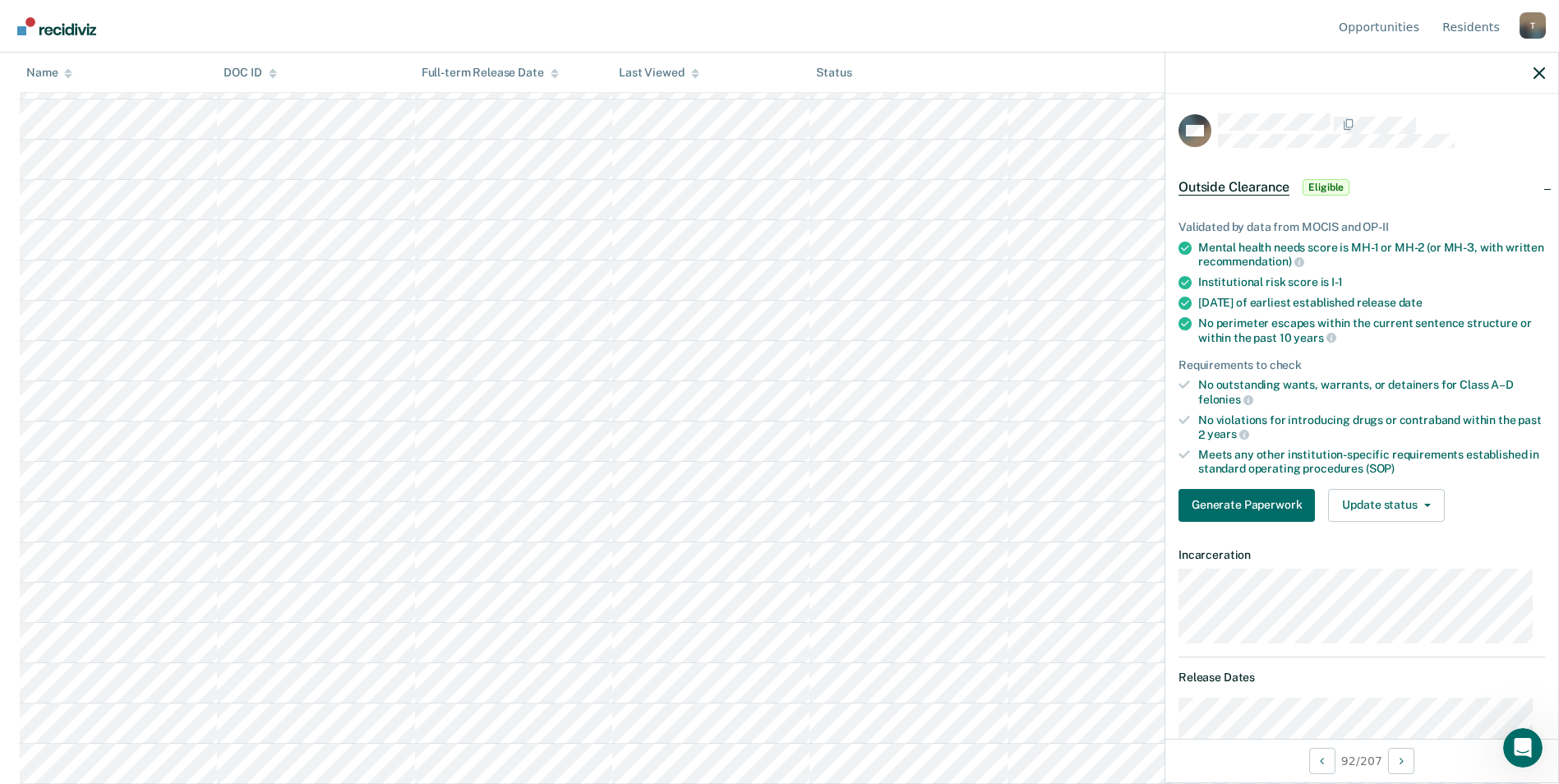
click at [1368, 243] on div "Mental health needs score is MH-1 or MH-2 (or MH-3, with written recommendation)" at bounding box center [1371, 255] width 347 height 28
click at [1540, 23] on div "T" at bounding box center [1532, 25] width 26 height 26
click at [1420, 313] on ul "Validated by data from MOCIS and OP-II Mental health needs score is MH-1 or MH-…" at bounding box center [1362, 348] width 367 height 256
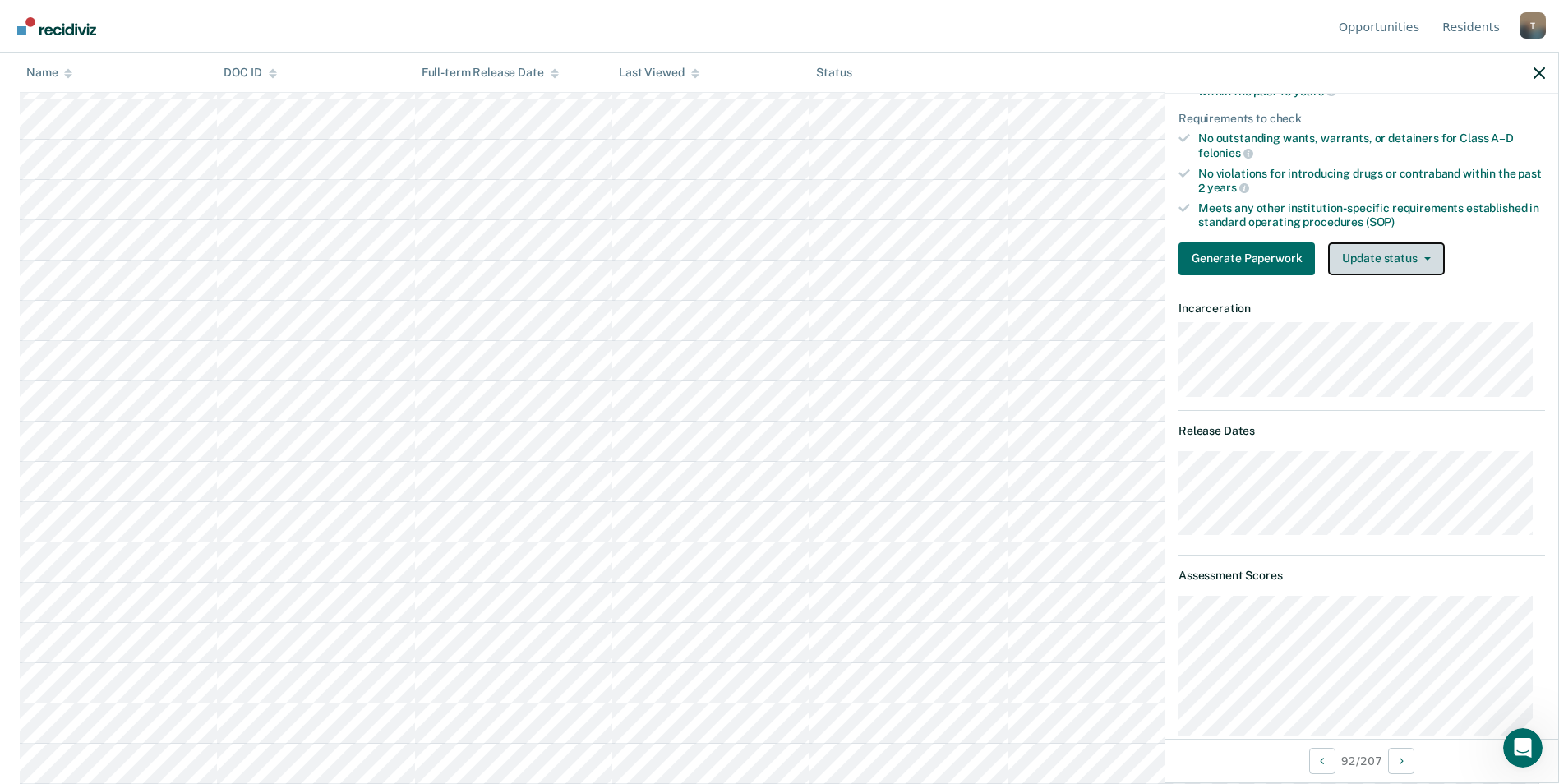
click at [1432, 257] on button "Update status" at bounding box center [1386, 258] width 116 height 33
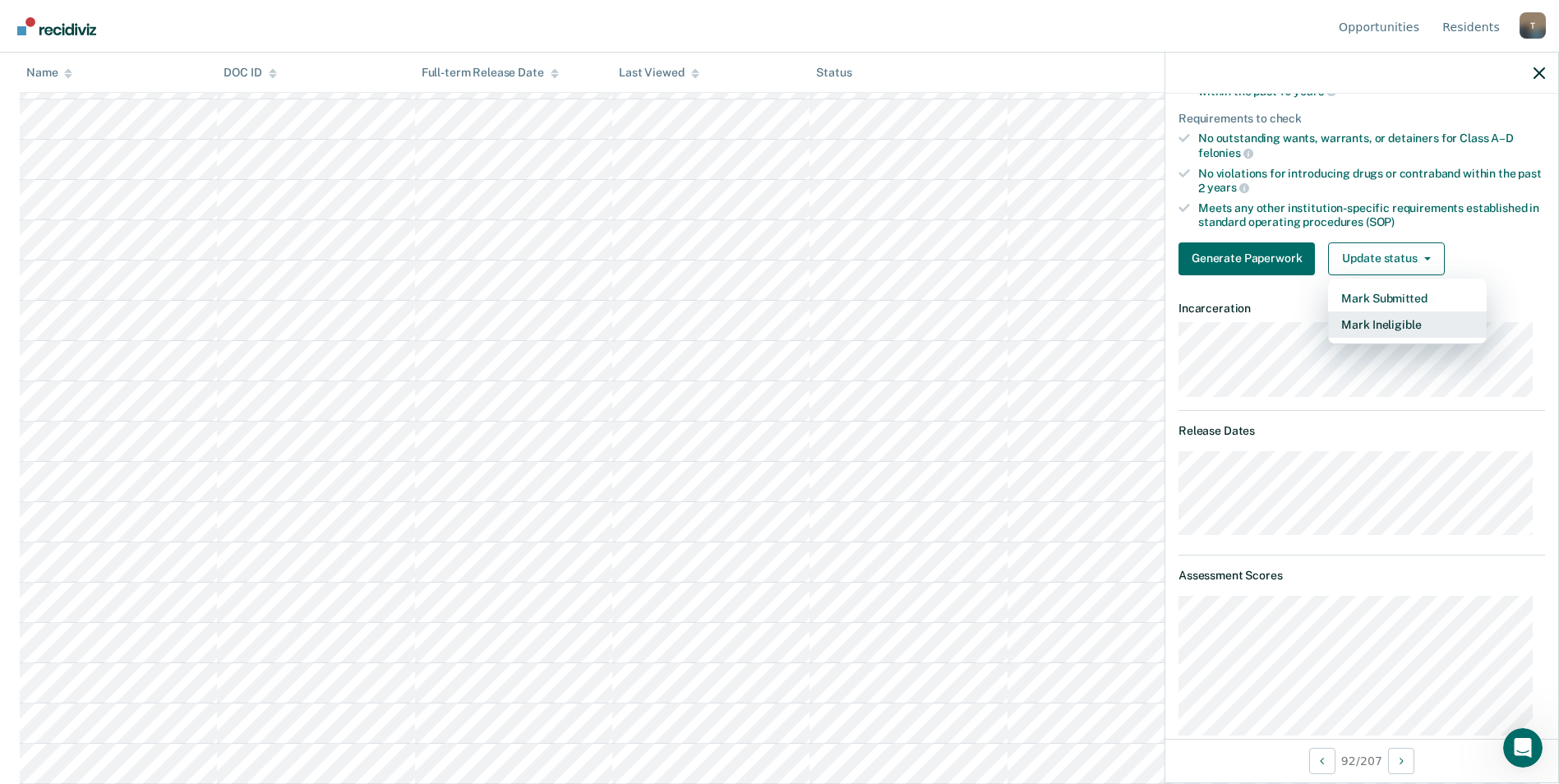
click at [1422, 328] on button "Mark Ineligible" at bounding box center [1407, 324] width 159 height 26
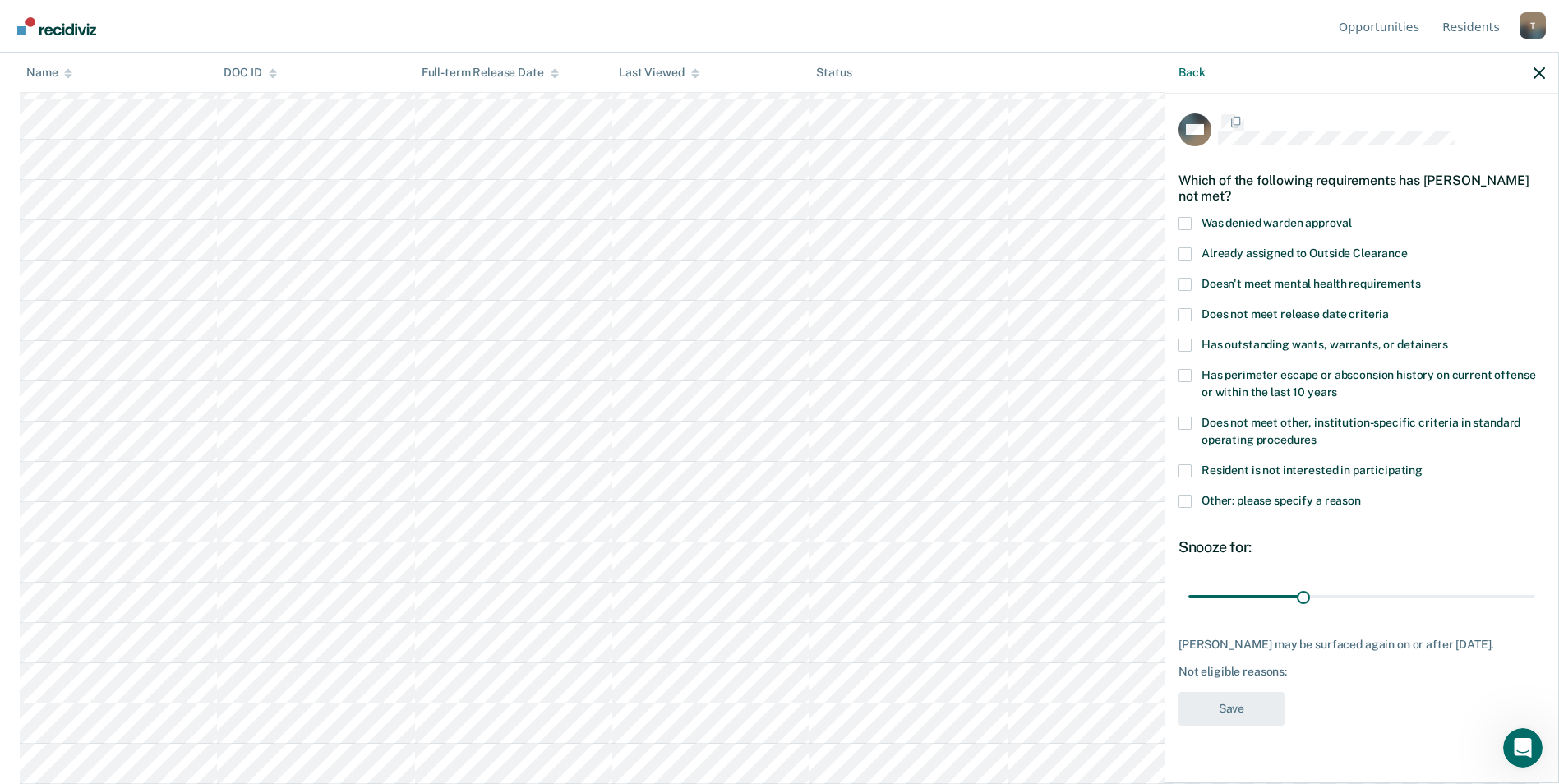
scroll to position [0, 0]
click at [1192, 504] on label "Other: please specify a reason" at bounding box center [1362, 504] width 367 height 17
click at [1361, 496] on input "Other: please specify a reason" at bounding box center [1361, 496] width 0 height 0
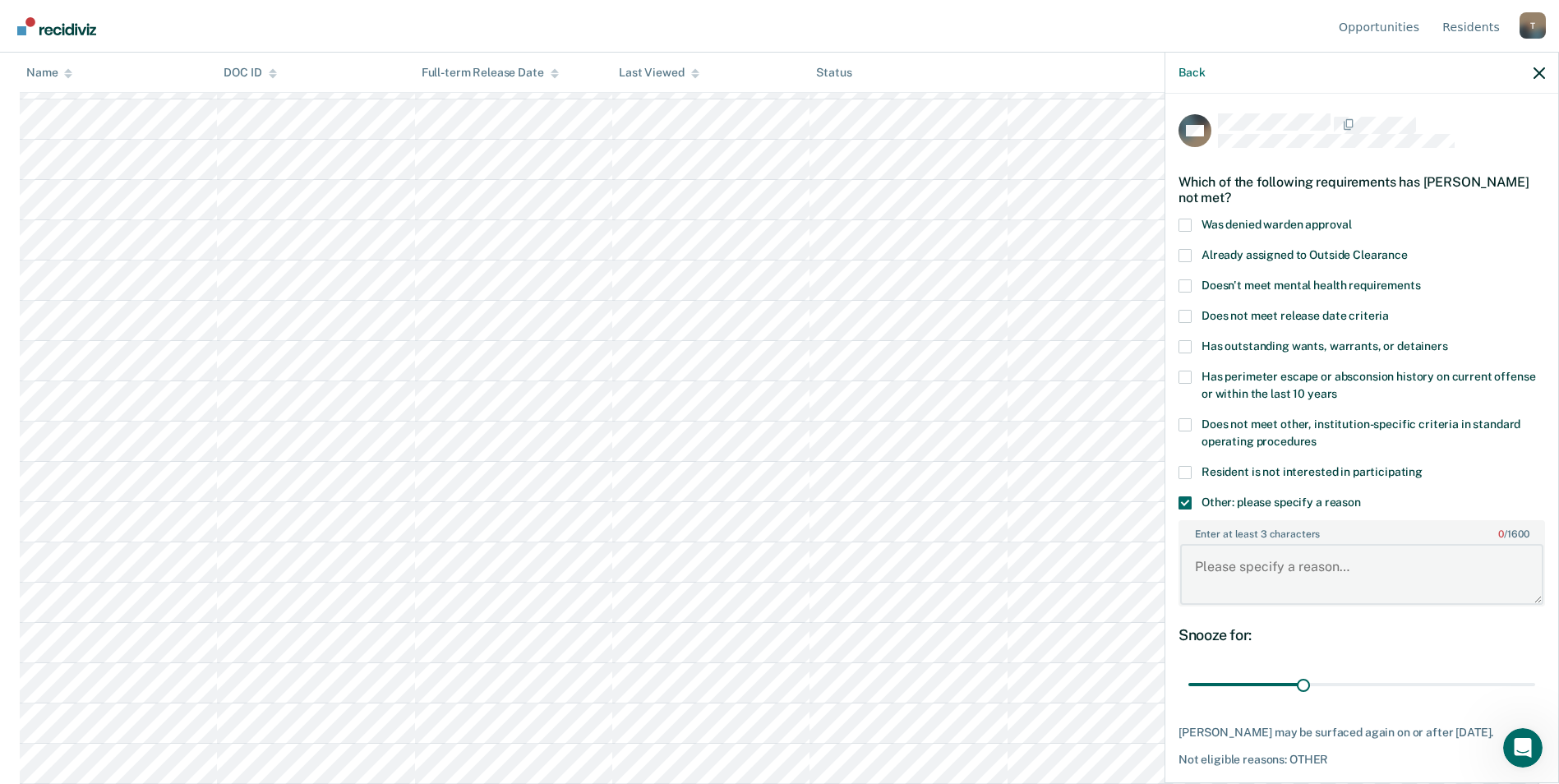
click at [1247, 577] on textarea "Enter at least 3 characters 0 / 1600" at bounding box center [1361, 574] width 363 height 61
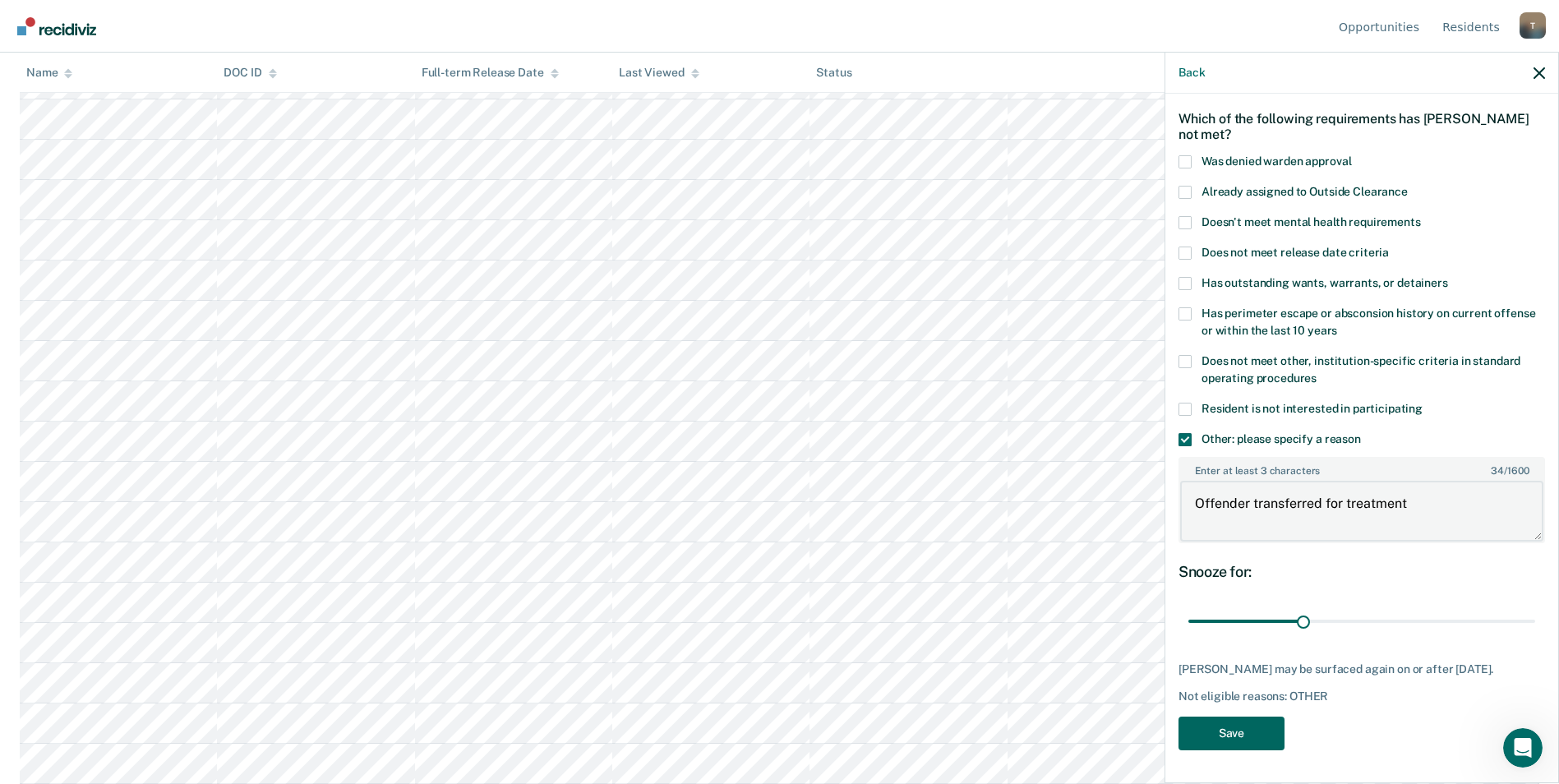
type textarea "Offender transferred for treatment"
click at [1260, 731] on button "Save" at bounding box center [1231, 733] width 106 height 33
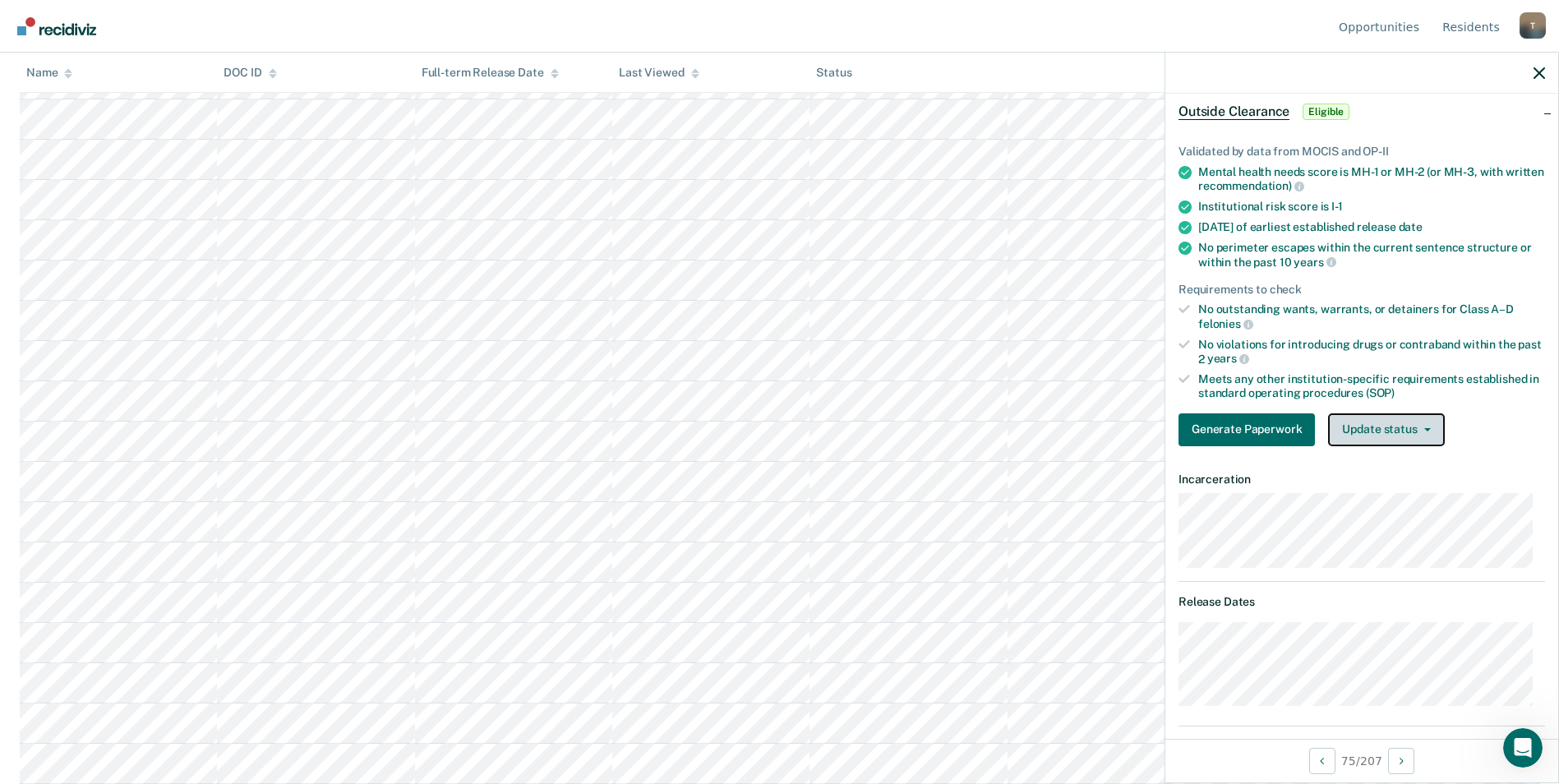
click at [1425, 430] on button "Update status" at bounding box center [1386, 430] width 116 height 33
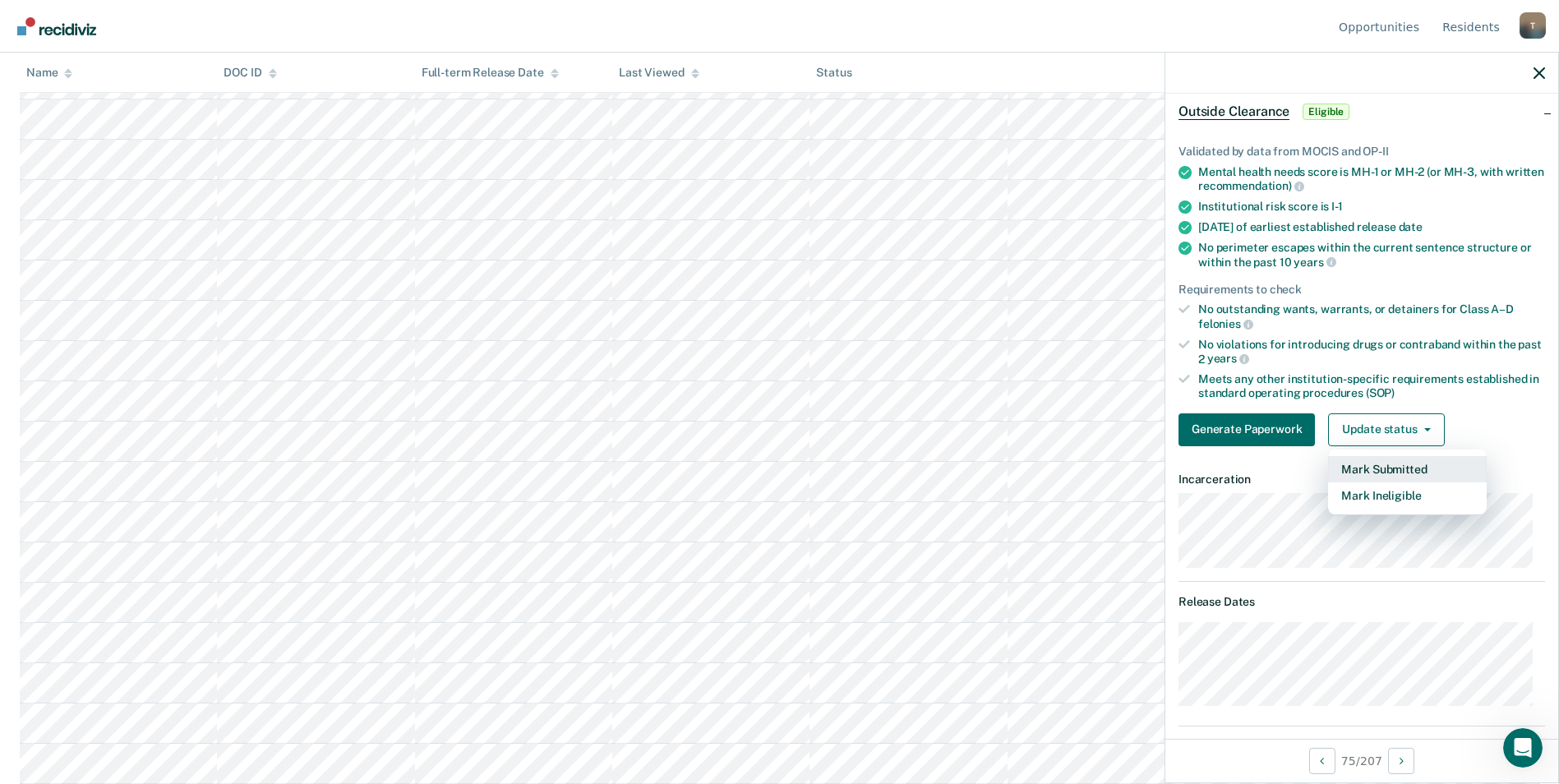
click at [1411, 468] on button "Mark Submitted" at bounding box center [1407, 469] width 159 height 26
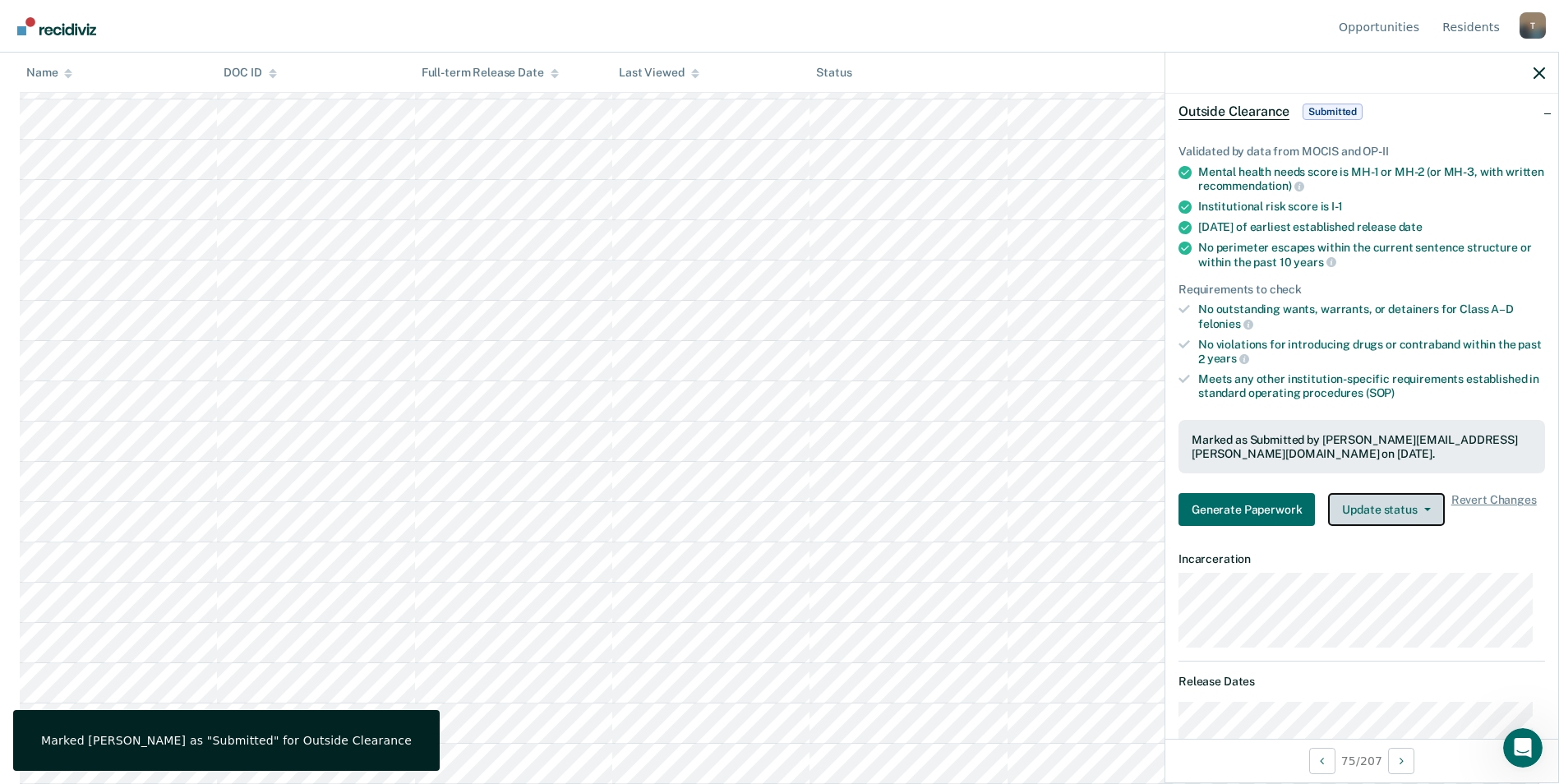
scroll to position [266, 0]
click at [1424, 509] on icon "button" at bounding box center [1427, 509] width 6 height 4
click at [1534, 530] on div "Validated by data from MOCIS and OP-II Mental health needs score is MH-1 or MH-…" at bounding box center [1361, 329] width 393 height 421
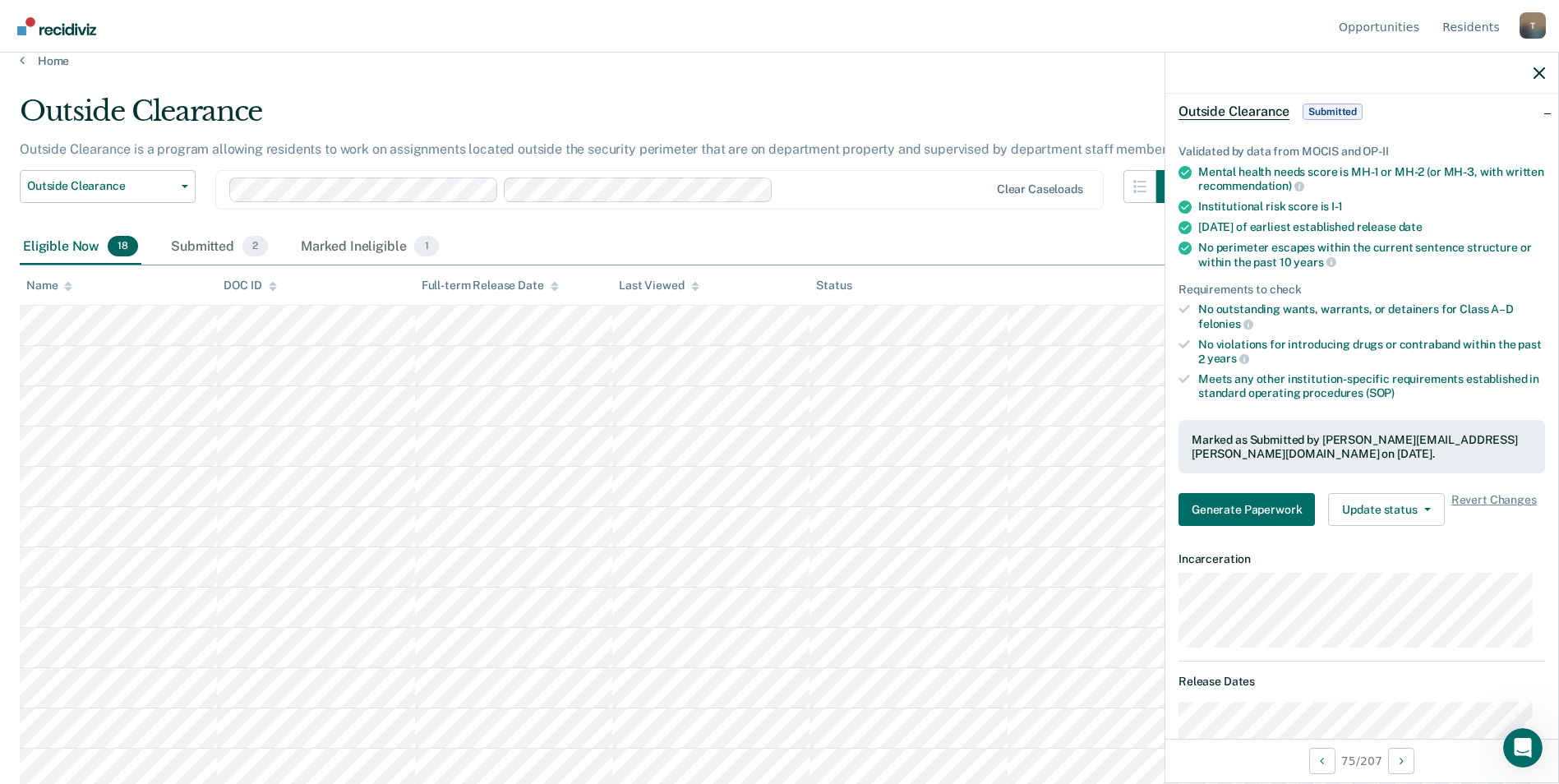
scroll to position [0, 0]
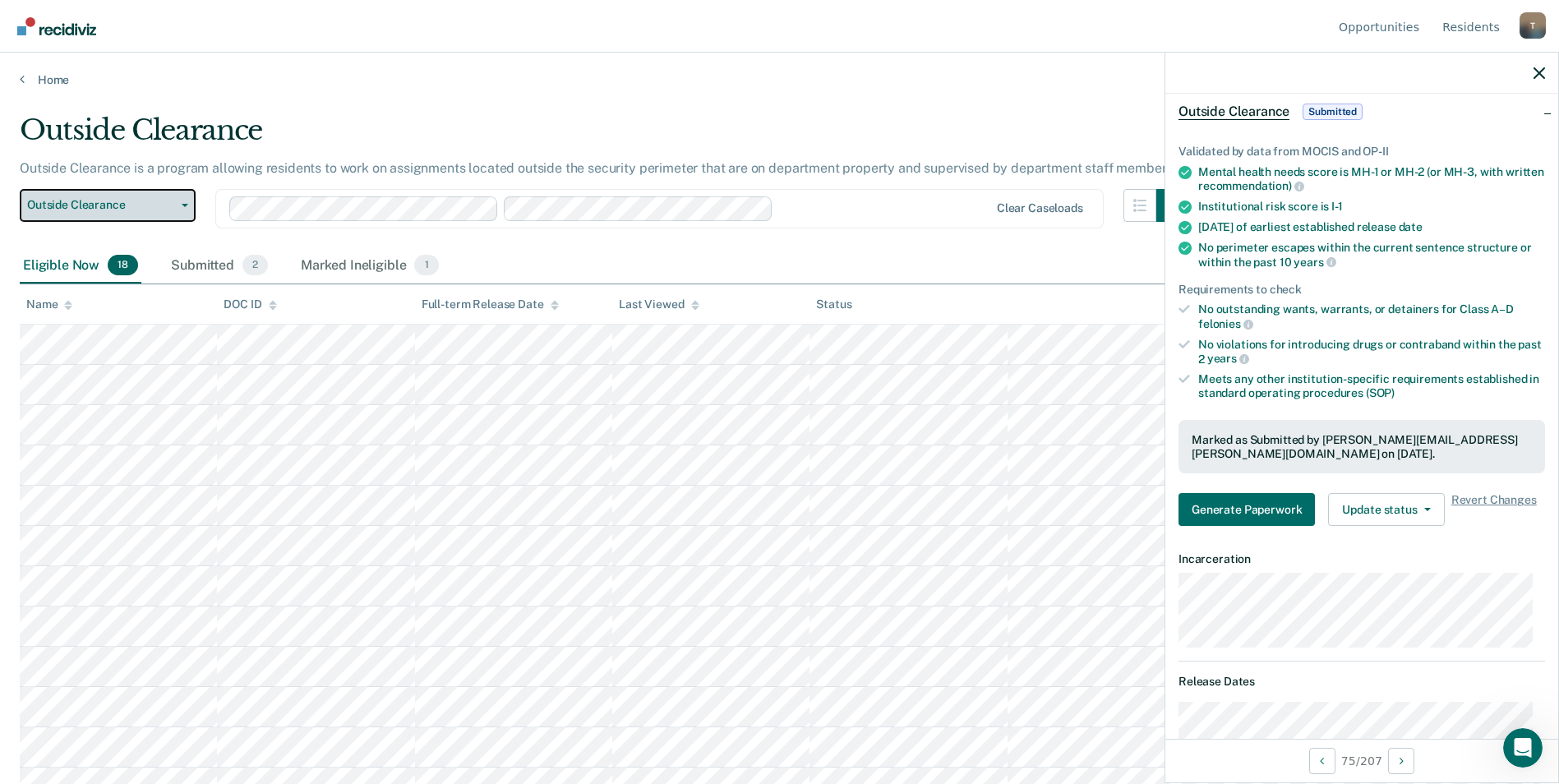
click at [185, 216] on button "Outside Clearance" at bounding box center [107, 205] width 176 height 33
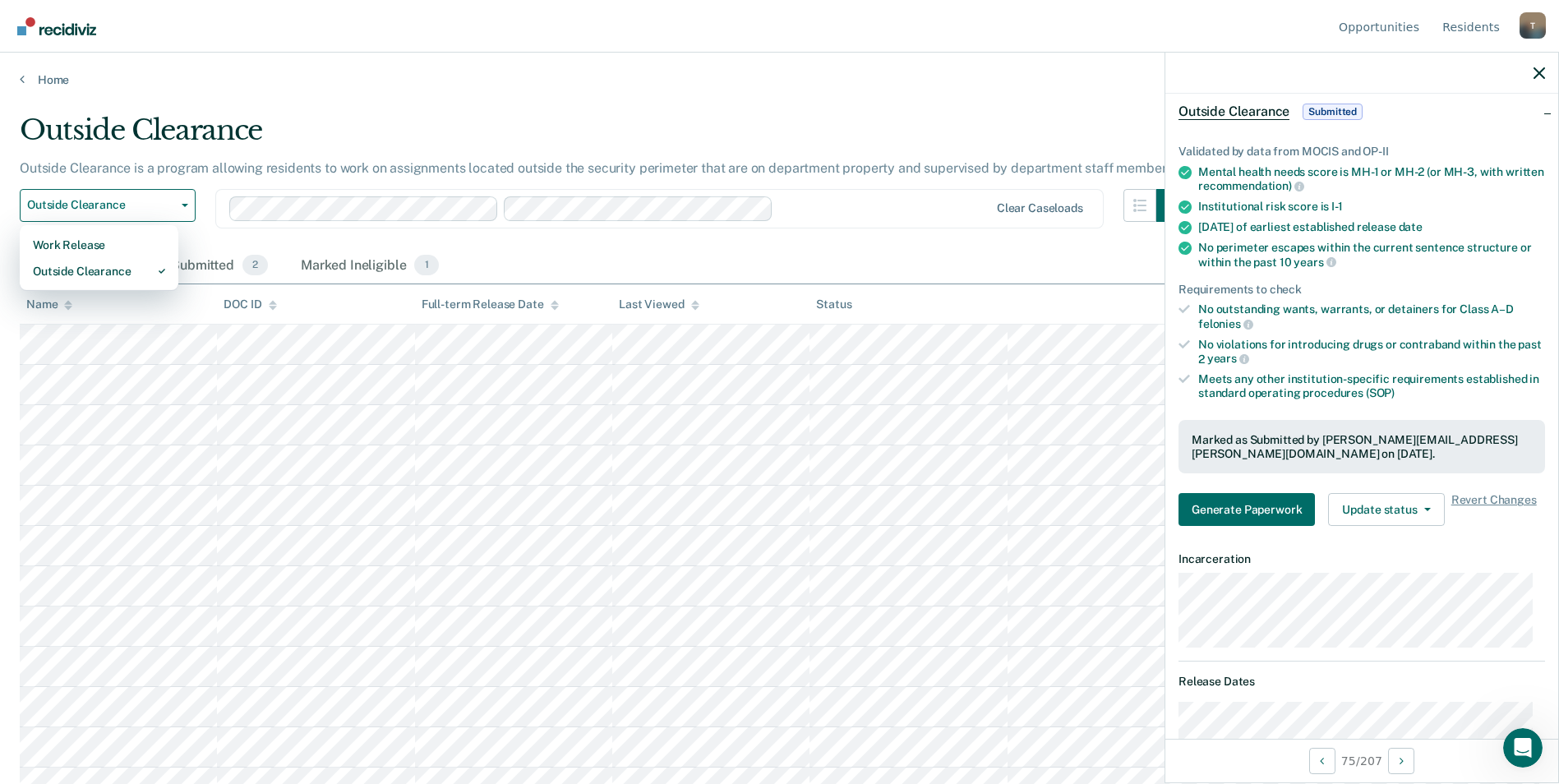
click at [599, 257] on div "Eligible Now 18 Submitted 2 Marked Ineligible 1" at bounding box center [780, 266] width 1519 height 37
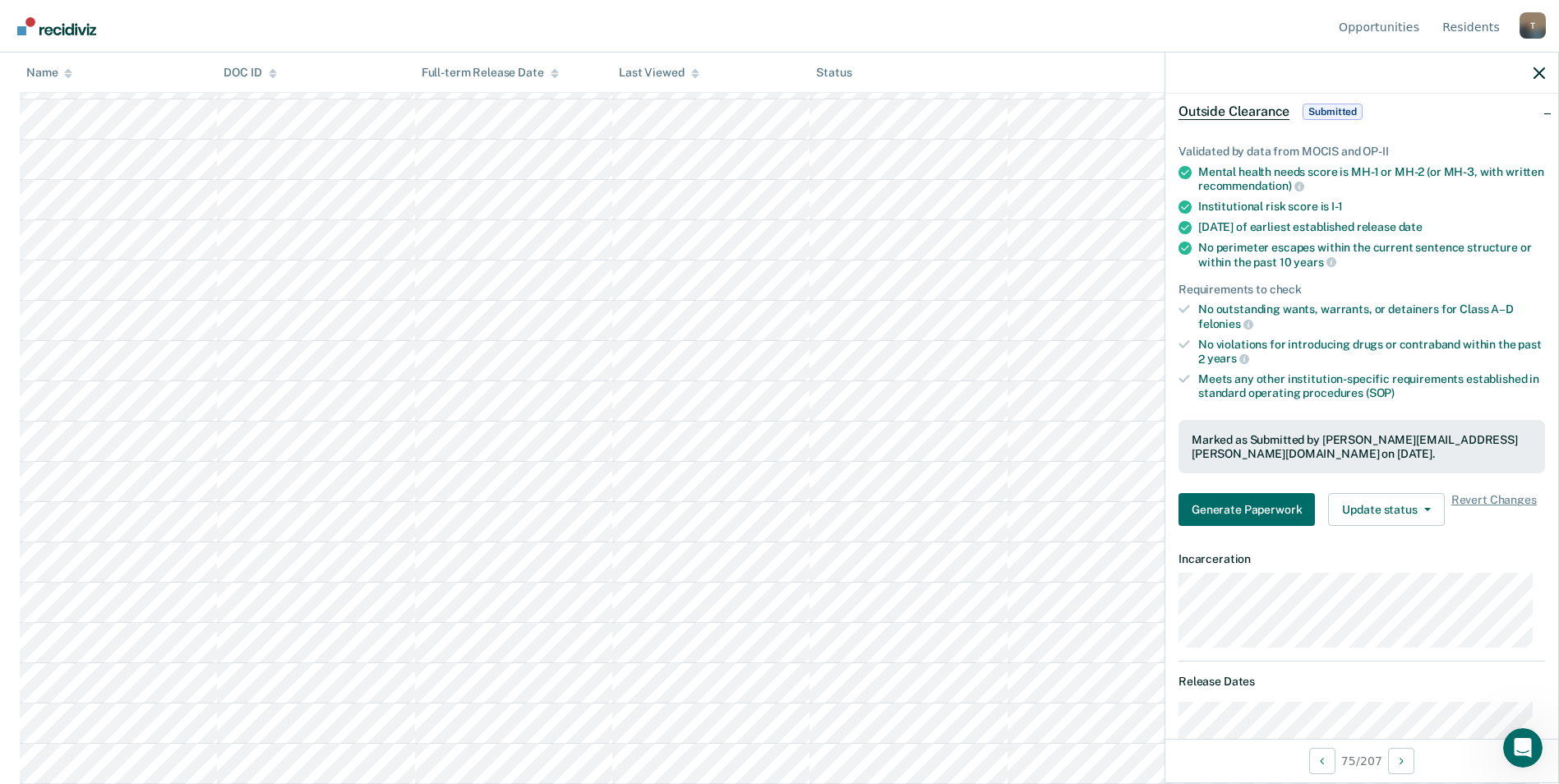
scroll to position [19, 0]
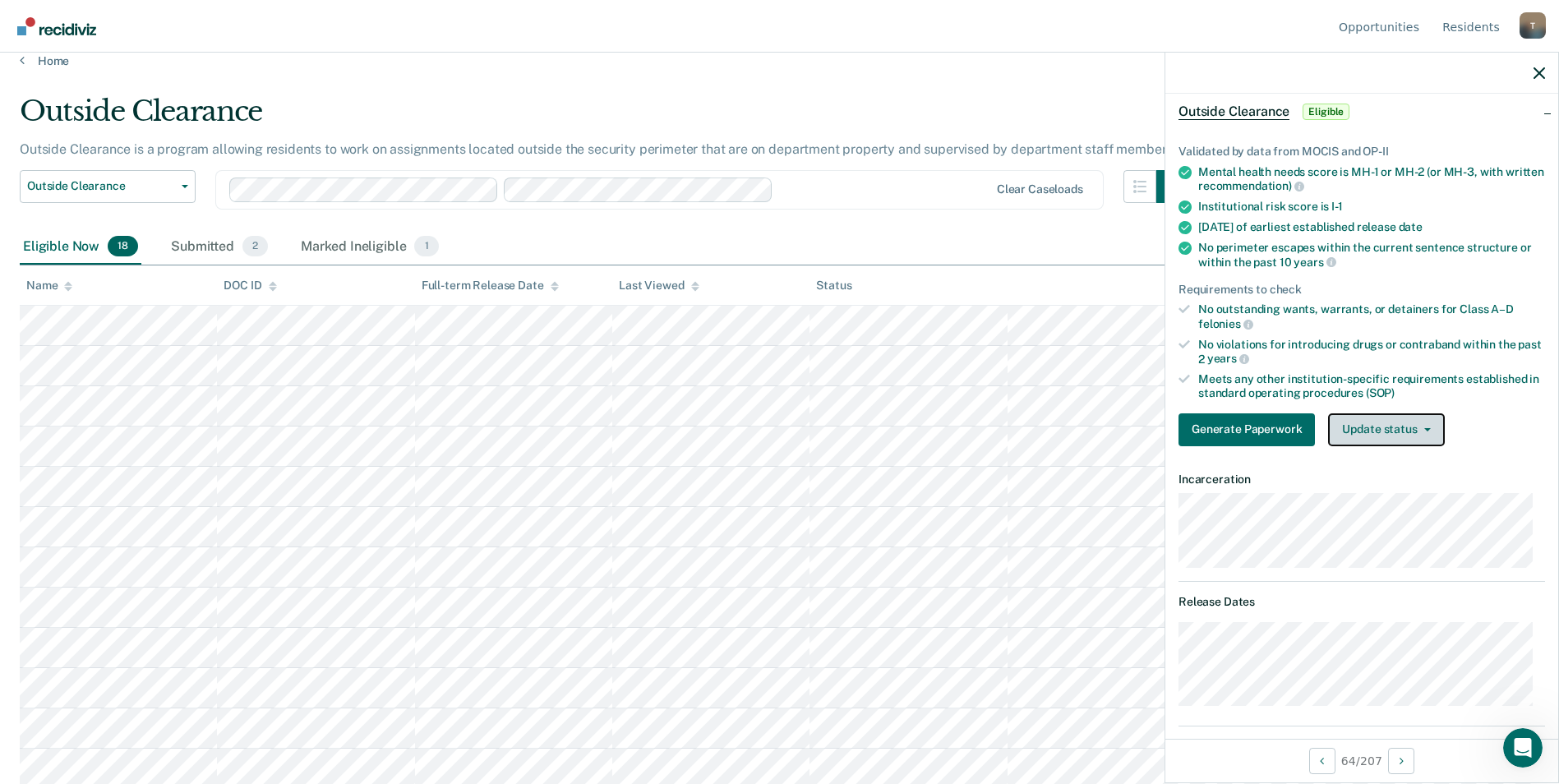
click at [1388, 434] on button "Update status" at bounding box center [1386, 430] width 116 height 33
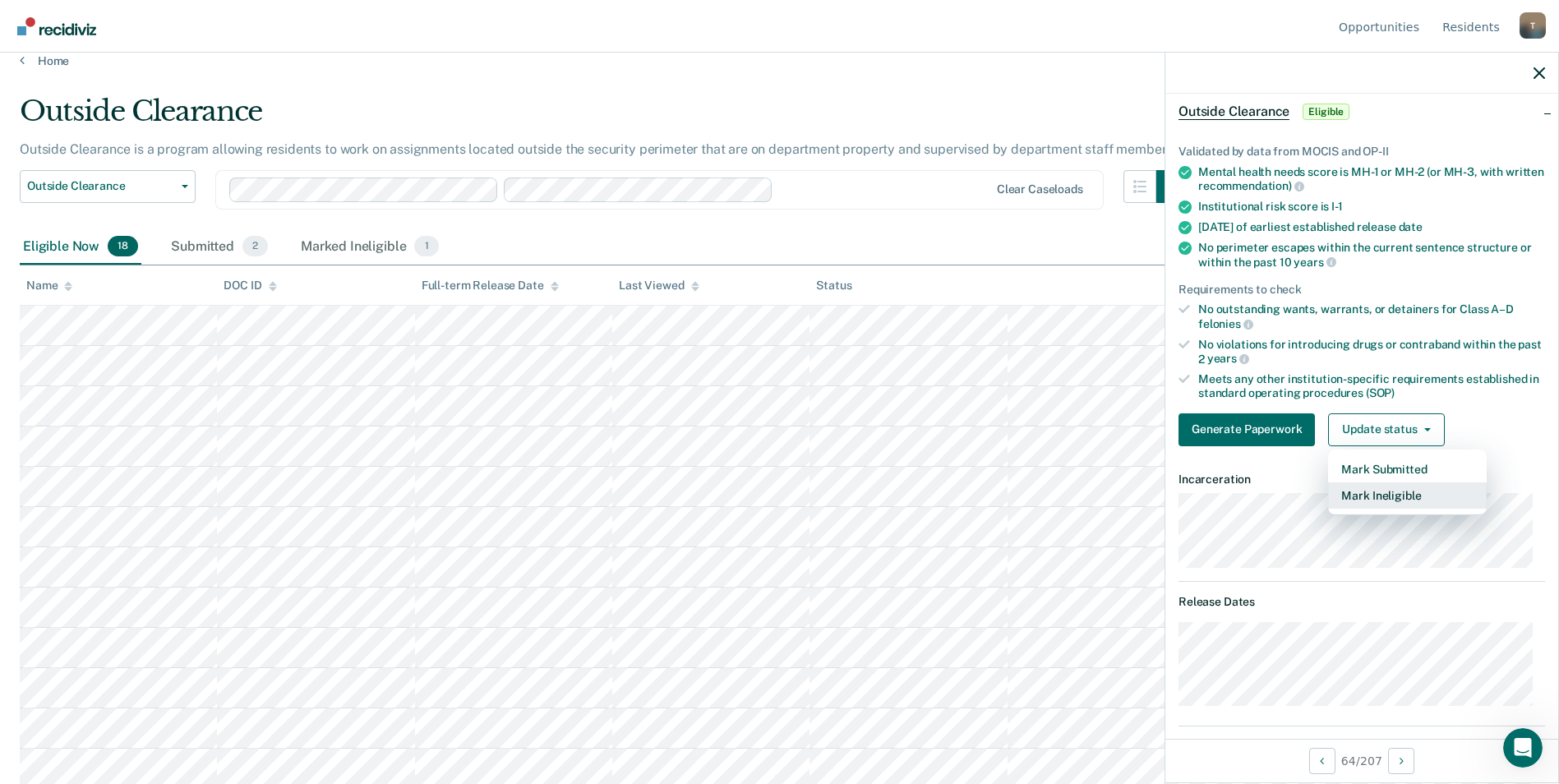
click at [1407, 493] on button "Mark Ineligible" at bounding box center [1407, 495] width 159 height 26
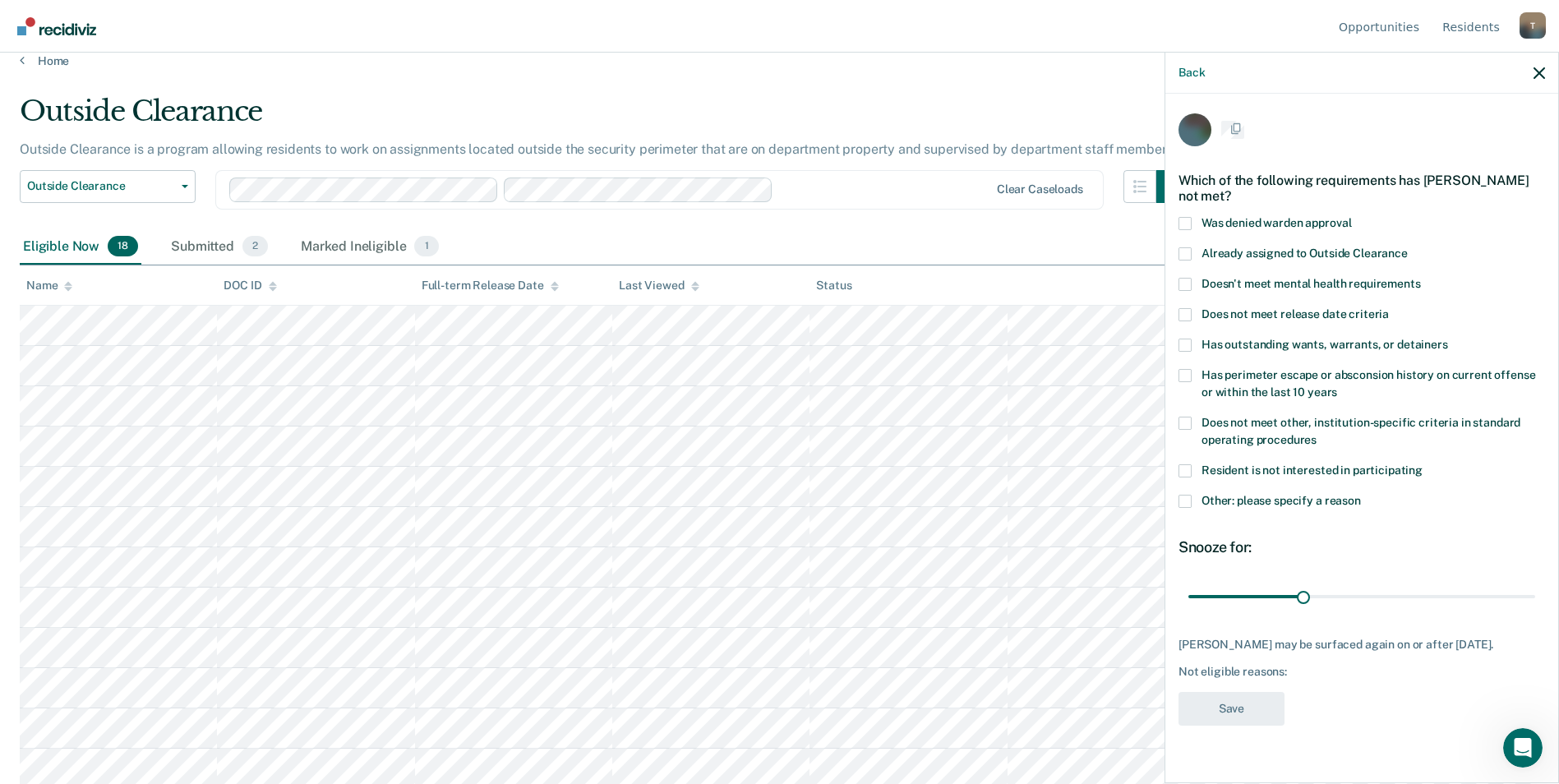
scroll to position [0, 0]
click at [1191, 249] on label "Already assigned to Outside Clearance" at bounding box center [1362, 257] width 367 height 17
click at [1407, 249] on input "Already assigned to Outside Clearance" at bounding box center [1407, 249] width 0 height 0
click at [1222, 697] on button "Save" at bounding box center [1231, 710] width 106 height 33
